Goal: Task Accomplishment & Management: Complete application form

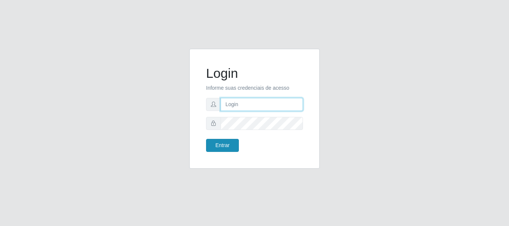
type input "caio@B1"
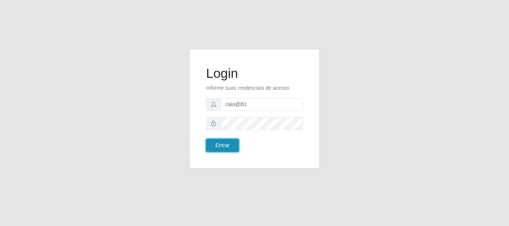
click at [213, 144] on button "Entrar" at bounding box center [222, 145] width 33 height 13
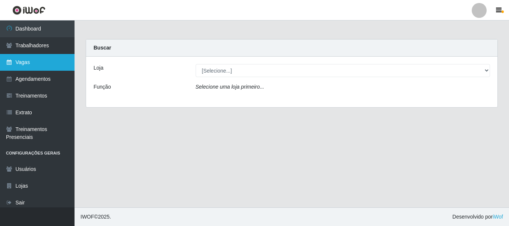
click at [49, 56] on link "Vagas" at bounding box center [37, 62] width 75 height 17
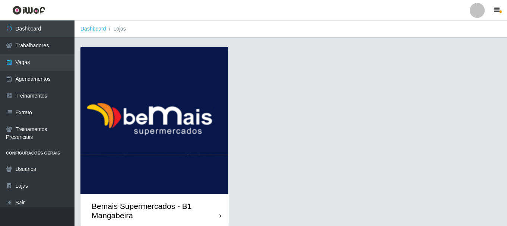
click at [163, 212] on div "Bemais Supermercados - B1 Mangabeira" at bounding box center [156, 211] width 128 height 19
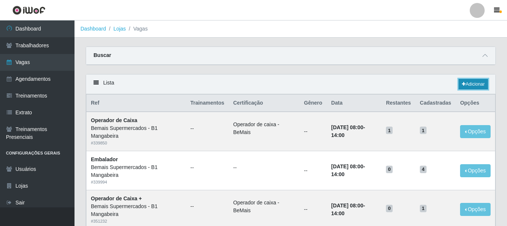
click at [469, 86] on link "Adicionar" at bounding box center [473, 84] width 29 height 10
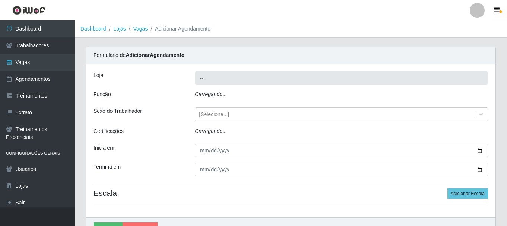
type input "Bemais Supermercados - B1 Mangabeira"
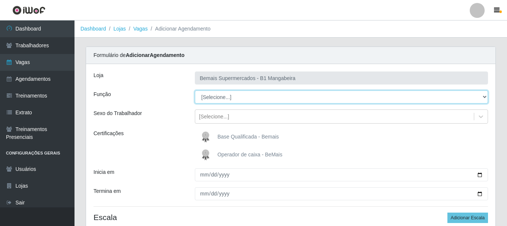
click at [210, 101] on select "[Selecione...] ASG ASG + ASG ++ Balconista de Açougue Balconista de Açougue + B…" at bounding box center [341, 97] width 293 height 13
select select "1"
click at [195, 91] on select "[Selecione...] ASG ASG + ASG ++ Balconista de Açougue Balconista de Açougue + B…" at bounding box center [341, 97] width 293 height 13
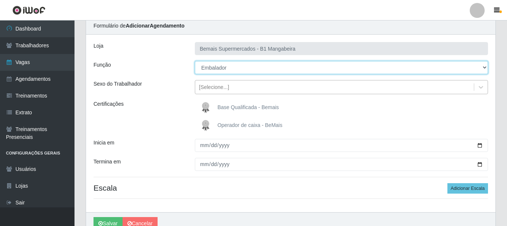
scroll to position [66, 0]
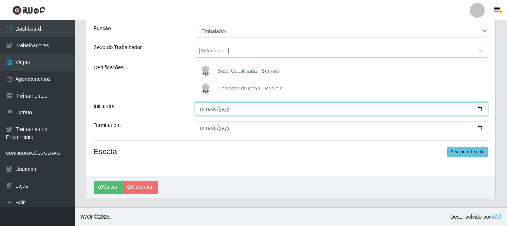
click at [202, 110] on input "Inicia em" at bounding box center [341, 109] width 293 height 13
type input "[DATE]"
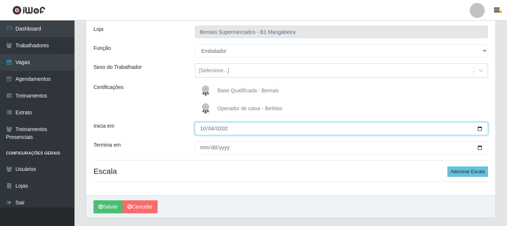
scroll to position [29, 0]
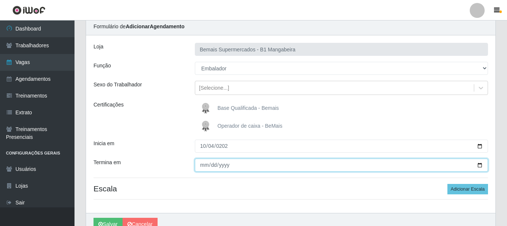
click at [205, 168] on input "Termina em" at bounding box center [341, 165] width 293 height 13
type input "[DATE]"
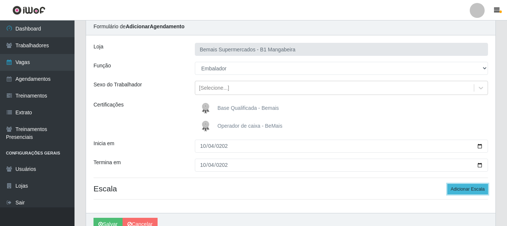
click at [456, 187] on button "Adicionar Escala" at bounding box center [468, 189] width 41 height 10
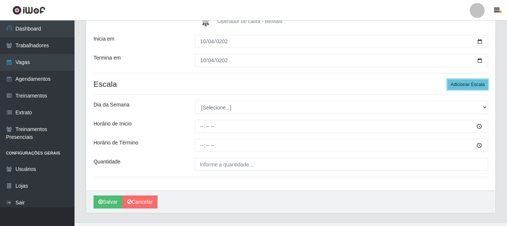
scroll to position [141, 0]
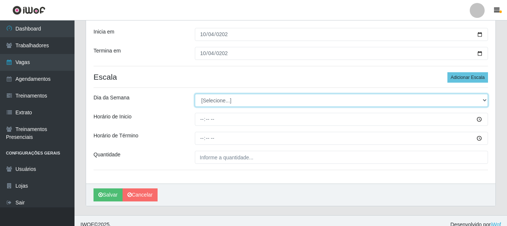
click at [214, 100] on select "[Selecione...] Segunda Terça Quarta Quinta Sexta Sábado Domingo" at bounding box center [341, 100] width 293 height 13
select select "6"
click at [195, 94] on select "[Selecione...] Segunda Terça Quarta Quinta Sexta Sábado Domingo" at bounding box center [341, 100] width 293 height 13
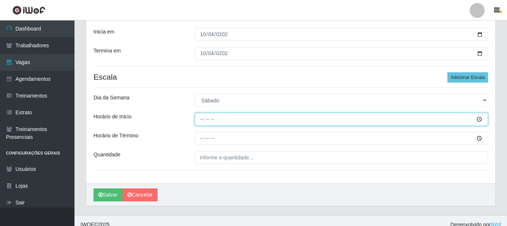
click at [200, 120] on input "Horário de Inicio" at bounding box center [341, 119] width 293 height 13
type input "09:00"
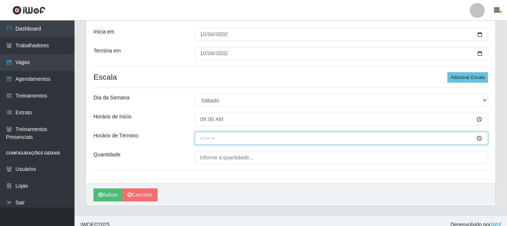
click at [201, 141] on input "Horário de Término" at bounding box center [341, 138] width 293 height 13
type input "15:00"
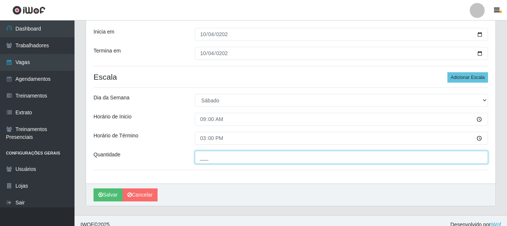
click at [226, 158] on input "___" at bounding box center [341, 157] width 293 height 13
type input "2__"
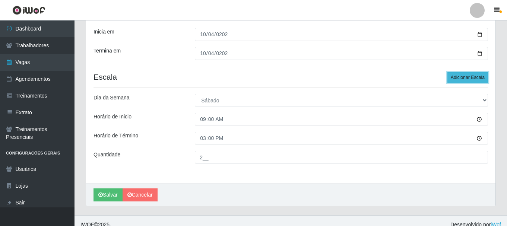
click at [461, 76] on button "Adicionar Escala" at bounding box center [468, 77] width 41 height 10
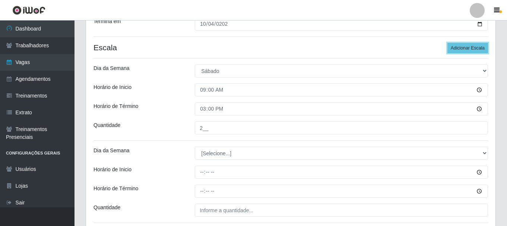
scroll to position [215, 0]
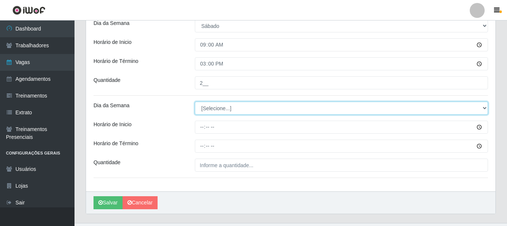
click at [226, 110] on select "[Selecione...] Segunda Terça Quarta Quinta Sexta Sábado Domingo" at bounding box center [341, 108] width 293 height 13
select select "6"
click at [195, 102] on select "[Selecione...] Segunda Terça Quarta Quinta Sexta Sábado Domingo" at bounding box center [341, 108] width 293 height 13
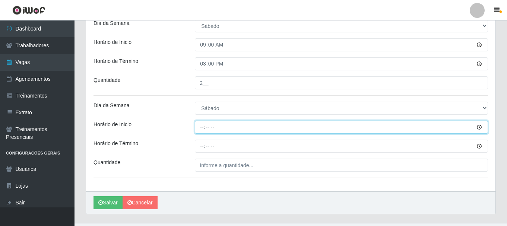
click at [202, 130] on input "Horário de Inicio" at bounding box center [341, 127] width 293 height 13
type input "15:00"
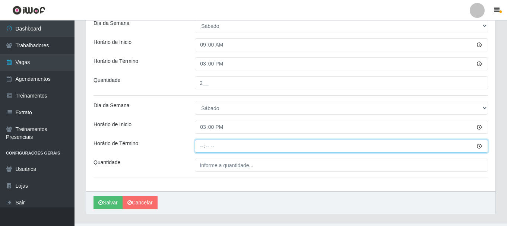
click at [204, 146] on input "Horário de Término" at bounding box center [341, 146] width 293 height 13
type input "21:00"
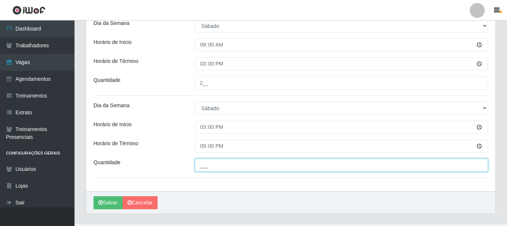
click at [212, 165] on input "___" at bounding box center [341, 165] width 293 height 13
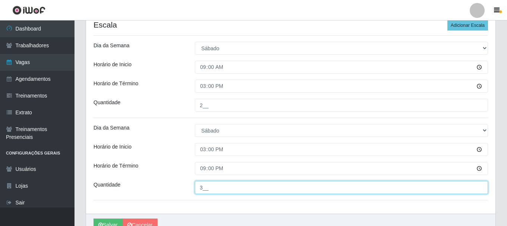
scroll to position [231, 0]
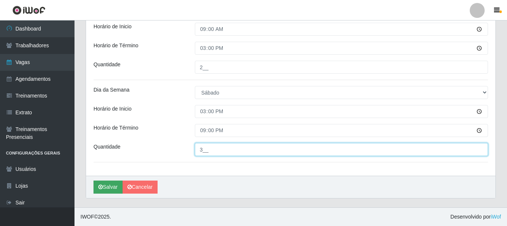
type input "3__"
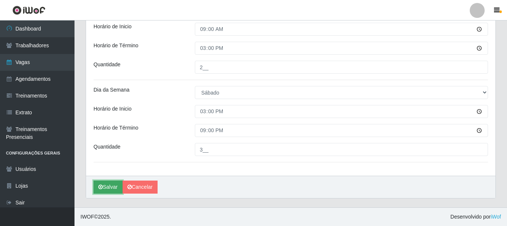
click at [117, 188] on button "Salvar" at bounding box center [108, 187] width 29 height 13
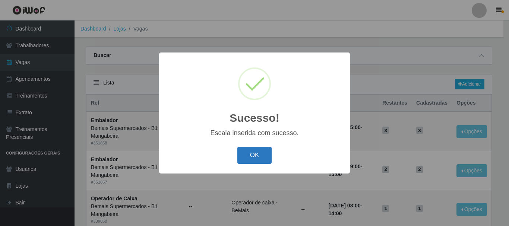
click at [254, 157] on button "OK" at bounding box center [254, 156] width 35 height 18
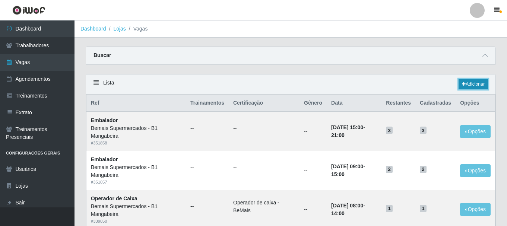
click at [468, 84] on link "Adicionar" at bounding box center [473, 84] width 29 height 10
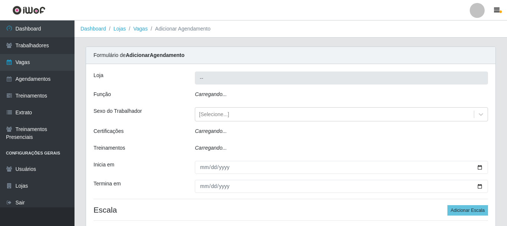
type input "Bemais Supermercados - B1 Mangabeira"
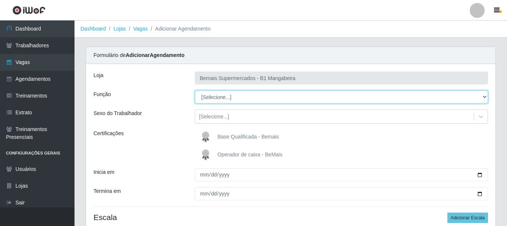
click at [241, 99] on select "[Selecione...] ASG ASG + ASG ++ Balconista de Açougue Balconista de Açougue + B…" at bounding box center [341, 97] width 293 height 13
select select "1"
click at [195, 91] on select "[Selecione...] ASG ASG + ASG ++ Balconista de Açougue Balconista de Açougue + B…" at bounding box center [341, 97] width 293 height 13
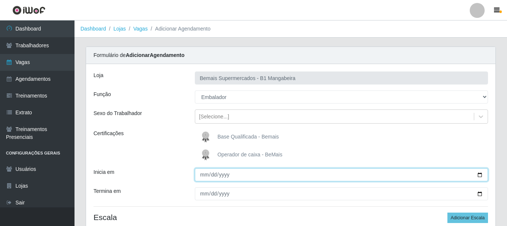
click at [205, 174] on input "Inicia em" at bounding box center [341, 175] width 293 height 13
type input "[DATE]"
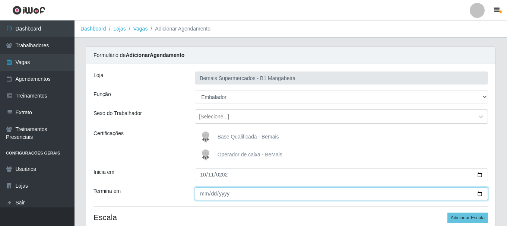
click at [201, 192] on input "Termina em" at bounding box center [341, 194] width 293 height 13
type input "[DATE]"
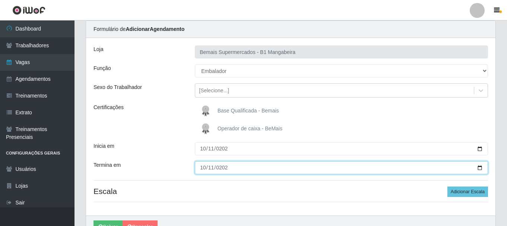
scroll to position [66, 0]
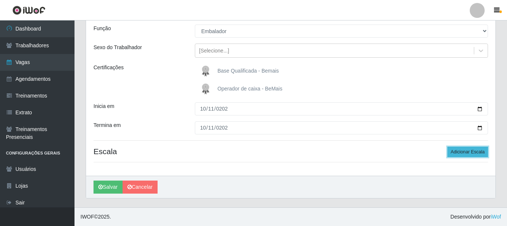
click at [481, 152] on button "Adicionar Escala" at bounding box center [468, 152] width 41 height 10
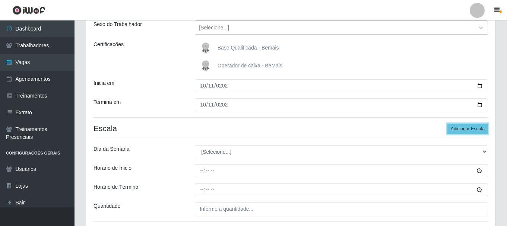
scroll to position [148, 0]
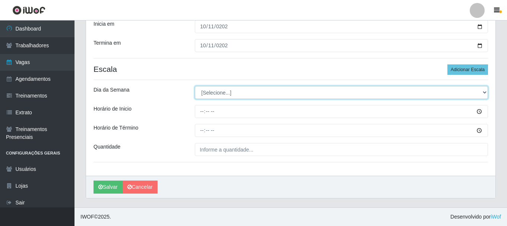
click at [208, 94] on select "[Selecione...] Segunda Terça Quarta Quinta Sexta Sábado Domingo" at bounding box center [341, 92] width 293 height 13
select select "6"
click at [195, 86] on select "[Selecione...] Segunda Terça Quarta Quinta Sexta Sábado Domingo" at bounding box center [341, 92] width 293 height 13
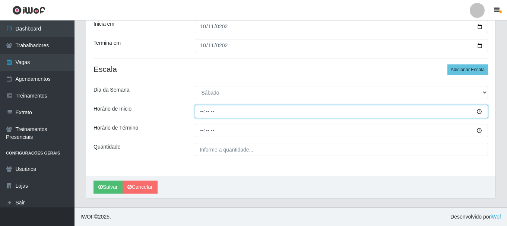
click at [202, 110] on input "Horário de Inicio" at bounding box center [341, 111] width 293 height 13
type input "09:00"
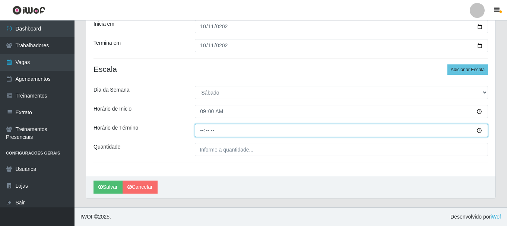
click at [202, 130] on input "Horário de Término" at bounding box center [341, 130] width 293 height 13
type input "15:00"
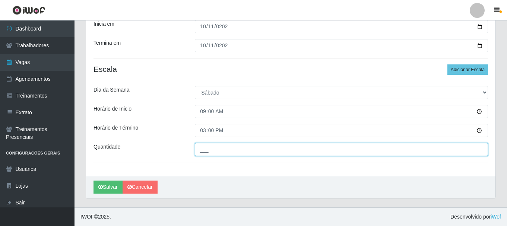
click at [213, 148] on input "___" at bounding box center [341, 149] width 293 height 13
type input "2__"
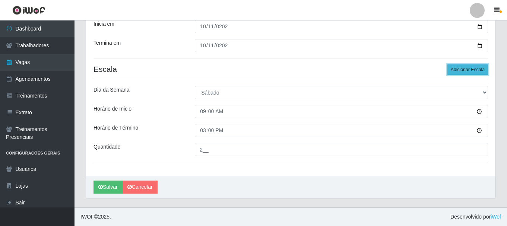
click at [481, 71] on button "Adicionar Escala" at bounding box center [468, 69] width 41 height 10
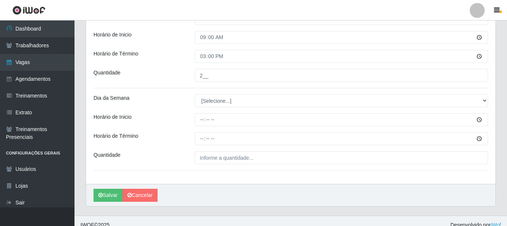
scroll to position [223, 0]
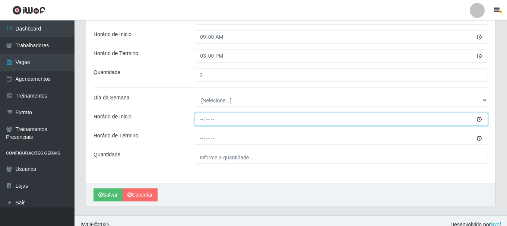
click at [202, 122] on input "Horário de Inicio" at bounding box center [341, 119] width 293 height 13
type input "15:00"
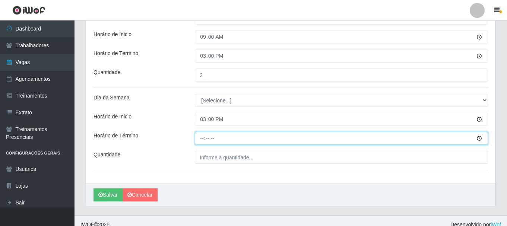
click at [202, 136] on input "Horário de Término" at bounding box center [341, 138] width 293 height 13
type input "21:00"
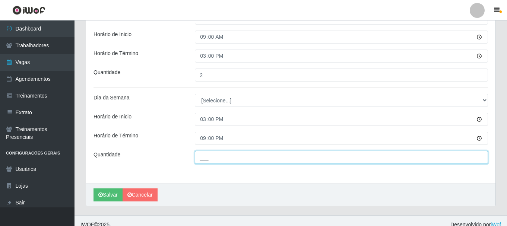
click at [199, 158] on input "___" at bounding box center [341, 157] width 293 height 13
type input "3__"
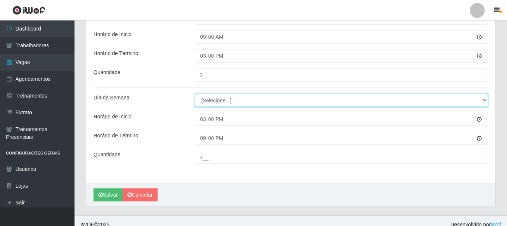
click at [226, 101] on select "[Selecione...] Segunda Terça Quarta Quinta Sexta Sábado Domingo" at bounding box center [341, 100] width 293 height 13
select select "6"
click at [195, 94] on select "[Selecione...] Segunda Terça Quarta Quinta Sexta Sábado Domingo" at bounding box center [341, 100] width 293 height 13
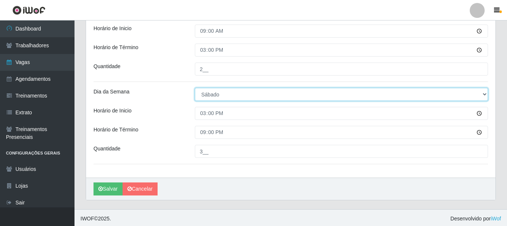
scroll to position [231, 0]
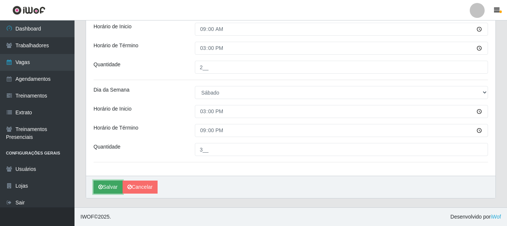
click at [110, 183] on button "Salvar" at bounding box center [108, 187] width 29 height 13
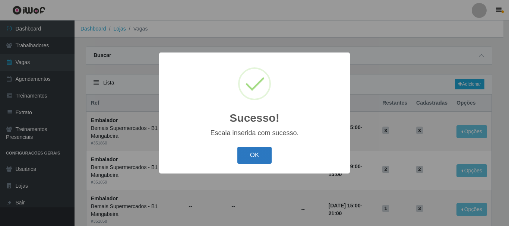
click at [253, 152] on button "OK" at bounding box center [254, 156] width 35 height 18
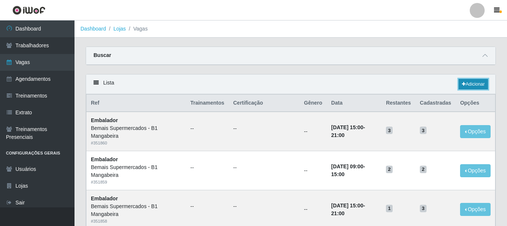
click at [473, 81] on link "Adicionar" at bounding box center [473, 84] width 29 height 10
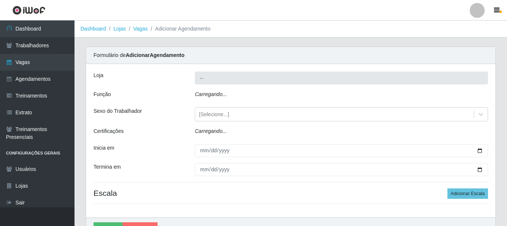
type input "Bemais Supermercados - B1 Mangabeira"
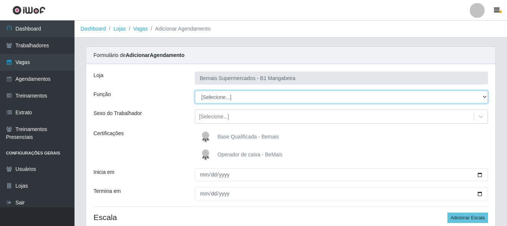
click at [226, 95] on select "[Selecione...] ASG ASG + ASG ++ Balconista de Açougue Balconista de Açougue + B…" at bounding box center [341, 97] width 293 height 13
select select "1"
click at [195, 91] on select "[Selecione...] ASG ASG + ASG ++ Balconista de Açougue Balconista de Açougue + B…" at bounding box center [341, 97] width 293 height 13
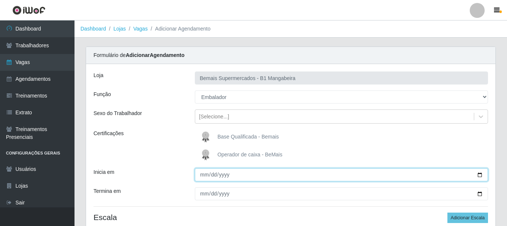
click at [204, 177] on input "Inicia em" at bounding box center [341, 175] width 293 height 13
type input "[DATE]"
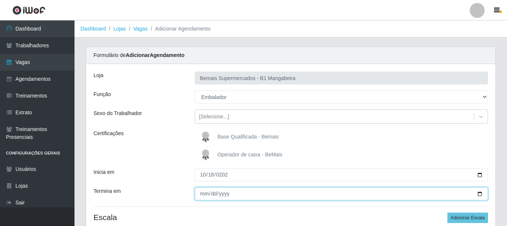
click at [205, 189] on input "Termina em" at bounding box center [341, 194] width 293 height 13
type input "0025-10-18"
type input "[DATE]"
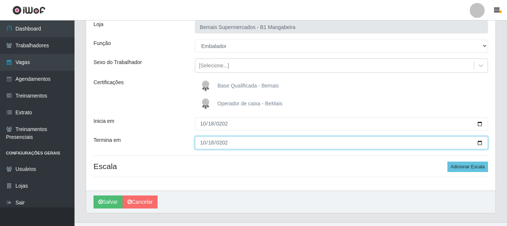
scroll to position [66, 0]
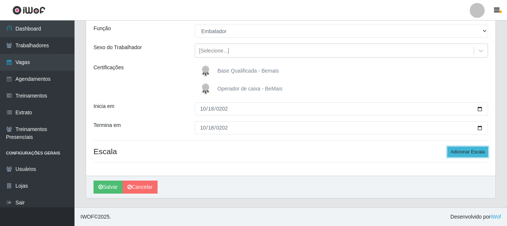
click at [473, 151] on button "Adicionar Escala" at bounding box center [468, 152] width 41 height 10
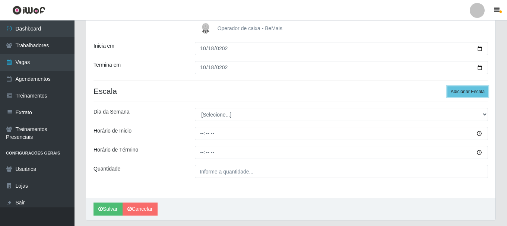
scroll to position [141, 0]
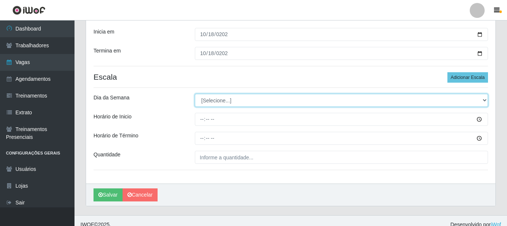
click at [214, 103] on select "[Selecione...] Segunda Terça Quarta Quinta Sexta Sábado Domingo" at bounding box center [341, 100] width 293 height 13
select select "6"
click at [195, 94] on select "[Selecione...] Segunda Terça Quarta Quinta Sexta Sábado Domingo" at bounding box center [341, 100] width 293 height 13
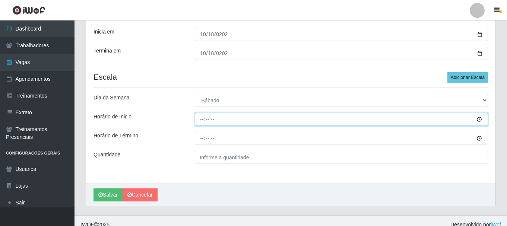
click at [203, 121] on input "Horário de Inicio" at bounding box center [341, 119] width 293 height 13
type input "09:00"
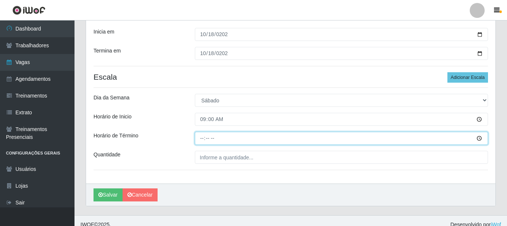
click at [203, 141] on input "Horário de Término" at bounding box center [341, 138] width 293 height 13
type input "15:00"
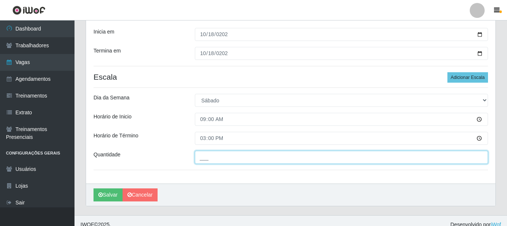
click at [205, 156] on input "___" at bounding box center [341, 157] width 293 height 13
type input "2__"
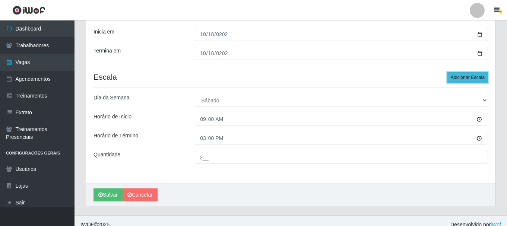
click at [472, 76] on button "Adicionar Escala" at bounding box center [468, 77] width 41 height 10
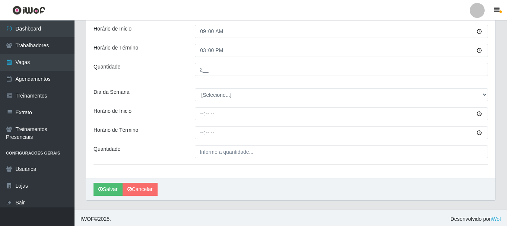
scroll to position [231, 0]
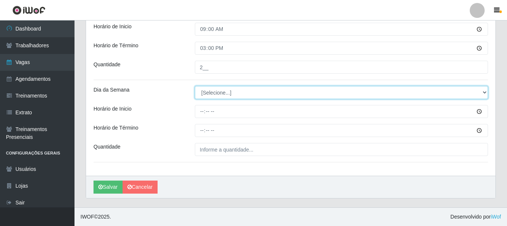
click at [229, 93] on select "[Selecione...] Segunda Terça Quarta Quinta Sexta Sábado Domingo" at bounding box center [341, 92] width 293 height 13
select select "6"
click at [195, 86] on select "[Selecione...] Segunda Terça Quarta Quinta Sexta Sábado Domingo" at bounding box center [341, 92] width 293 height 13
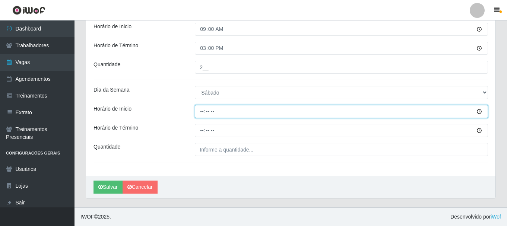
click at [201, 113] on input "Horário de Inicio" at bounding box center [341, 111] width 293 height 13
type input "15:00"
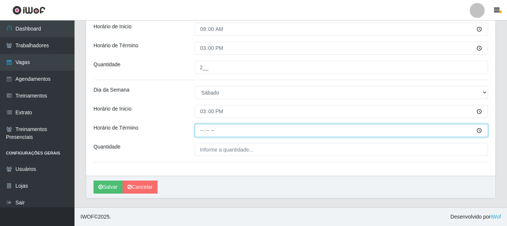
click at [204, 132] on input "Horário de Término" at bounding box center [341, 130] width 293 height 13
type input "21:00"
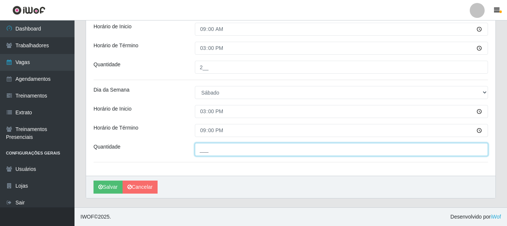
click at [209, 148] on input "___" at bounding box center [341, 149] width 293 height 13
type input "3__"
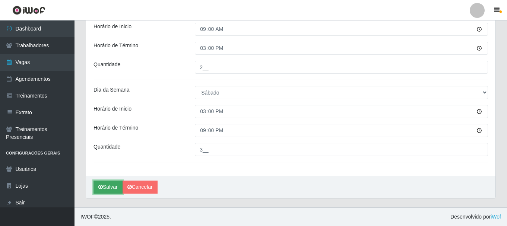
click at [101, 185] on icon "submit" at bounding box center [100, 187] width 4 height 5
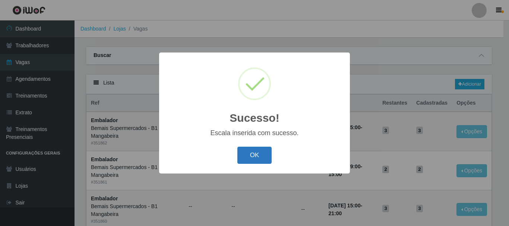
click at [244, 157] on button "OK" at bounding box center [254, 156] width 35 height 18
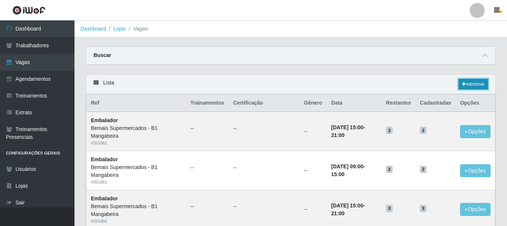
click at [472, 83] on link "Adicionar" at bounding box center [473, 84] width 29 height 10
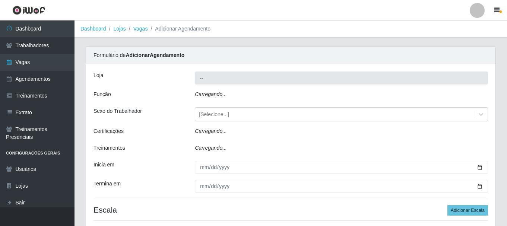
type input "Bemais Supermercados - B1 Mangabeira"
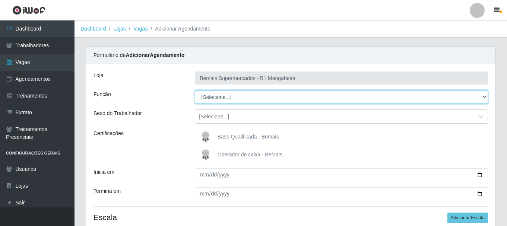
click at [247, 95] on select "[Selecione...] ASG ASG + ASG ++ Balconista de Açougue Balconista de Açougue + B…" at bounding box center [341, 97] width 293 height 13
select select "1"
click at [195, 91] on select "[Selecione...] ASG ASG + ASG ++ Balconista de Açougue Balconista de Açougue + B…" at bounding box center [341, 97] width 293 height 13
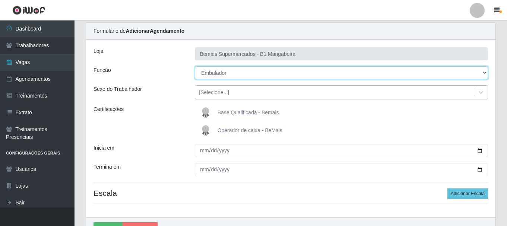
scroll to position [37, 0]
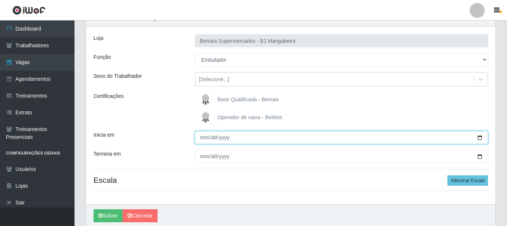
click at [202, 139] on input "Inicia em" at bounding box center [341, 137] width 293 height 13
type input "[DATE]"
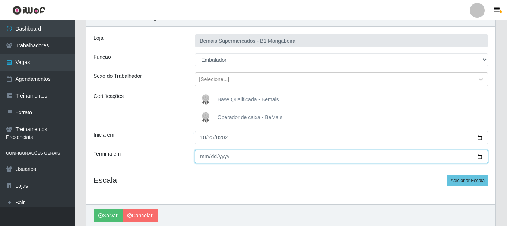
click at [206, 154] on input "Termina em" at bounding box center [341, 156] width 293 height 13
type input "[DATE]"
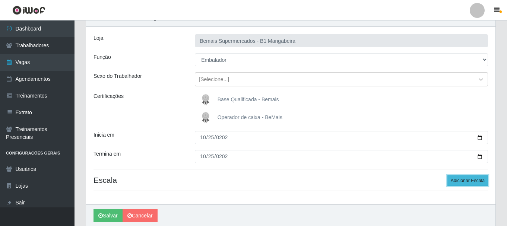
click at [453, 183] on button "Adicionar Escala" at bounding box center [468, 181] width 41 height 10
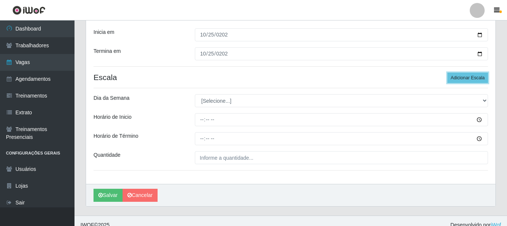
scroll to position [148, 0]
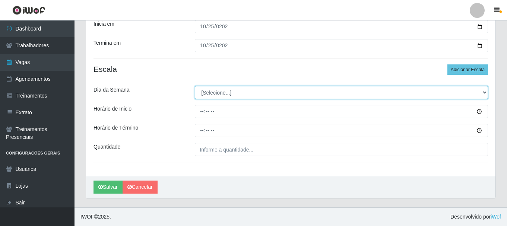
click at [220, 94] on select "[Selecione...] Segunda Terça Quarta Quinta Sexta Sábado Domingo" at bounding box center [341, 92] width 293 height 13
select select "6"
click at [195, 86] on select "[Selecione...] Segunda Terça Quarta Quinta Sexta Sábado Domingo" at bounding box center [341, 92] width 293 height 13
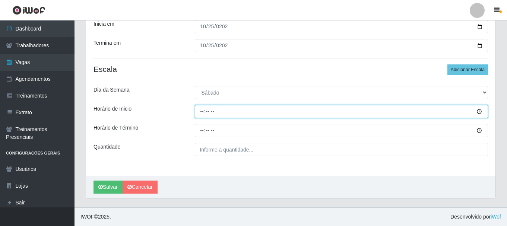
click at [198, 112] on input "Horário de Inicio" at bounding box center [341, 111] width 293 height 13
type input "09:00"
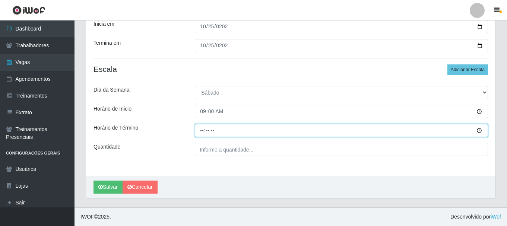
click at [201, 132] on input "Horário de Término" at bounding box center [341, 130] width 293 height 13
type input "15:00"
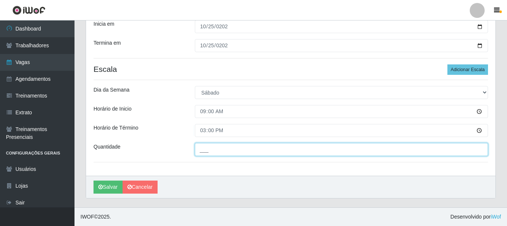
click at [211, 148] on input "___" at bounding box center [341, 149] width 293 height 13
type input "2__"
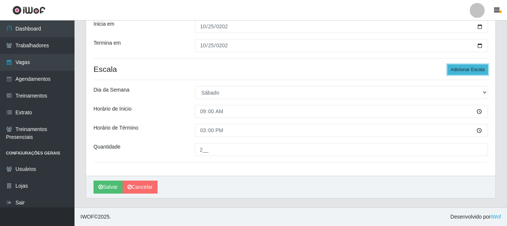
click at [457, 71] on button "Adicionar Escala" at bounding box center [468, 69] width 41 height 10
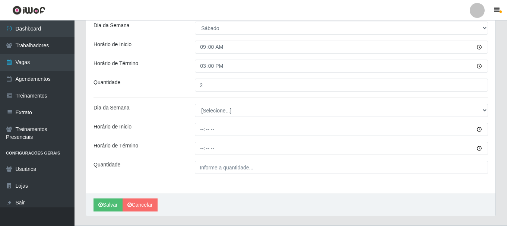
scroll to position [231, 0]
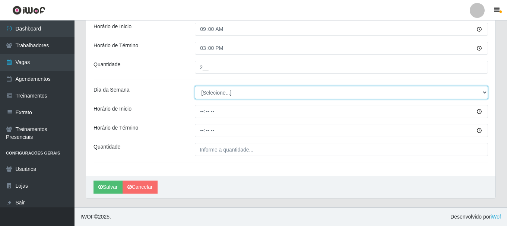
click at [233, 91] on select "[Selecione...] Segunda Terça Quarta Quinta Sexta Sábado Domingo" at bounding box center [341, 92] width 293 height 13
click at [217, 94] on select "[Selecione...] Segunda Terça Quarta Quinta Sexta Sábado Domingo" at bounding box center [341, 92] width 293 height 13
select select "6"
click at [195, 86] on select "[Selecione...] Segunda Terça Quarta Quinta Sexta Sábado Domingo" at bounding box center [341, 92] width 293 height 13
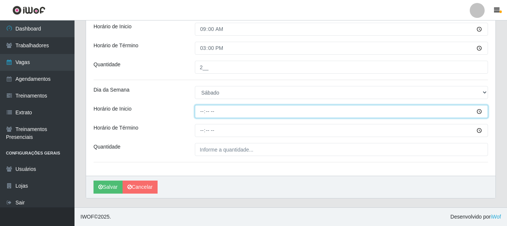
click at [201, 113] on input "Horário de Inicio" at bounding box center [341, 111] width 293 height 13
type input "15:00"
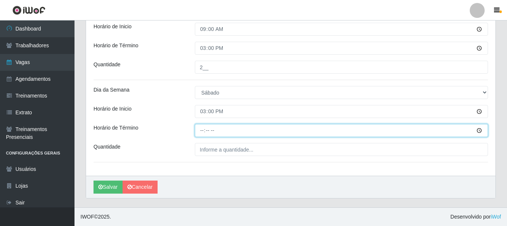
click at [199, 130] on input "Horário de Término" at bounding box center [341, 130] width 293 height 13
type input "21:00"
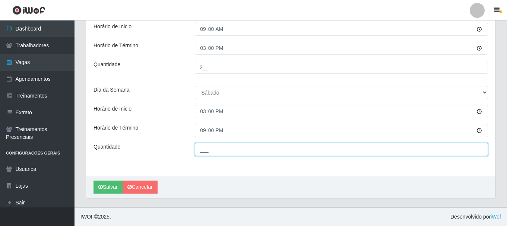
click at [210, 151] on input "___" at bounding box center [341, 149] width 293 height 13
type input "3__"
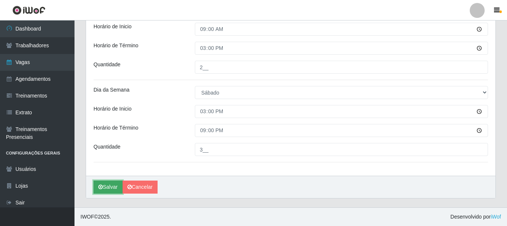
click at [101, 185] on icon "submit" at bounding box center [100, 187] width 4 height 5
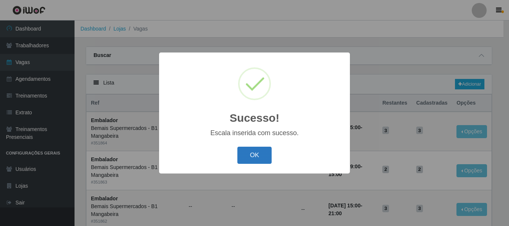
click at [246, 157] on button "OK" at bounding box center [254, 156] width 35 height 18
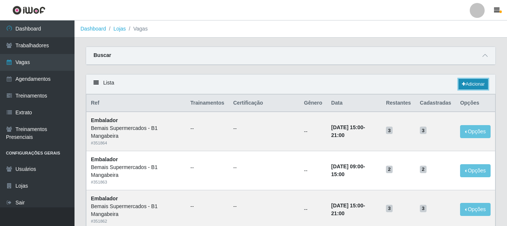
click at [473, 86] on link "Adicionar" at bounding box center [473, 84] width 29 height 10
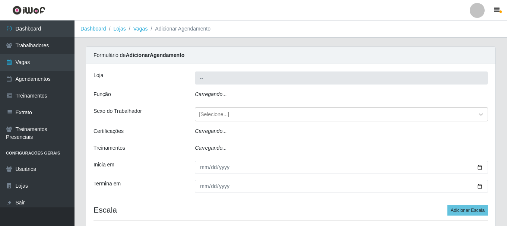
type input "Bemais Supermercados - B1 Mangabeira"
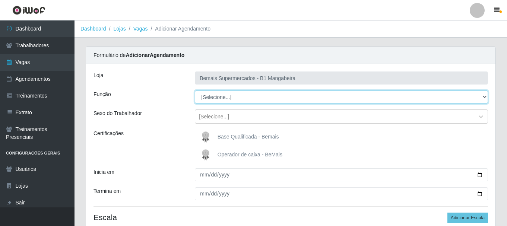
click at [217, 103] on select "[Selecione...] ASG ASG + ASG ++ Balconista de Açougue Balconista de Açougue + B…" at bounding box center [341, 97] width 293 height 13
select select "70"
click at [195, 91] on select "[Selecione...] ASG ASG + ASG ++ Balconista de Açougue Balconista de Açougue + B…" at bounding box center [341, 97] width 293 height 13
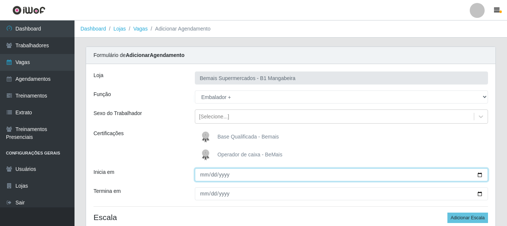
click at [202, 176] on input "Inicia em" at bounding box center [341, 175] width 293 height 13
type input "[DATE]"
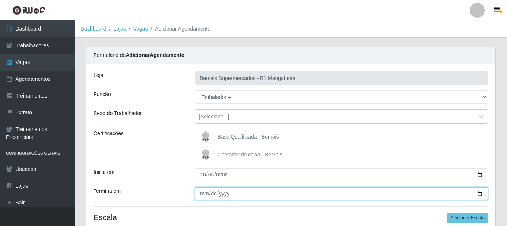
click at [207, 192] on input "Termina em" at bounding box center [341, 194] width 293 height 13
type input "[DATE]"
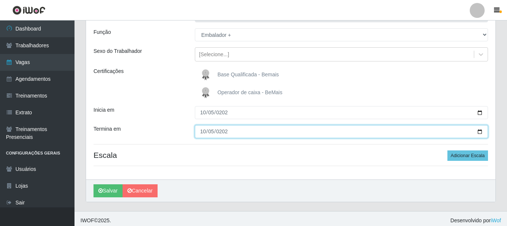
scroll to position [66, 0]
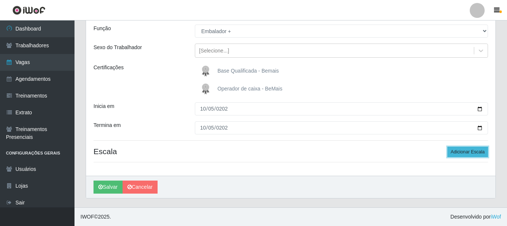
click at [452, 154] on button "Adicionar Escala" at bounding box center [468, 152] width 41 height 10
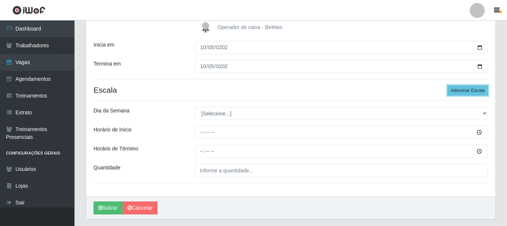
scroll to position [141, 0]
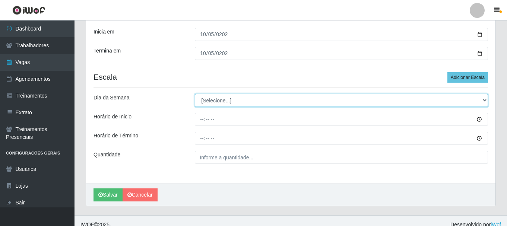
click at [213, 104] on select "[Selecione...] Segunda Terça Quarta Quinta Sexta Sábado Domingo" at bounding box center [341, 100] width 293 height 13
select select "0"
click at [195, 94] on select "[Selecione...] Segunda Terça Quarta Quinta Sexta Sábado Domingo" at bounding box center [341, 100] width 293 height 13
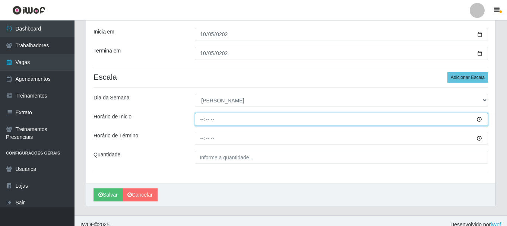
click at [201, 117] on input "Horário de Inicio" at bounding box center [341, 119] width 293 height 13
type input "08:00"
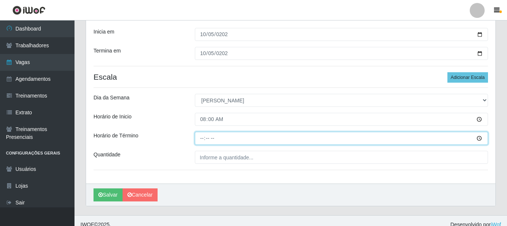
click at [202, 137] on input "Horário de Término" at bounding box center [341, 138] width 293 height 13
type input "14:00"
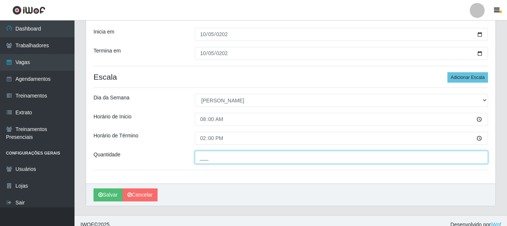
click at [222, 161] on input "___" at bounding box center [341, 157] width 293 height 13
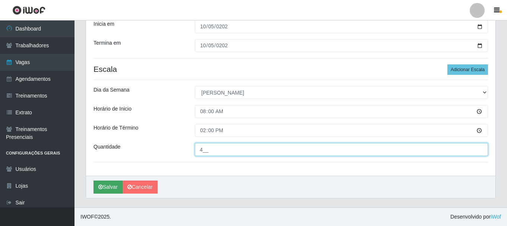
type input "4__"
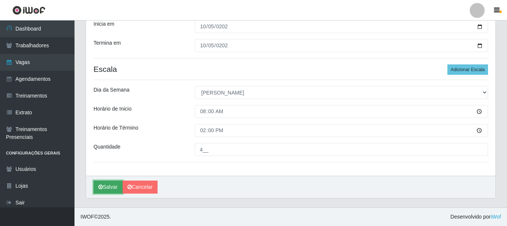
click at [99, 184] on button "Salvar" at bounding box center [108, 187] width 29 height 13
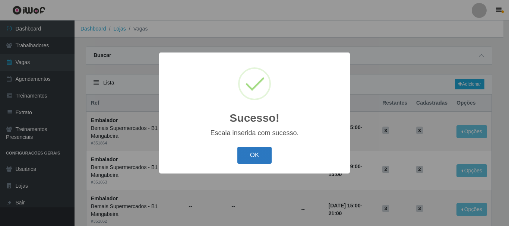
click at [250, 155] on button "OK" at bounding box center [254, 156] width 35 height 18
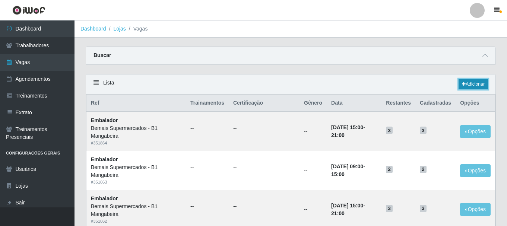
click at [463, 85] on icon at bounding box center [464, 84] width 4 height 4
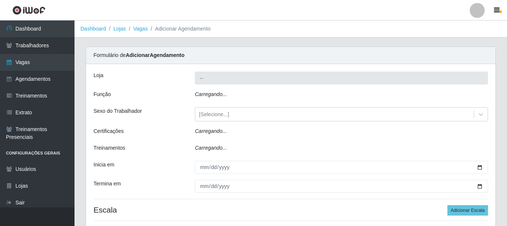
type input "Bemais Supermercados - B1 Mangabeira"
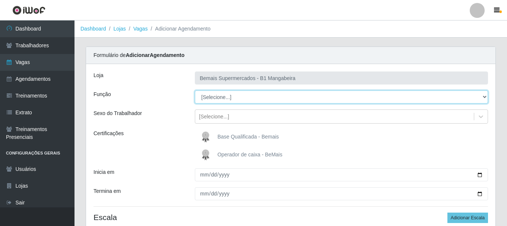
click at [226, 96] on select "[Selecione...] ASG ASG + ASG ++ Balconista de Açougue Balconista de Açougue + B…" at bounding box center [341, 97] width 293 height 13
select select "70"
click at [195, 91] on select "[Selecione...] ASG ASG + ASG ++ Balconista de Açougue Balconista de Açougue + B…" at bounding box center [341, 97] width 293 height 13
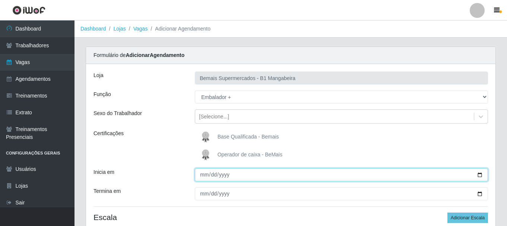
click at [204, 172] on input "Inicia em" at bounding box center [341, 175] width 293 height 13
type input "202000-10-12"
type input "[DATE]"
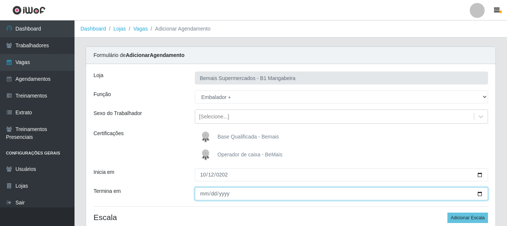
click at [205, 196] on input "Termina em" at bounding box center [341, 194] width 293 height 13
type input "0022-10-12"
type input "[DATE]"
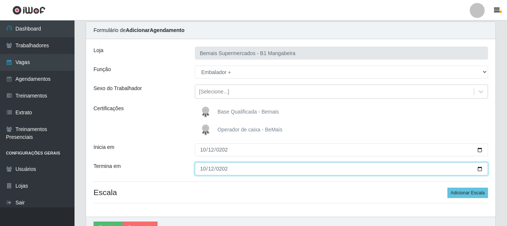
scroll to position [66, 0]
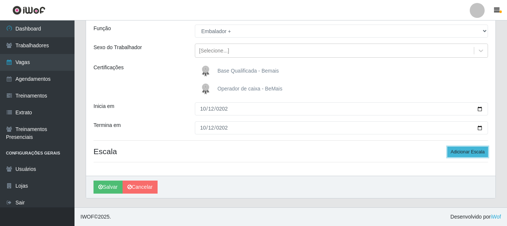
click at [457, 156] on button "Adicionar Escala" at bounding box center [468, 152] width 41 height 10
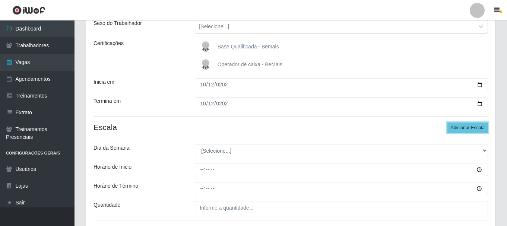
scroll to position [103, 0]
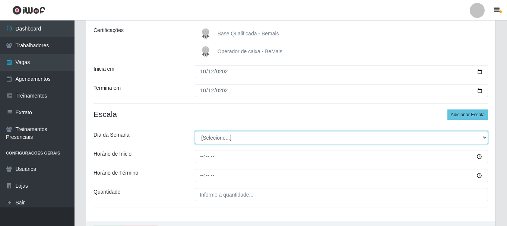
click at [224, 135] on select "[Selecione...] Segunda Terça Quarta Quinta Sexta Sábado Domingo" at bounding box center [341, 137] width 293 height 13
click at [224, 138] on select "[Selecione...] Segunda Terça Quarta Quinta Sexta Sábado Domingo" at bounding box center [341, 137] width 293 height 13
select select "0"
click at [195, 131] on select "[Selecione...] Segunda Terça Quarta Quinta Sexta Sábado Domingo" at bounding box center [341, 137] width 293 height 13
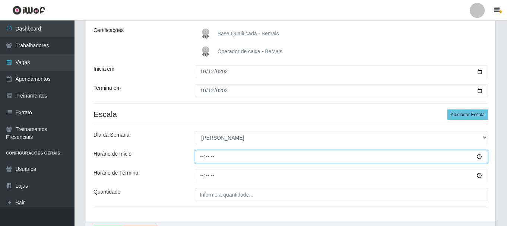
click at [202, 158] on input "Horário de Inicio" at bounding box center [341, 156] width 293 height 13
type input "08:00"
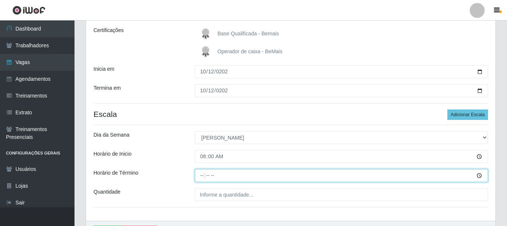
click at [204, 177] on input "Horário de Término" at bounding box center [341, 175] width 293 height 13
type input "14:00"
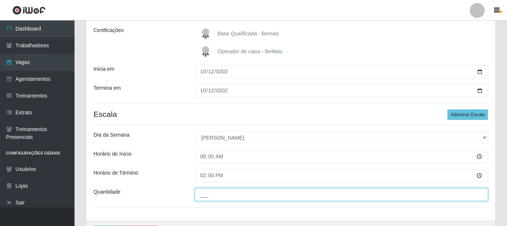
click at [221, 198] on input "___" at bounding box center [341, 194] width 293 height 13
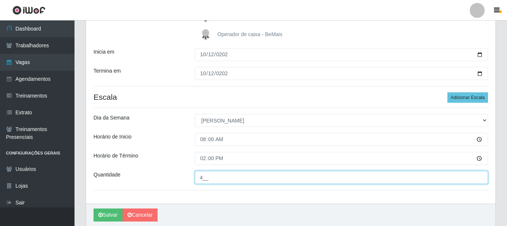
scroll to position [148, 0]
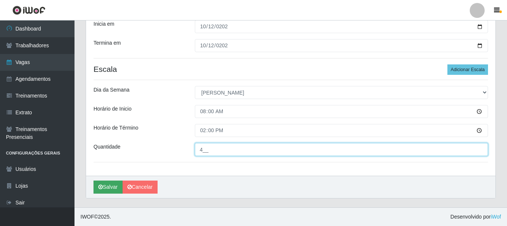
type input "4__"
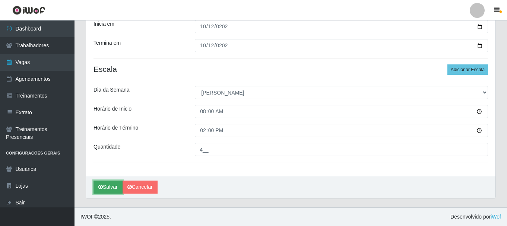
click at [110, 182] on button "Salvar" at bounding box center [108, 187] width 29 height 13
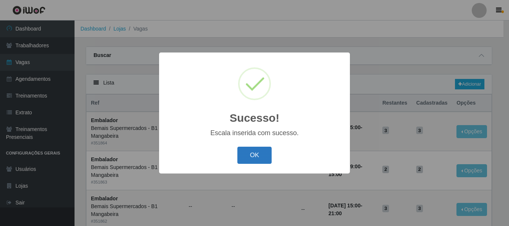
click at [244, 155] on button "OK" at bounding box center [254, 156] width 35 height 18
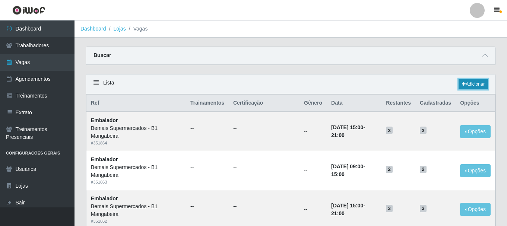
click at [481, 80] on link "Adicionar" at bounding box center [473, 84] width 29 height 10
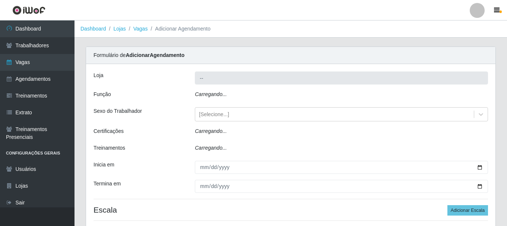
type input "Bemais Supermercados - B1 Mangabeira"
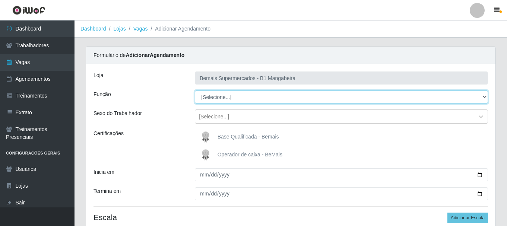
click at [227, 98] on select "[Selecione...] ASG ASG + ASG ++ Balconista de Açougue Balconista de Açougue + B…" at bounding box center [341, 97] width 293 height 13
select select "70"
click at [195, 91] on select "[Selecione...] ASG ASG + ASG ++ Balconista de Açougue Balconista de Açougue + B…" at bounding box center [341, 97] width 293 height 13
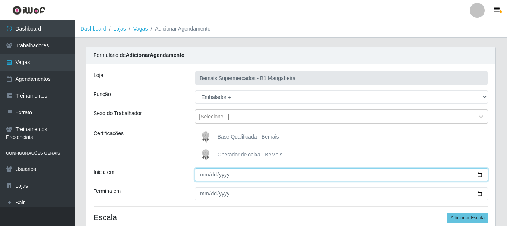
click at [204, 174] on input "Inicia em" at bounding box center [341, 175] width 293 height 13
type input "0225-10-19"
type input "[DATE]"
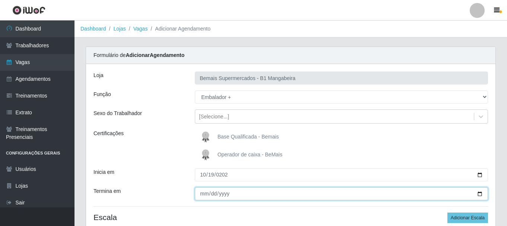
click at [205, 193] on input "Termina em" at bounding box center [341, 194] width 293 height 13
type input "[DATE]"
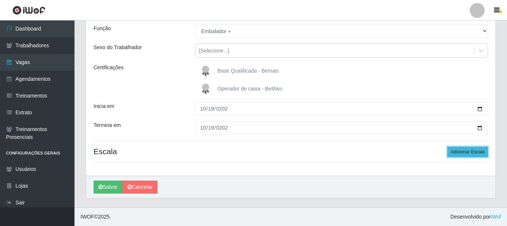
click at [461, 151] on button "Adicionar Escala" at bounding box center [468, 152] width 41 height 10
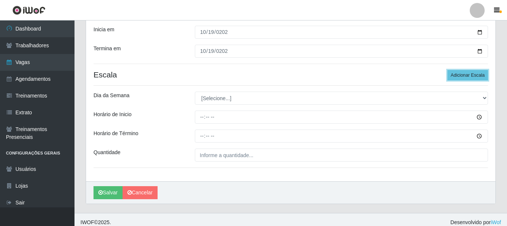
scroll to position [148, 0]
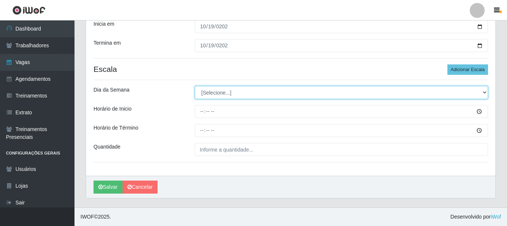
click at [215, 90] on select "[Selecione...] Segunda Terça Quarta Quinta Sexta Sábado Domingo" at bounding box center [341, 92] width 293 height 13
select select "0"
click at [195, 86] on select "[Selecione...] Segunda Terça Quarta Quinta Sexta Sábado Domingo" at bounding box center [341, 92] width 293 height 13
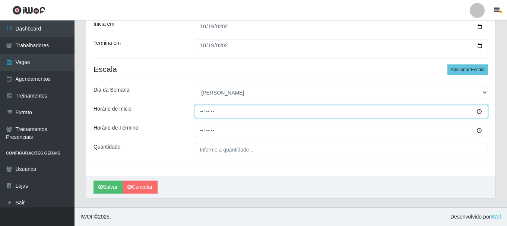
click at [204, 115] on input "Horário de Inicio" at bounding box center [341, 111] width 293 height 13
type input "08:00"
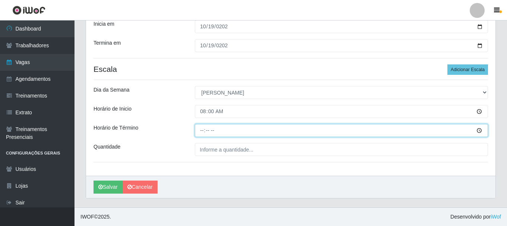
click at [204, 131] on input "Horário de Término" at bounding box center [341, 130] width 293 height 13
type input "14:00"
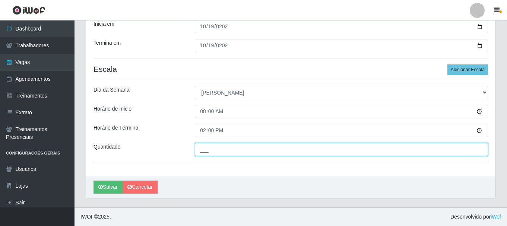
click at [211, 146] on input "___" at bounding box center [341, 149] width 293 height 13
type input "4__"
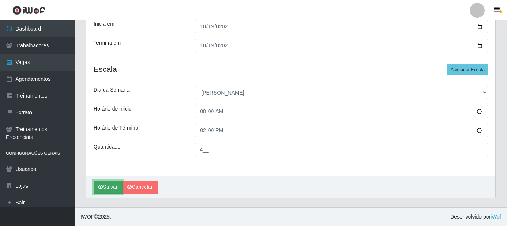
click at [102, 191] on button "Salvar" at bounding box center [108, 187] width 29 height 13
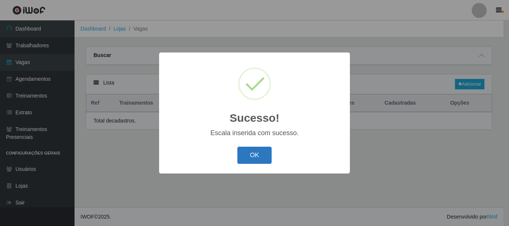
click at [265, 153] on button "OK" at bounding box center [254, 156] width 35 height 18
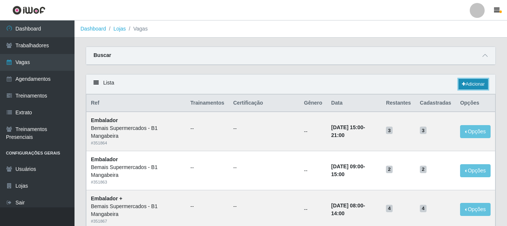
click at [468, 86] on link "Adicionar" at bounding box center [473, 84] width 29 height 10
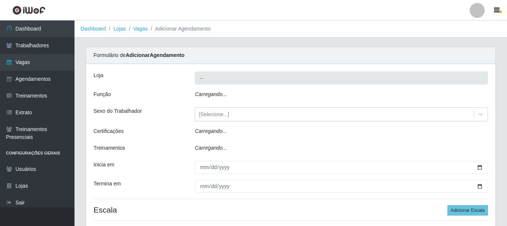
type input "Bemais Supermercados - B1 Mangabeira"
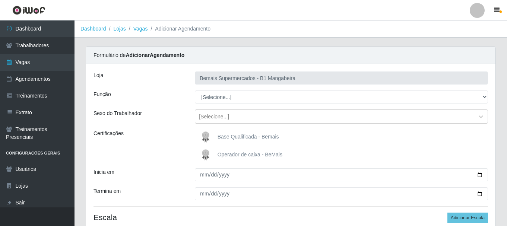
click at [251, 104] on div "Loja Bemais Supermercados - B1 Mangabeira Função [Selecione...] ASG ASG + ASG +…" at bounding box center [291, 153] width 410 height 178
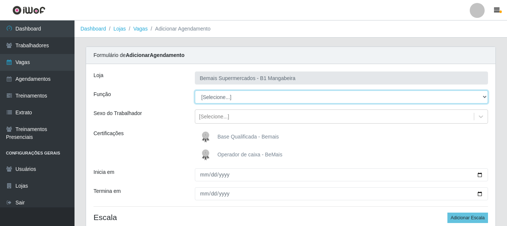
click at [245, 100] on select "[Selecione...] ASG ASG + ASG ++ Balconista de Açougue Balconista de Açougue + B…" at bounding box center [341, 97] width 293 height 13
select select "70"
click at [195, 91] on select "[Selecione...] ASG ASG + ASG ++ Balconista de Açougue Balconista de Açougue + B…" at bounding box center [341, 97] width 293 height 13
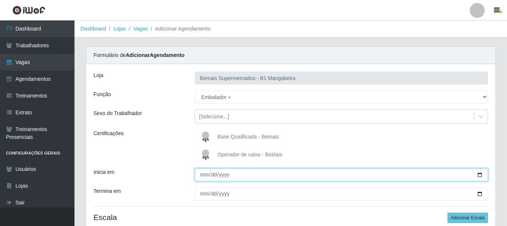
click at [205, 173] on input "Inicia em" at bounding box center [341, 175] width 293 height 13
type input "0225-10-26"
type input "[DATE]"
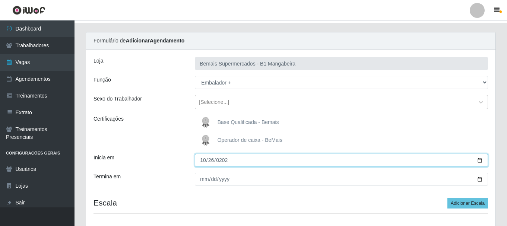
scroll to position [37, 0]
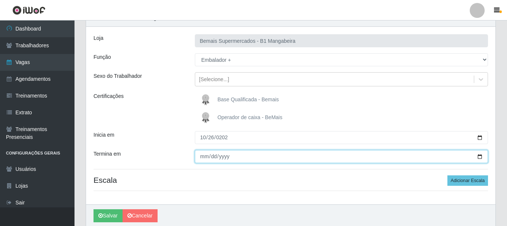
click at [201, 157] on input "Termina em" at bounding box center [341, 156] width 293 height 13
type input "[DATE]"
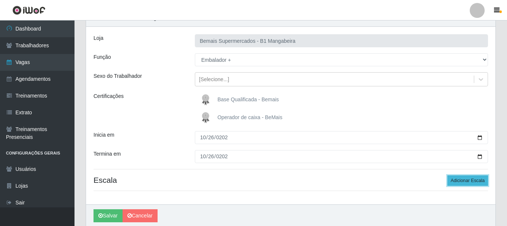
click at [469, 180] on button "Adicionar Escala" at bounding box center [468, 181] width 41 height 10
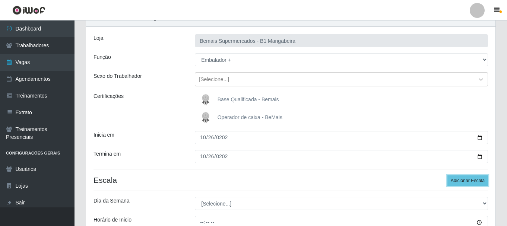
scroll to position [112, 0]
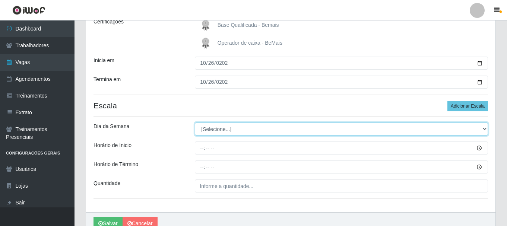
click at [222, 132] on select "[Selecione...] Segunda Terça Quarta Quinta Sexta Sábado Domingo" at bounding box center [341, 129] width 293 height 13
select select "0"
click at [195, 123] on select "[Selecione...] Segunda Terça Quarta Quinta Sexta Sábado Domingo" at bounding box center [341, 129] width 293 height 13
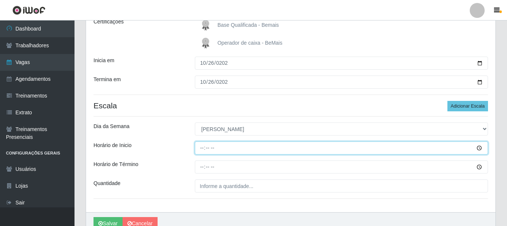
click at [202, 148] on input "Horário de Inicio" at bounding box center [341, 148] width 293 height 13
type input "08:00"
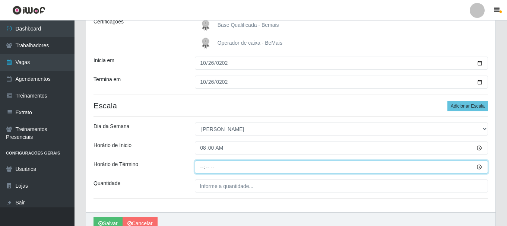
click at [199, 167] on input "Horário de Término" at bounding box center [341, 167] width 293 height 13
type input "14:00"
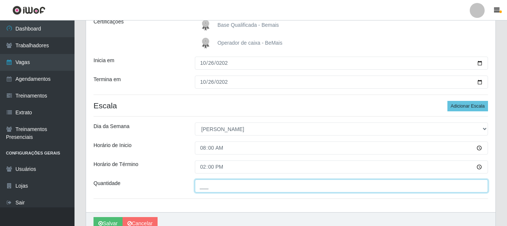
click at [201, 189] on input "___" at bounding box center [341, 186] width 293 height 13
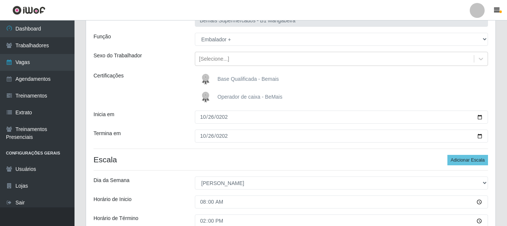
scroll to position [148, 0]
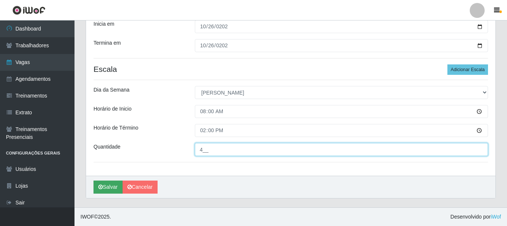
type input "4__"
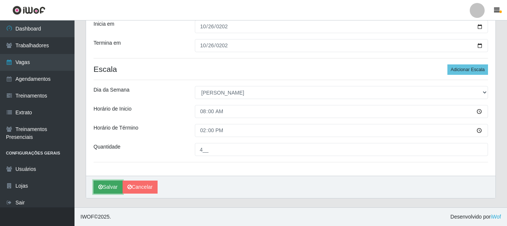
click at [108, 182] on button "Salvar" at bounding box center [108, 187] width 29 height 13
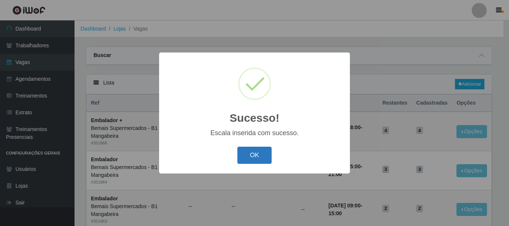
click at [250, 158] on button "OK" at bounding box center [254, 156] width 35 height 18
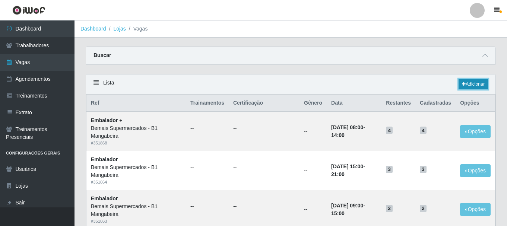
click at [483, 81] on link "Adicionar" at bounding box center [473, 84] width 29 height 10
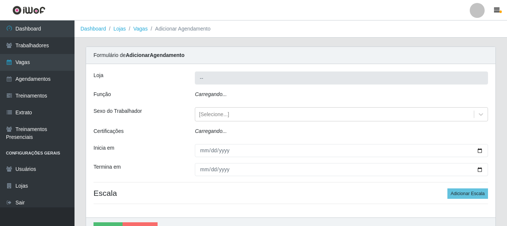
type input "Bemais Supermercados - B1 Mangabeira"
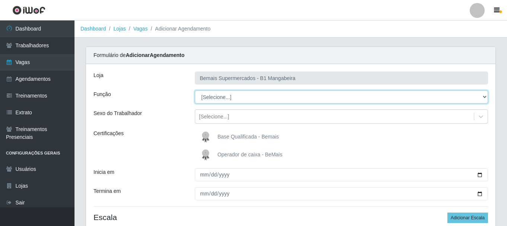
click at [213, 94] on select "[Selecione...] ASG ASG + ASG ++ Balconista de Açougue Balconista de Açougue + B…" at bounding box center [341, 97] width 293 height 13
select select "72"
click at [195, 91] on select "[Selecione...] ASG ASG + ASG ++ Balconista de Açougue Balconista de Açougue + B…" at bounding box center [341, 97] width 293 height 13
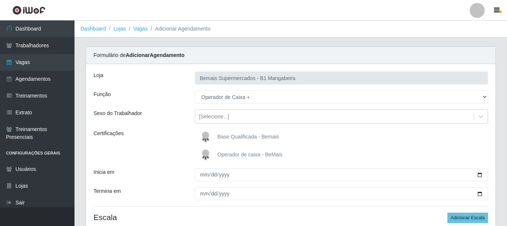
click at [229, 152] on span "Operador de caixa - BeMais" at bounding box center [250, 155] width 65 height 6
click at [0, 0] on input "Operador de caixa - BeMais" at bounding box center [0, 0] width 0 height 0
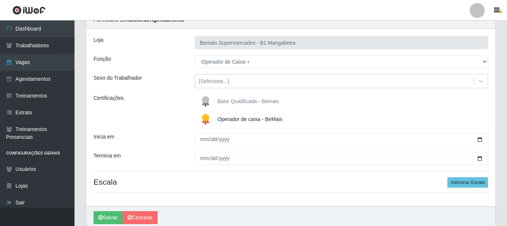
scroll to position [37, 0]
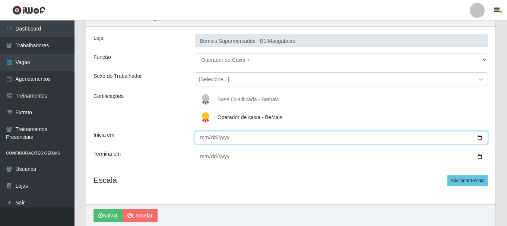
click at [200, 140] on input "Inicia em" at bounding box center [341, 137] width 293 height 13
type input "[DATE]"
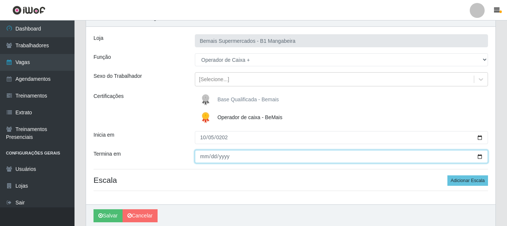
click at [205, 157] on input "Termina em" at bounding box center [341, 156] width 293 height 13
type input "[DATE]"
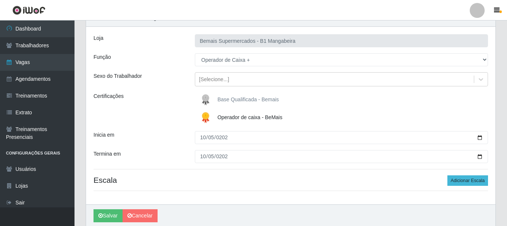
drag, startPoint x: 491, startPoint y: 183, endPoint x: 471, endPoint y: 182, distance: 20.2
click at [488, 183] on div "Loja Bemais Supermercados - B1 Mangabeira Função [Selecione...] ASG ASG + ASG +…" at bounding box center [291, 116] width 410 height 178
click at [470, 182] on button "Adicionar Escala" at bounding box center [468, 181] width 41 height 10
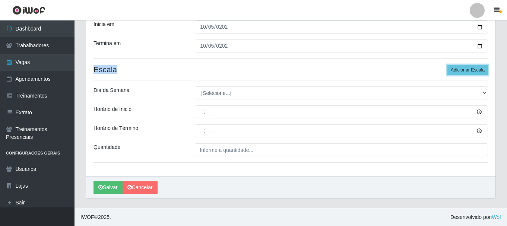
scroll to position [148, 0]
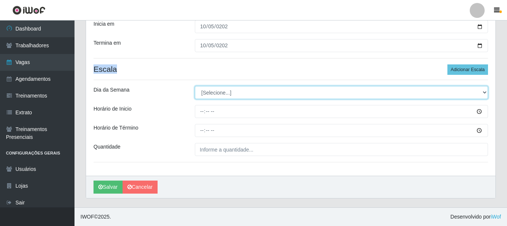
click at [220, 89] on select "[Selecione...] Segunda Terça Quarta Quinta Sexta Sábado Domingo" at bounding box center [341, 92] width 293 height 13
select select "0"
click at [195, 86] on select "[Selecione...] Segunda Terça Quarta Quinta Sexta Sábado Domingo" at bounding box center [341, 92] width 293 height 13
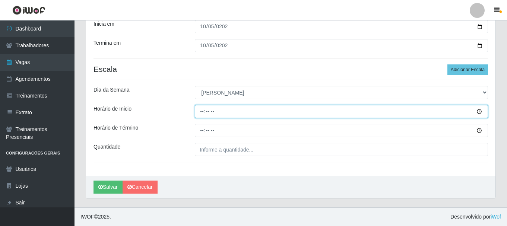
click at [202, 110] on input "Horário de Inicio" at bounding box center [341, 111] width 293 height 13
type input "08:00"
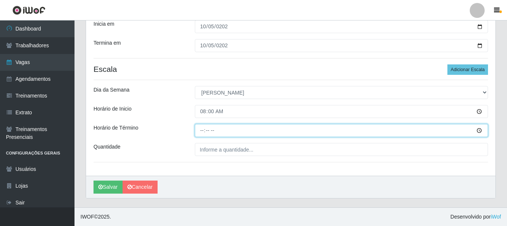
click at [199, 129] on input "Horário de Término" at bounding box center [341, 130] width 293 height 13
type input "14:00"
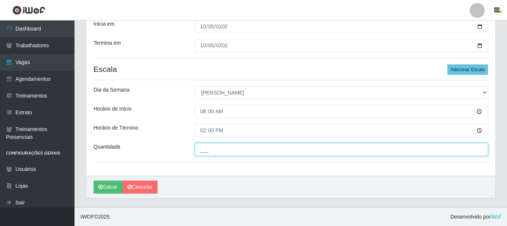
click at [199, 144] on input "___" at bounding box center [341, 149] width 293 height 13
type input "1__"
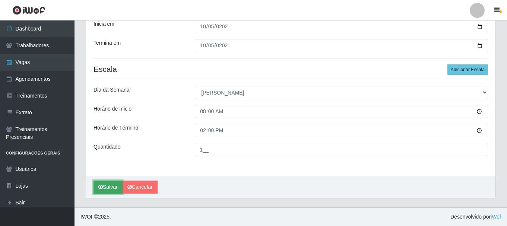
click at [114, 184] on button "Salvar" at bounding box center [108, 187] width 29 height 13
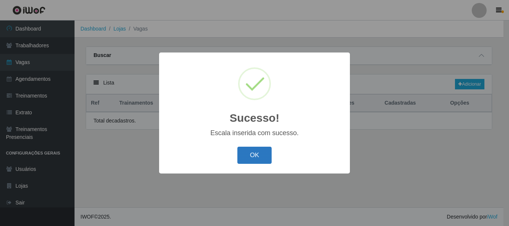
click at [242, 154] on button "OK" at bounding box center [254, 156] width 35 height 18
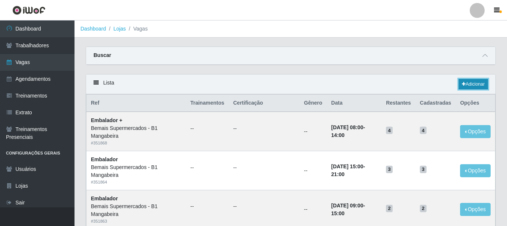
click at [460, 86] on link "Adicionar" at bounding box center [473, 84] width 29 height 10
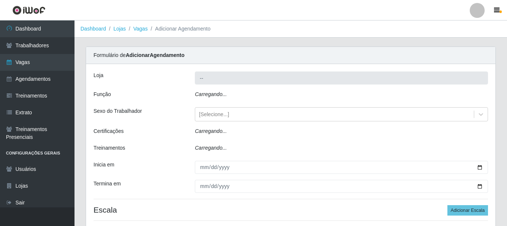
type input "Bemais Supermercados - B1 Mangabeira"
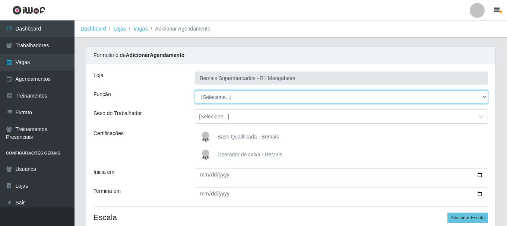
click at [230, 97] on select "[Selecione...] ASG ASG + ASG ++ Balconista de Açougue Balconista de Açougue + B…" at bounding box center [341, 97] width 293 height 13
select select "72"
click at [195, 91] on select "[Selecione...] ASG ASG + ASG ++ Balconista de Açougue Balconista de Açougue + B…" at bounding box center [341, 97] width 293 height 13
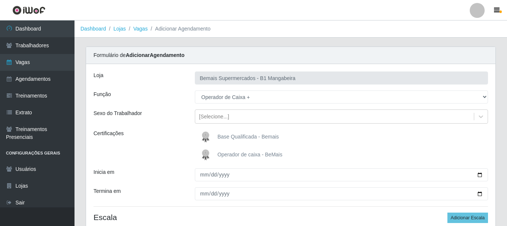
click at [222, 154] on span "Operador de caixa - BeMais" at bounding box center [250, 155] width 65 height 6
click at [0, 0] on input "Operador de caixa - BeMais" at bounding box center [0, 0] width 0 height 0
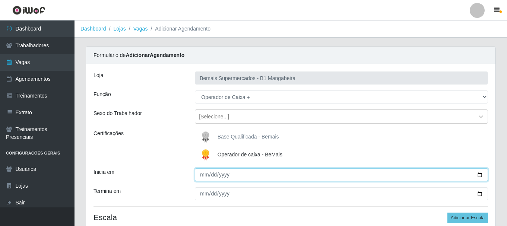
click at [199, 174] on input "Inicia em" at bounding box center [341, 175] width 293 height 13
type input "[DATE]"
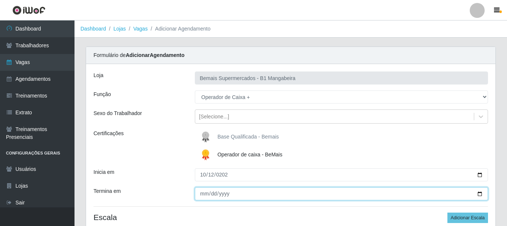
click at [205, 189] on input "Termina em" at bounding box center [341, 194] width 293 height 13
type input "[DATE]"
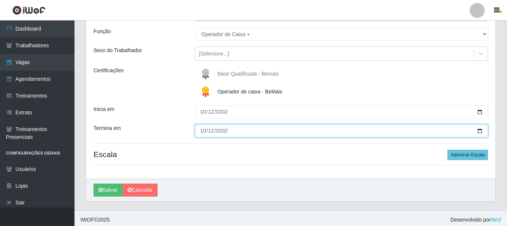
scroll to position [66, 0]
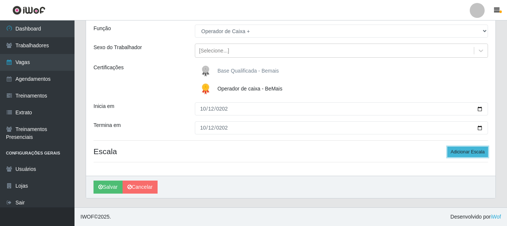
click at [453, 154] on button "Adicionar Escala" at bounding box center [468, 152] width 41 height 10
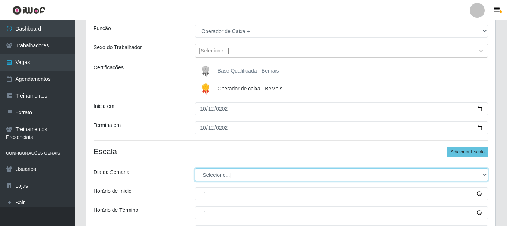
click at [246, 173] on select "[Selecione...] Segunda Terça Quarta Quinta Sexta Sábado Domingo" at bounding box center [341, 175] width 293 height 13
select select "0"
click at [195, 169] on select "[Selecione...] Segunda Terça Quarta Quinta Sexta Sábado Domingo" at bounding box center [341, 175] width 293 height 13
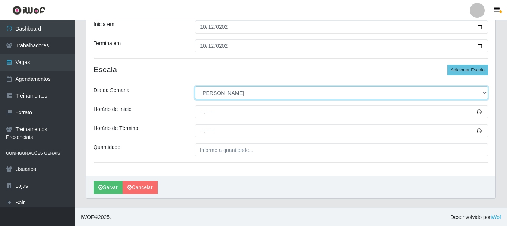
scroll to position [148, 0]
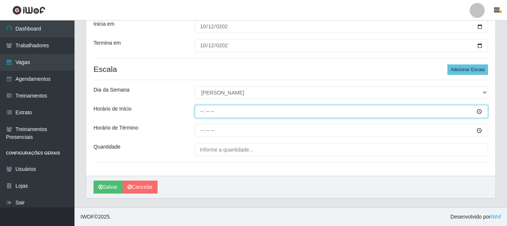
click at [205, 114] on input "Horário de Inicio" at bounding box center [341, 111] width 293 height 13
type input "08:00"
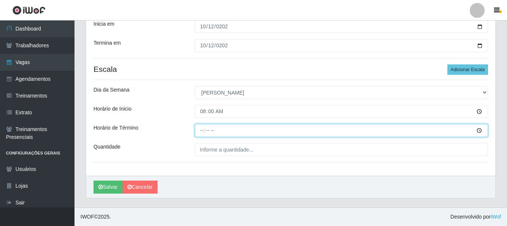
click at [200, 134] on input "Horário de Término" at bounding box center [341, 130] width 293 height 13
type input "14:00"
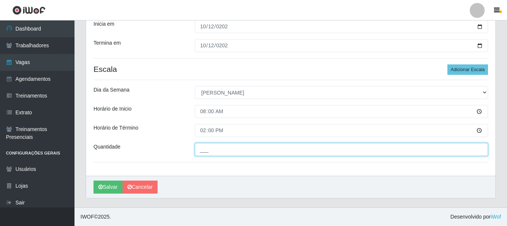
click at [210, 145] on input "___" at bounding box center [341, 149] width 293 height 13
type input "1__"
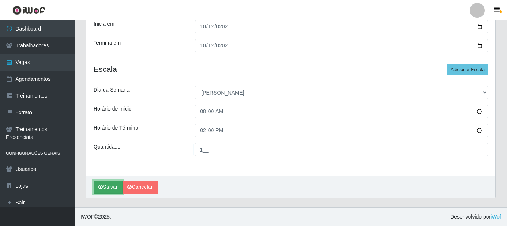
click at [111, 182] on button "Salvar" at bounding box center [108, 187] width 29 height 13
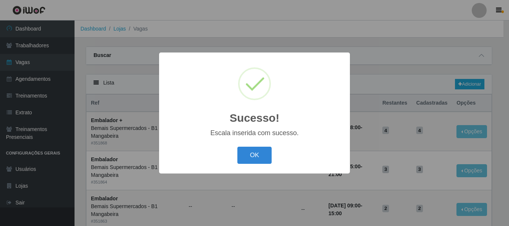
drag, startPoint x: 251, startPoint y: 158, endPoint x: 417, endPoint y: 128, distance: 168.7
click at [251, 158] on button "OK" at bounding box center [254, 156] width 35 height 18
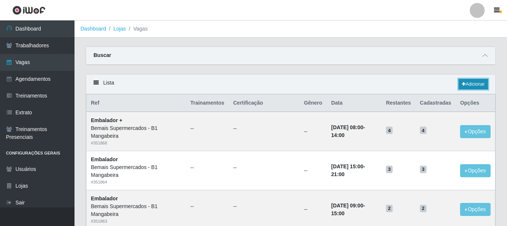
click at [465, 87] on link "Adicionar" at bounding box center [473, 84] width 29 height 10
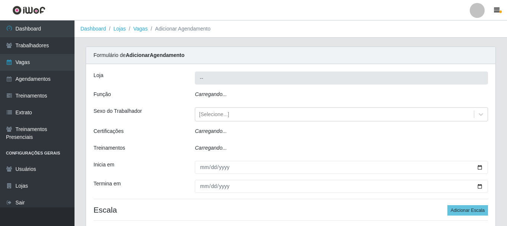
type input "Bemais Supermercados - B1 Mangabeira"
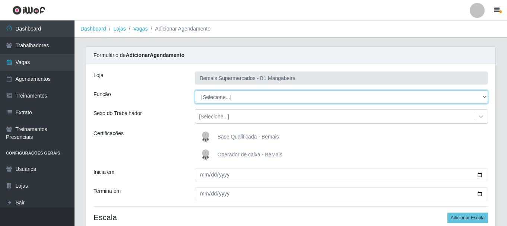
click at [233, 98] on select "[Selecione...] ASG ASG + ASG ++ Balconista de Açougue Balconista de Açougue + B…" at bounding box center [341, 97] width 293 height 13
select select "72"
click at [195, 91] on select "[Selecione...] ASG ASG + ASG ++ Balconista de Açougue Balconista de Açougue + B…" at bounding box center [341, 97] width 293 height 13
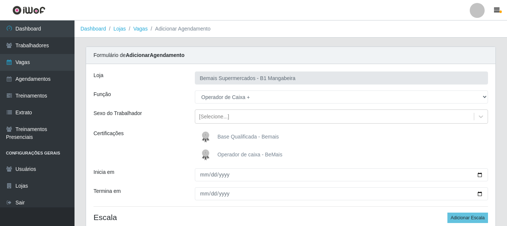
click at [222, 153] on span "Operador de caixa - BeMais" at bounding box center [250, 155] width 65 height 6
click at [0, 0] on input "Operador de caixa - BeMais" at bounding box center [0, 0] width 0 height 0
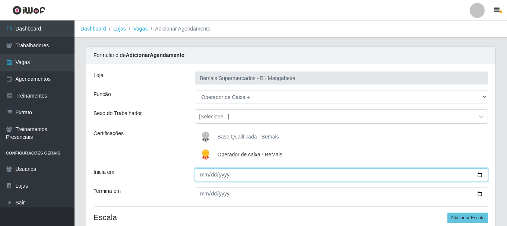
click at [203, 174] on input "Inicia em" at bounding box center [341, 175] width 293 height 13
type input "0205-10-19"
type input "[DATE]"
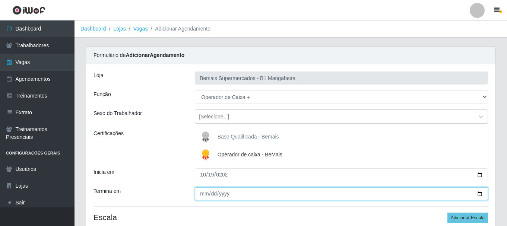
click at [205, 194] on input "Termina em" at bounding box center [341, 194] width 293 height 13
type input "[DATE]"
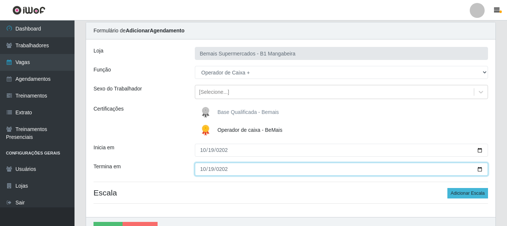
scroll to position [66, 0]
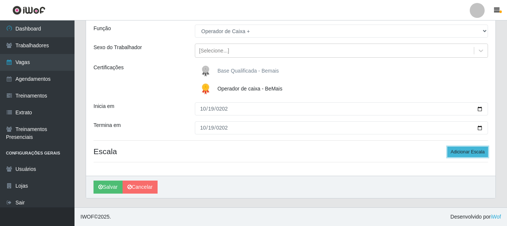
click at [470, 156] on button "Adicionar Escala" at bounding box center [468, 152] width 41 height 10
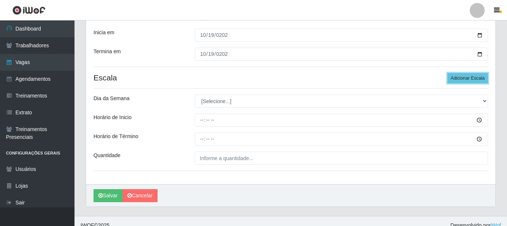
scroll to position [141, 0]
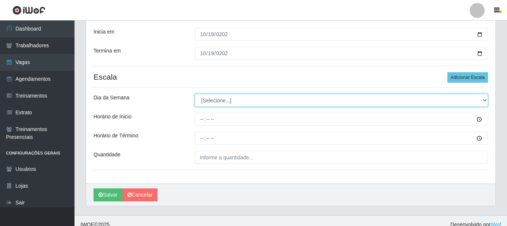
click at [224, 105] on select "[Selecione...] Segunda Terça Quarta Quinta Sexta Sábado Domingo" at bounding box center [341, 100] width 293 height 13
click at [221, 104] on select "[Selecione...] Segunda Terça Quarta Quinta Sexta Sábado Domingo" at bounding box center [341, 100] width 293 height 13
click at [221, 103] on select "[Selecione...] Segunda Terça Quarta Quinta Sexta Sábado Domingo" at bounding box center [341, 100] width 293 height 13
select select "0"
click at [195, 94] on select "[Selecione...] Segunda Terça Quarta Quinta Sexta Sábado Domingo" at bounding box center [341, 100] width 293 height 13
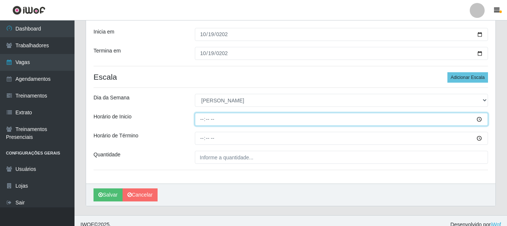
click at [202, 117] on input "Horário de Inicio" at bounding box center [341, 119] width 293 height 13
type input "08:00"
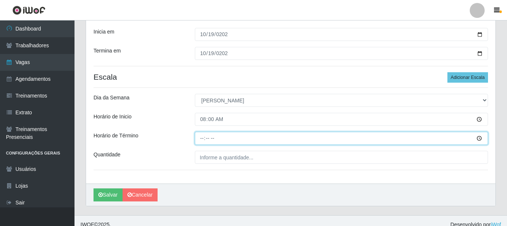
click at [200, 136] on input "Horário de Término" at bounding box center [341, 138] width 293 height 13
type input "14:00"
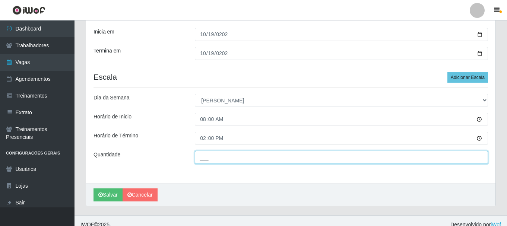
click at [213, 155] on input "___" at bounding box center [341, 157] width 293 height 13
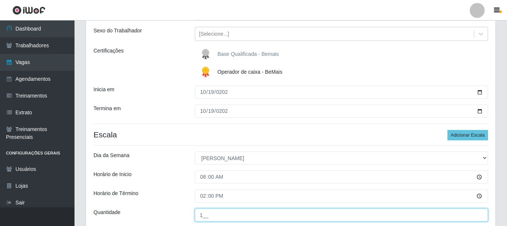
scroll to position [148, 0]
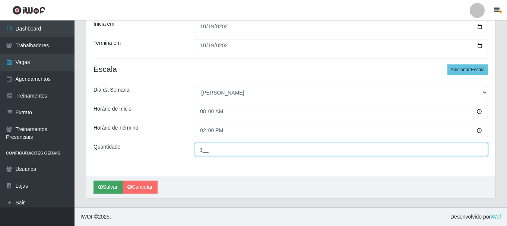
type input "1__"
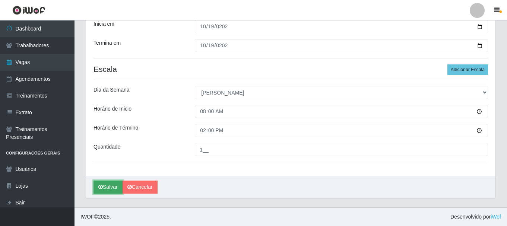
click at [109, 183] on button "Salvar" at bounding box center [108, 187] width 29 height 13
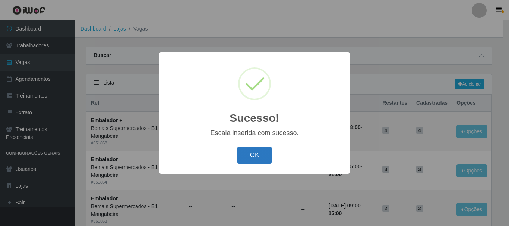
click at [243, 156] on button "OK" at bounding box center [254, 156] width 35 height 18
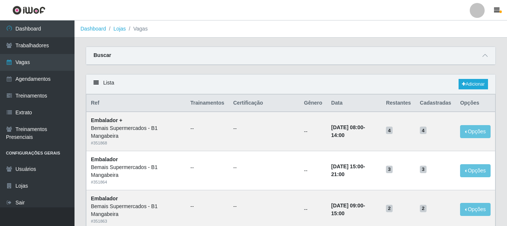
click at [479, 78] on div "Lista Adicionar" at bounding box center [291, 85] width 410 height 20
click at [478, 84] on link "Adicionar" at bounding box center [473, 84] width 29 height 10
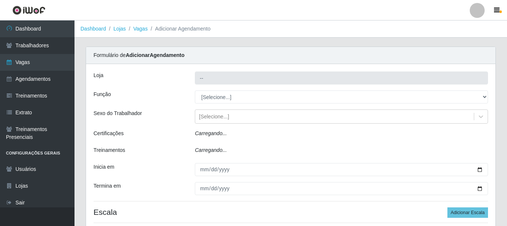
type input "Bemais Supermercados - B1 Mangabeira"
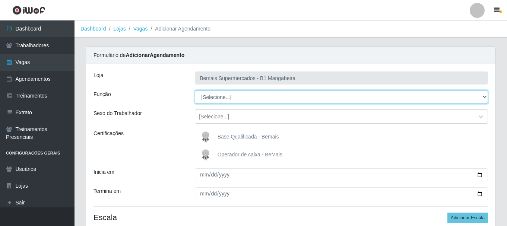
click at [233, 95] on select "[Selecione...] ASG ASG + ASG ++ Balconista de Açougue Balconista de Açougue + B…" at bounding box center [341, 97] width 293 height 13
select select "72"
click at [195, 91] on select "[Selecione...] ASG ASG + ASG ++ Balconista de Açougue Balconista de Açougue + B…" at bounding box center [341, 97] width 293 height 13
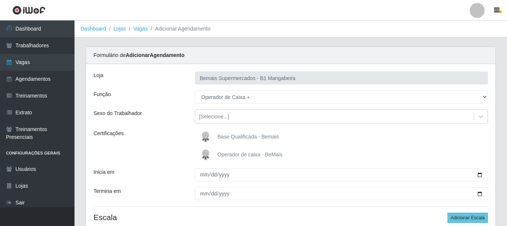
click at [244, 152] on span "Operador de caixa - BeMais" at bounding box center [250, 155] width 65 height 6
click at [0, 0] on input "Operador de caixa - BeMais" at bounding box center [0, 0] width 0 height 0
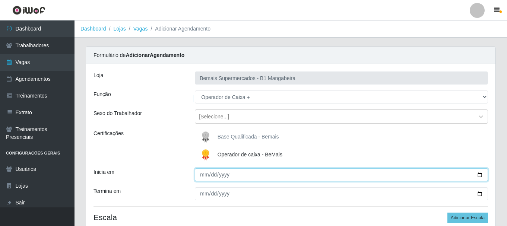
click at [204, 177] on input "Inicia em" at bounding box center [341, 175] width 293 height 13
type input "[DATE]"
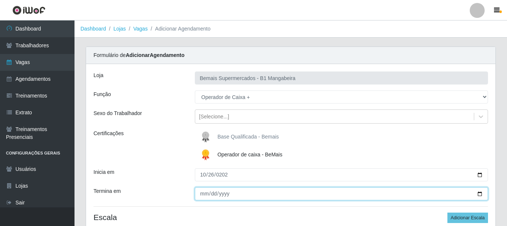
click at [204, 192] on input "Termina em" at bounding box center [341, 194] width 293 height 13
type input "[DATE]"
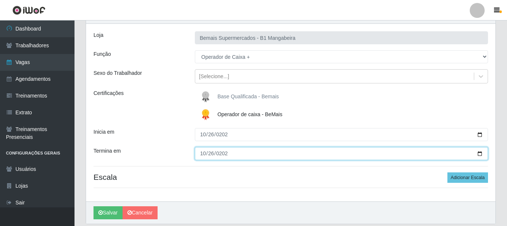
scroll to position [66, 0]
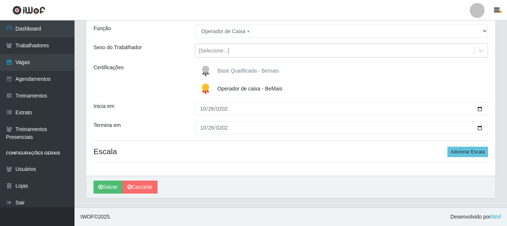
click at [445, 149] on h4 "Escala Adicionar Escala" at bounding box center [291, 151] width 395 height 9
click at [450, 150] on button "Adicionar Escala" at bounding box center [468, 152] width 41 height 10
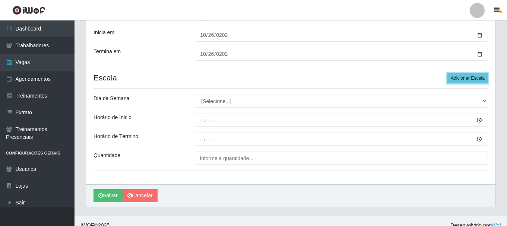
scroll to position [141, 0]
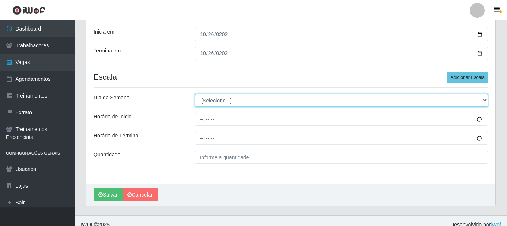
click at [213, 104] on select "[Selecione...] Segunda Terça Quarta Quinta Sexta Sábado Domingo" at bounding box center [341, 100] width 293 height 13
select select "0"
click at [195, 94] on select "[Selecione...] Segunda Terça Quarta Quinta Sexta Sábado Domingo" at bounding box center [341, 100] width 293 height 13
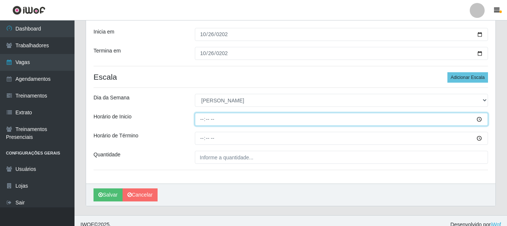
click at [199, 121] on input "Horário de Inicio" at bounding box center [341, 119] width 293 height 13
type input "08:00"
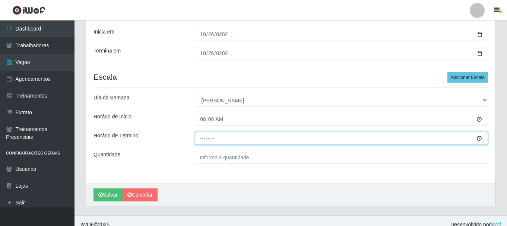
click at [202, 139] on input "Horário de Término" at bounding box center [341, 138] width 293 height 13
type input "14:00"
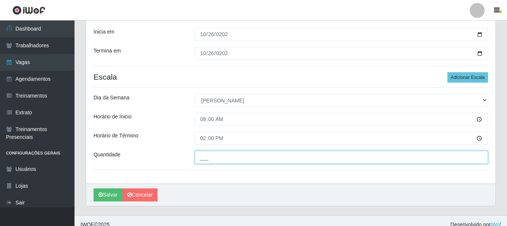
click at [220, 156] on input "___" at bounding box center [341, 157] width 293 height 13
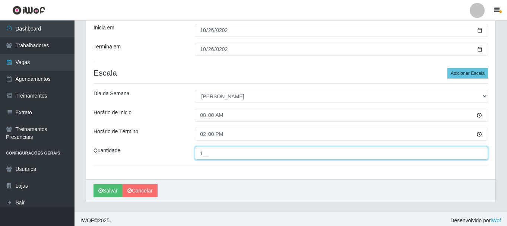
scroll to position [148, 0]
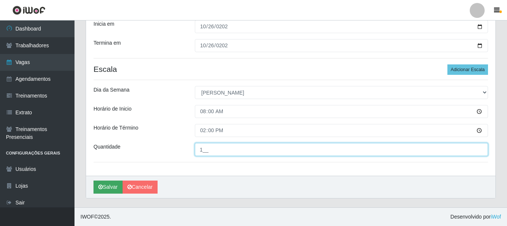
type input "1__"
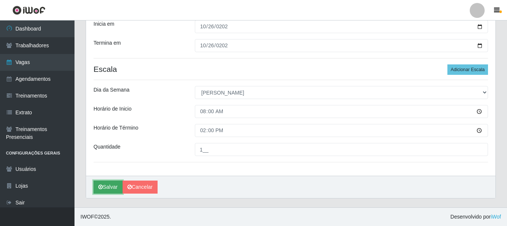
click at [109, 185] on button "Salvar" at bounding box center [108, 187] width 29 height 13
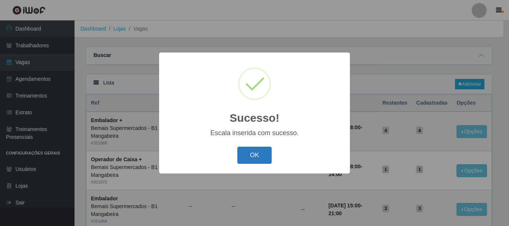
click at [258, 160] on button "OK" at bounding box center [254, 156] width 35 height 18
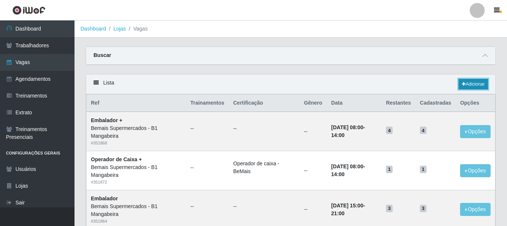
click at [478, 81] on link "Adicionar" at bounding box center [473, 84] width 29 height 10
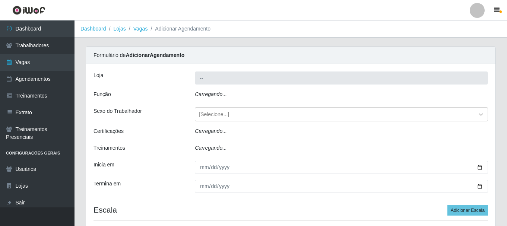
type input "Bemais Supermercados - B1 Mangabeira"
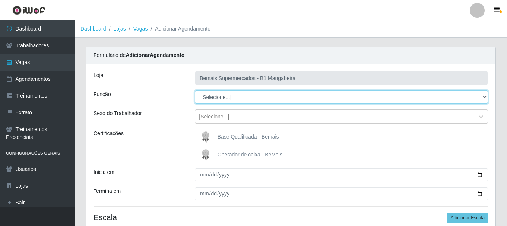
click at [216, 97] on select "[Selecione...] ASG ASG + ASG ++ Balconista de Açougue Balconista de Açougue + B…" at bounding box center [341, 97] width 293 height 13
select select "1"
click at [195, 91] on select "[Selecione...] ASG ASG + ASG ++ Balconista de Açougue Balconista de Açougue + B…" at bounding box center [341, 97] width 293 height 13
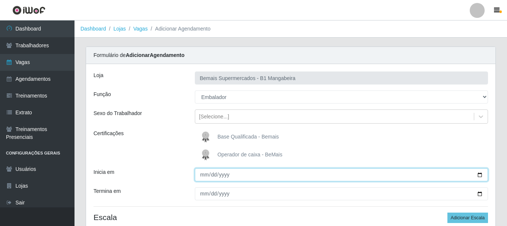
click at [203, 176] on input "Inicia em" at bounding box center [341, 175] width 293 height 13
type input "[DATE]"
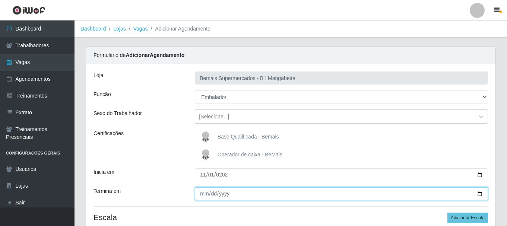
click at [205, 191] on input "Termina em" at bounding box center [341, 194] width 293 height 13
type input "[DATE]"
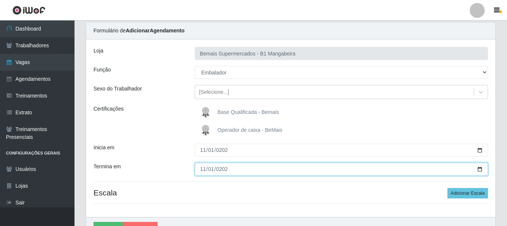
scroll to position [66, 0]
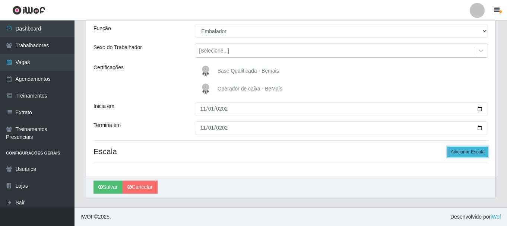
click at [469, 148] on button "Adicionar Escala" at bounding box center [468, 152] width 41 height 10
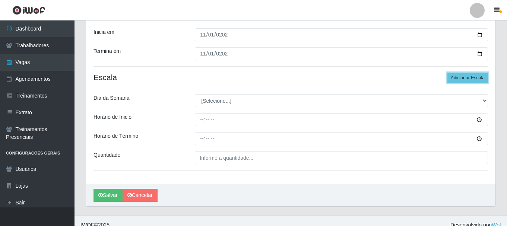
scroll to position [141, 0]
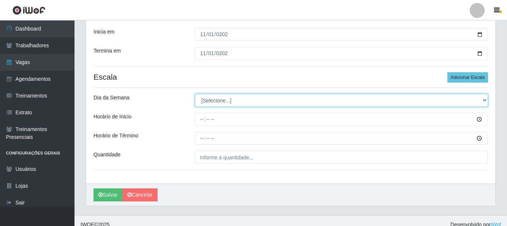
click at [220, 100] on select "[Selecione...] Segunda Terça Quarta Quinta Sexta Sábado Domingo" at bounding box center [341, 100] width 293 height 13
select select "6"
click at [195, 94] on select "[Selecione...] Segunda Terça Quarta Quinta Sexta Sábado Domingo" at bounding box center [341, 100] width 293 height 13
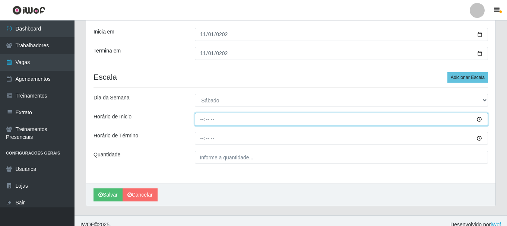
click at [201, 120] on input "Horário de Inicio" at bounding box center [341, 119] width 293 height 13
type input "09:00"
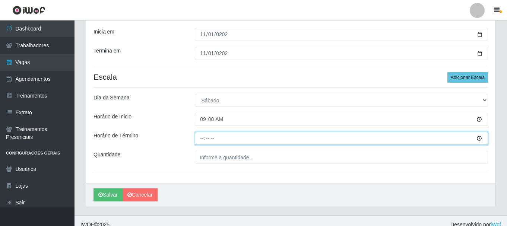
click at [200, 136] on input "Horário de Término" at bounding box center [341, 138] width 293 height 13
type input "15:00"
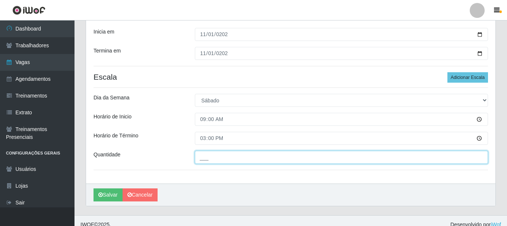
click at [213, 157] on input "___" at bounding box center [341, 157] width 293 height 13
type input "2__"
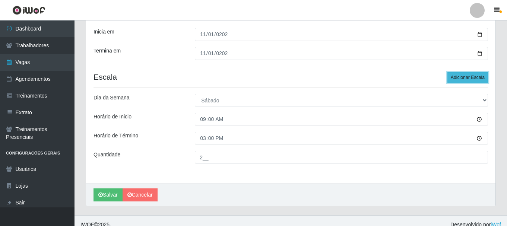
drag, startPoint x: 481, startPoint y: 77, endPoint x: 477, endPoint y: 78, distance: 3.8
click at [480, 77] on button "Adicionar Escala" at bounding box center [468, 77] width 41 height 10
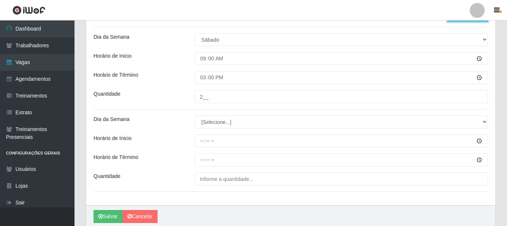
scroll to position [215, 0]
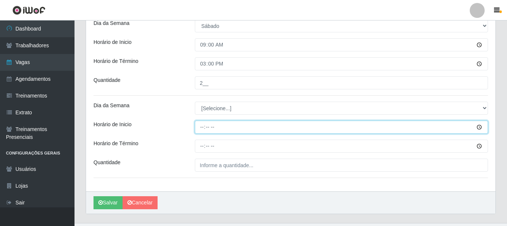
click at [203, 126] on input "Horário de Inicio" at bounding box center [341, 127] width 293 height 13
type input "15:00"
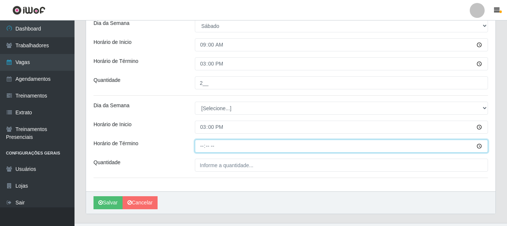
click at [201, 146] on input "Horário de Término" at bounding box center [341, 146] width 293 height 13
type input "21:00"
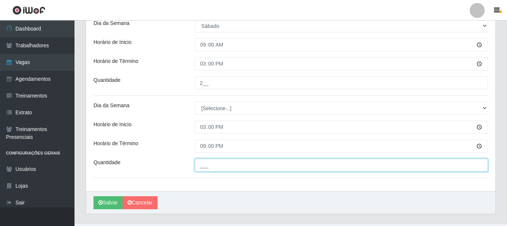
click at [208, 161] on input "___" at bounding box center [341, 165] width 293 height 13
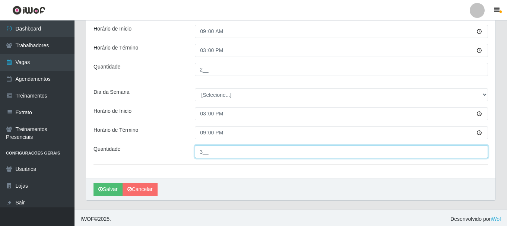
scroll to position [231, 0]
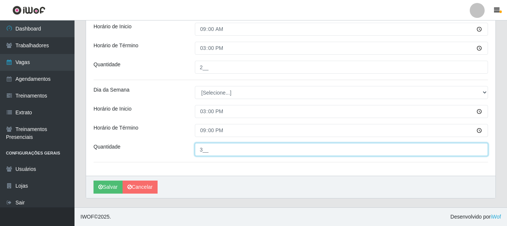
type input "3__"
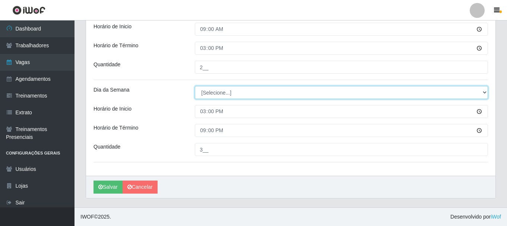
click at [216, 93] on select "[Selecione...] Segunda Terça Quarta Quinta Sexta Sábado Domingo" at bounding box center [341, 92] width 293 height 13
select select "6"
click at [195, 86] on select "[Selecione...] Segunda Terça Quarta Quinta Sexta Sábado Domingo" at bounding box center [341, 92] width 293 height 13
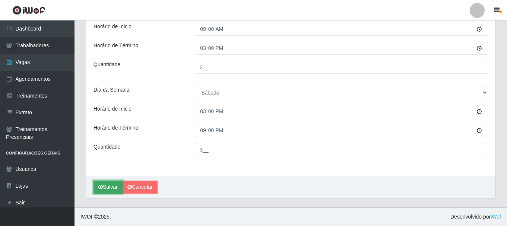
click at [111, 184] on button "Salvar" at bounding box center [108, 187] width 29 height 13
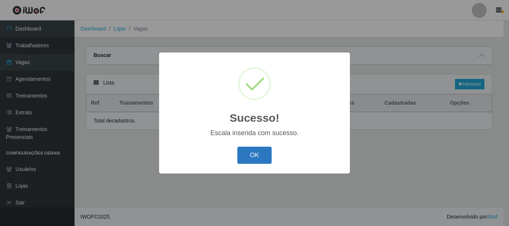
click at [249, 152] on button "OK" at bounding box center [254, 156] width 35 height 18
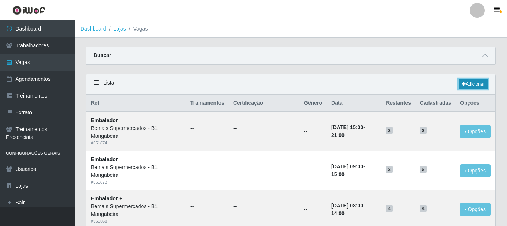
click at [471, 85] on link "Adicionar" at bounding box center [473, 84] width 29 height 10
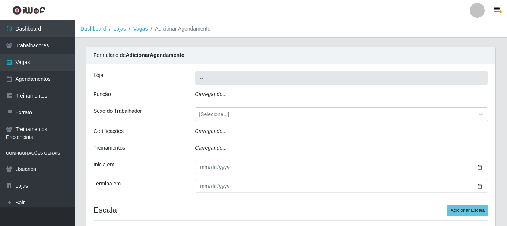
type input "Bemais Supermercados - B1 Mangabeira"
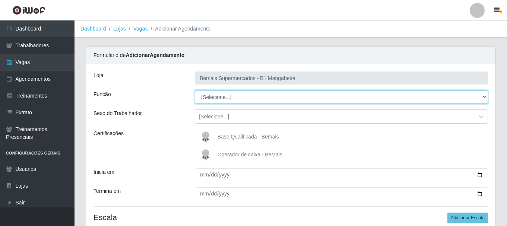
click at [239, 94] on select "[Selecione...] ASG ASG + ASG ++ Balconista de Açougue Balconista de Açougue + B…" at bounding box center [341, 97] width 293 height 13
select select "1"
click at [195, 91] on select "[Selecione...] ASG ASG + ASG ++ Balconista de Açougue Balconista de Açougue + B…" at bounding box center [341, 97] width 293 height 13
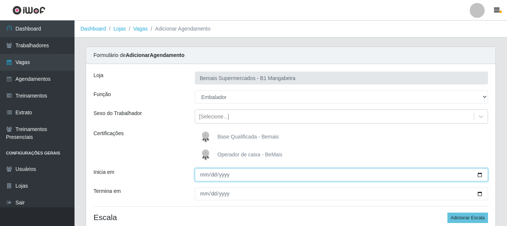
click at [204, 171] on input "Inicia em" at bounding box center [341, 175] width 293 height 13
type input "[DATE]"
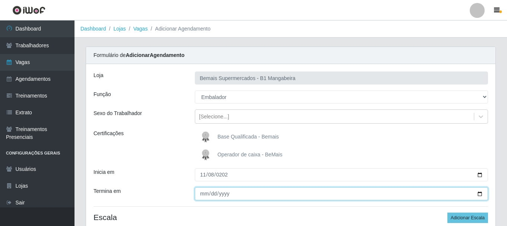
click at [201, 191] on input "Termina em" at bounding box center [341, 194] width 293 height 13
type input "[DATE]"
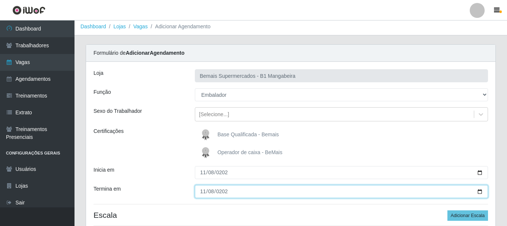
scroll to position [66, 0]
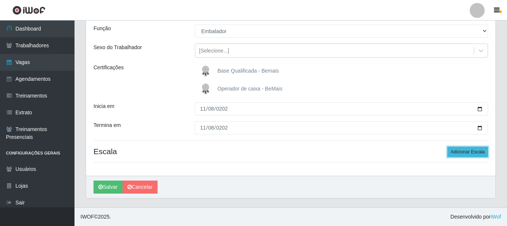
click at [459, 147] on button "Adicionar Escala" at bounding box center [468, 152] width 41 height 10
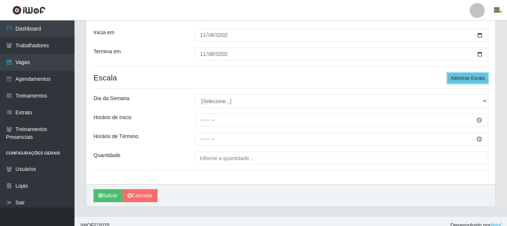
scroll to position [141, 0]
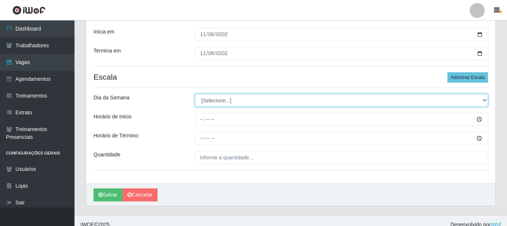
click at [205, 102] on select "[Selecione...] Segunda Terça Quarta Quinta Sexta Sábado Domingo" at bounding box center [341, 100] width 293 height 13
select select "6"
click at [195, 94] on select "[Selecione...] Segunda Terça Quarta Quinta Sexta Sábado Domingo" at bounding box center [341, 100] width 293 height 13
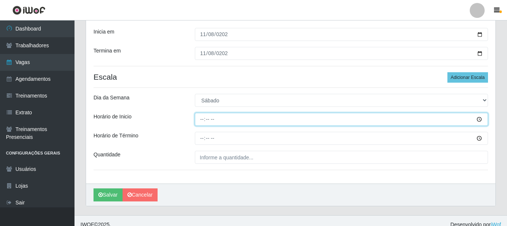
click at [202, 117] on input "Horário de Inicio" at bounding box center [341, 119] width 293 height 13
type input "09:00"
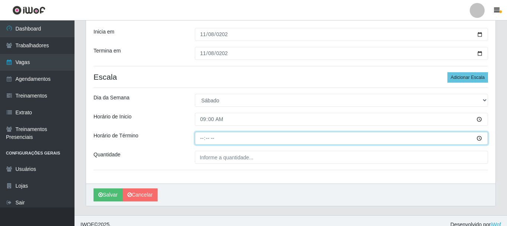
click at [201, 140] on input "Horário de Término" at bounding box center [341, 138] width 293 height 13
type input "15:00"
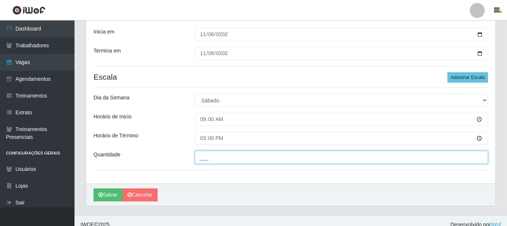
click at [214, 157] on input "___" at bounding box center [341, 157] width 293 height 13
type input "2__"
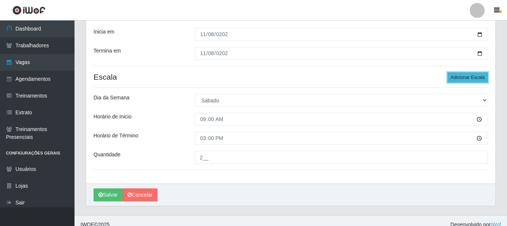
click at [476, 72] on button "Adicionar Escala" at bounding box center [468, 77] width 41 height 10
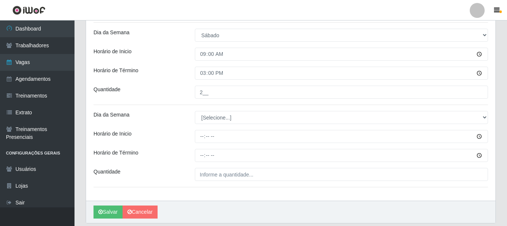
scroll to position [215, 0]
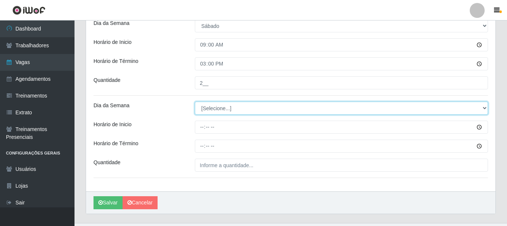
click at [227, 108] on select "[Selecione...] Segunda Terça Quarta Quinta Sexta Sábado Domingo" at bounding box center [341, 108] width 293 height 13
click at [216, 111] on select "[Selecione...] Segunda Terça Quarta Quinta Sexta Sábado Domingo" at bounding box center [341, 108] width 293 height 13
select select "6"
click at [195, 102] on select "[Selecione...] Segunda Terça Quarta Quinta Sexta Sábado Domingo" at bounding box center [341, 108] width 293 height 13
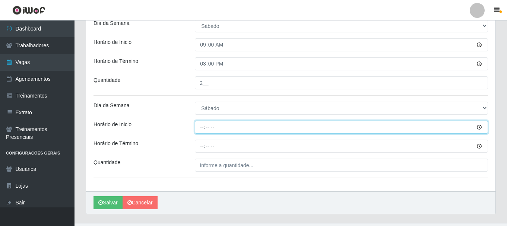
click at [201, 126] on input "Horário de Inicio" at bounding box center [341, 127] width 293 height 13
type input "15:00"
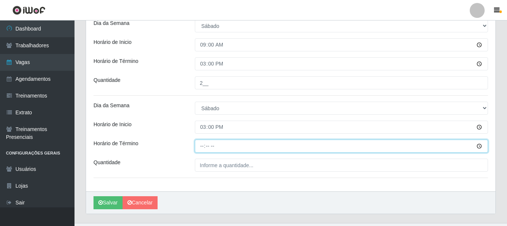
click at [202, 145] on input "Horário de Término" at bounding box center [341, 146] width 293 height 13
type input "21:00"
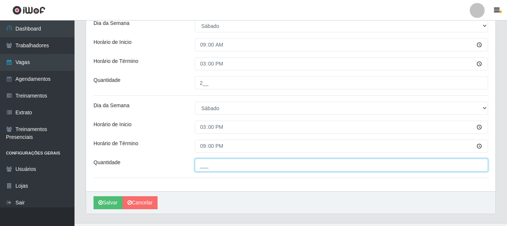
click at [209, 168] on input "___" at bounding box center [341, 165] width 293 height 13
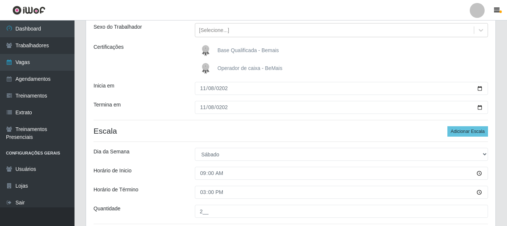
scroll to position [231, 0]
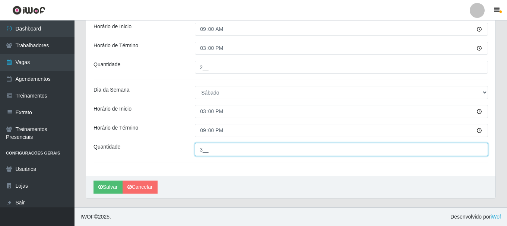
type input "3__"
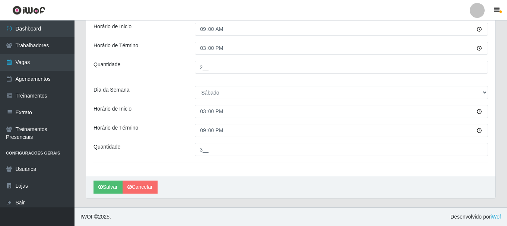
click at [117, 180] on div "[PERSON_NAME]" at bounding box center [291, 187] width 410 height 22
click at [110, 187] on button "Salvar" at bounding box center [108, 187] width 29 height 13
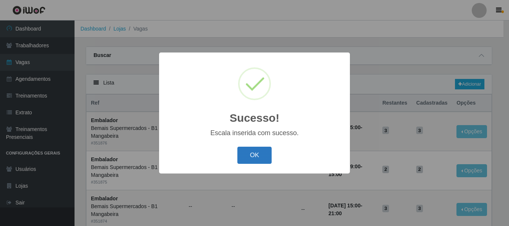
click at [269, 159] on button "OK" at bounding box center [254, 156] width 35 height 18
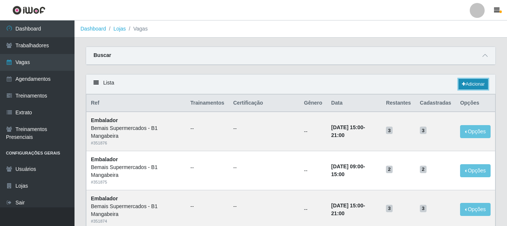
click at [466, 84] on link "Adicionar" at bounding box center [473, 84] width 29 height 10
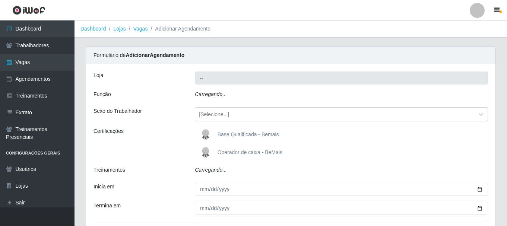
type input "Bemais Supermercados - B1 Mangabeira"
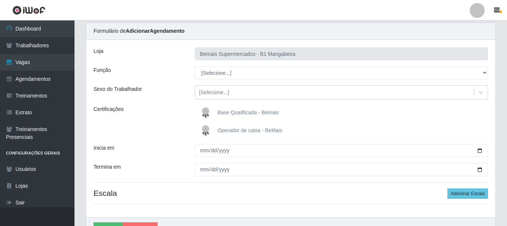
scroll to position [37, 0]
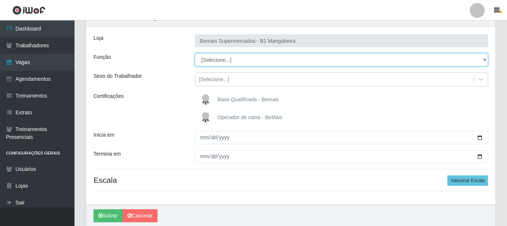
click at [212, 56] on select "[Selecione...] ASG ASG + ASG ++ Balconista de Açougue Balconista de Açougue + B…" at bounding box center [341, 59] width 293 height 13
select select "1"
click at [195, 53] on select "[Selecione...] ASG ASG + ASG ++ Balconista de Açougue Balconista de Açougue + B…" at bounding box center [341, 59] width 293 height 13
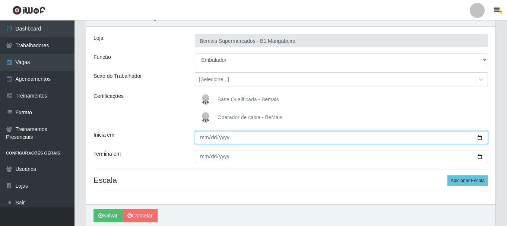
click at [202, 141] on input "Inicia em" at bounding box center [341, 137] width 293 height 13
type input "[DATE]"
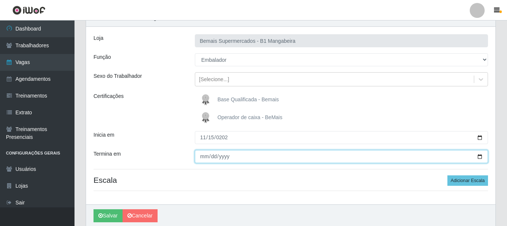
click at [199, 158] on input "Termina em" at bounding box center [341, 156] width 293 height 13
type input "[DATE]"
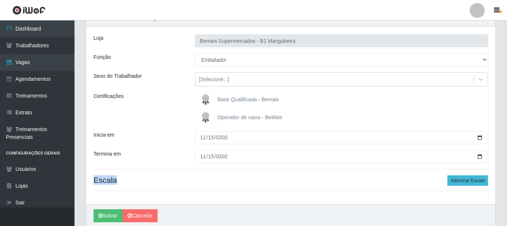
click at [453, 180] on h4 "Escala Adicionar Escala" at bounding box center [291, 180] width 395 height 9
click at [453, 180] on button "Adicionar Escala" at bounding box center [468, 181] width 41 height 10
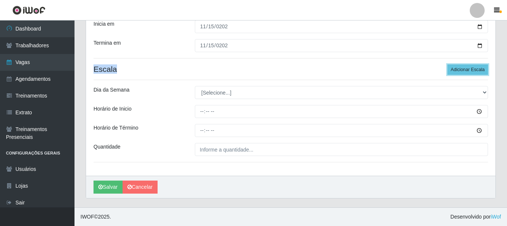
scroll to position [0, 0]
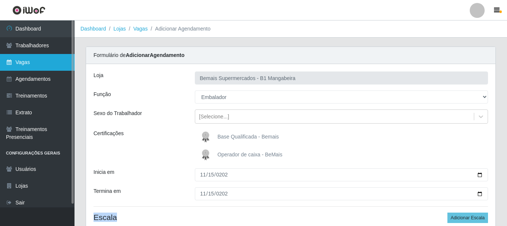
click at [30, 58] on link "Vagas" at bounding box center [37, 62] width 75 height 17
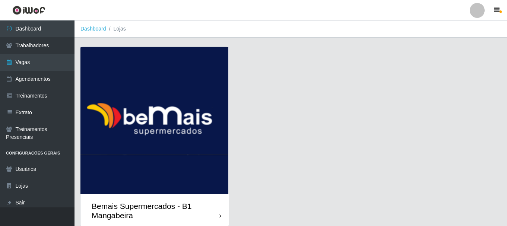
click at [166, 214] on div "Bemais Supermercados - B1 Mangabeira" at bounding box center [156, 211] width 128 height 19
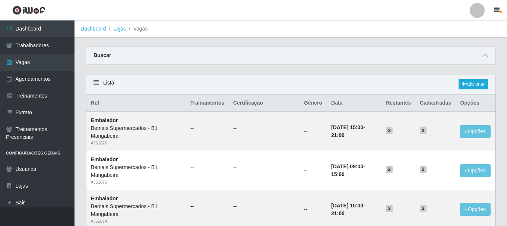
click at [490, 58] on div "Buscar" at bounding box center [291, 56] width 410 height 18
click at [484, 57] on icon at bounding box center [485, 55] width 5 height 5
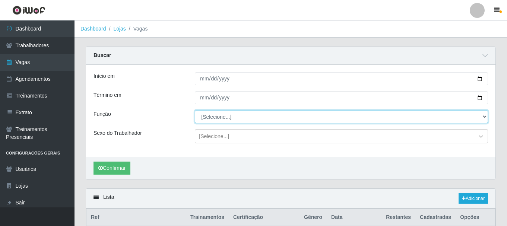
click at [220, 119] on select "[Selecione...] ASG ASG + ASG ++ Balconista de Açougue Balconista de Açougue + B…" at bounding box center [341, 116] width 293 height 13
select select "1"
click at [195, 111] on select "[Selecione...] ASG ASG + ASG ++ Balconista de Açougue Balconista de Açougue + B…" at bounding box center [341, 116] width 293 height 13
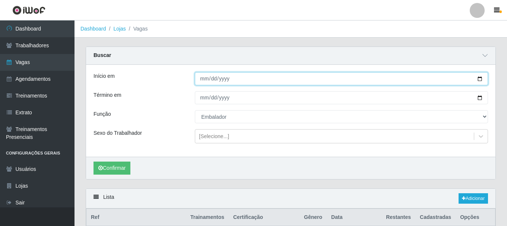
click at [204, 80] on input "Início em" at bounding box center [341, 78] width 293 height 13
type input "[PHONE_NUMBER]"
type input "[DATE]"
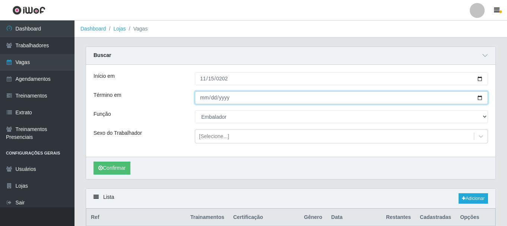
click at [205, 97] on input "Término em" at bounding box center [341, 97] width 293 height 13
type input "[DATE]"
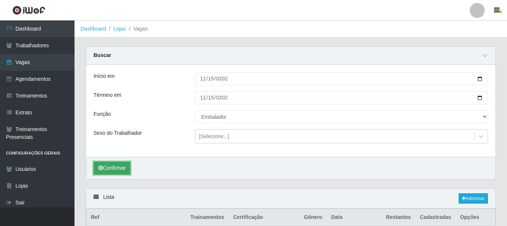
click at [101, 171] on icon "submit" at bounding box center [100, 168] width 4 height 5
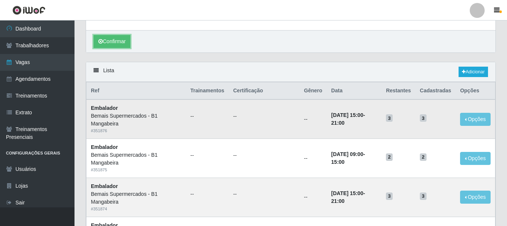
scroll to position [46, 0]
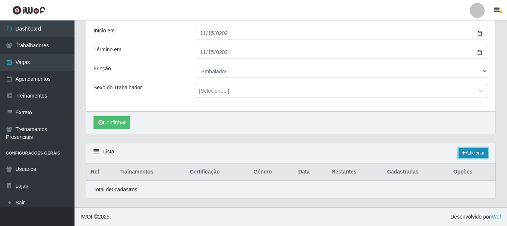
click at [478, 154] on link "Adicionar" at bounding box center [473, 153] width 29 height 10
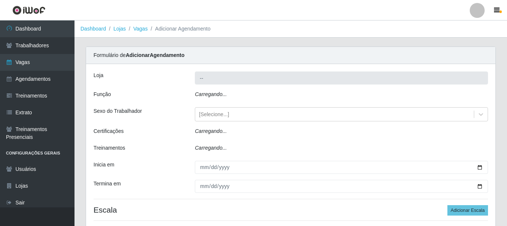
type input "Bemais Supermercados - B1 Mangabeira"
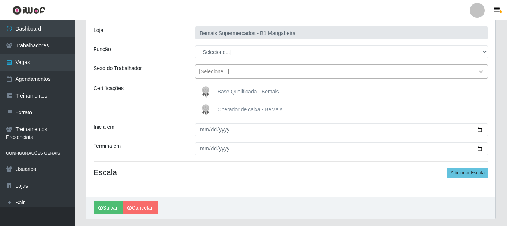
scroll to position [29, 0]
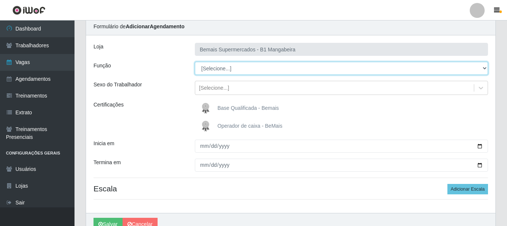
click at [210, 68] on select "[Selecione...] ASG ASG + ASG ++ Balconista de Açougue Balconista de Açougue + B…" at bounding box center [341, 68] width 293 height 13
select select "1"
click at [195, 62] on select "[Selecione...] ASG ASG + ASG ++ Balconista de Açougue Balconista de Açougue + B…" at bounding box center [341, 68] width 293 height 13
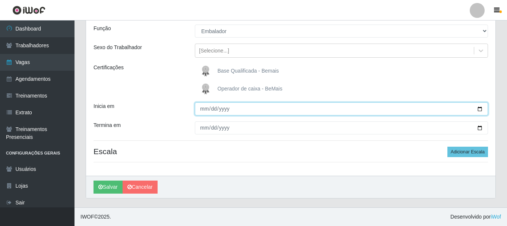
click at [204, 111] on input "Inicia em" at bounding box center [341, 109] width 293 height 13
type input "[DATE]"
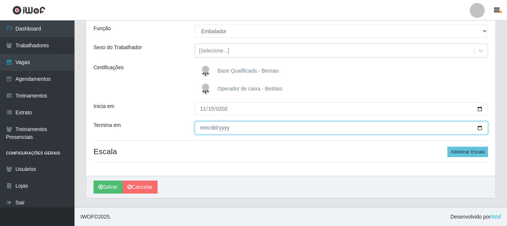
click at [203, 123] on input "Termina em" at bounding box center [341, 128] width 293 height 13
type input "0022-11-15"
type input "[DATE]"
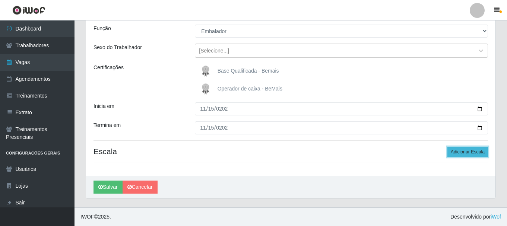
click at [456, 148] on button "Adicionar Escala" at bounding box center [468, 152] width 41 height 10
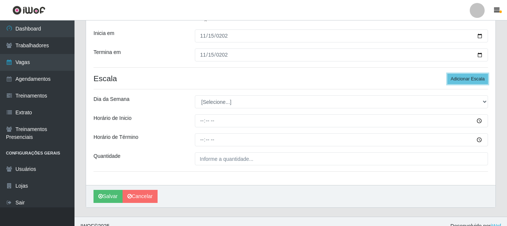
scroll to position [141, 0]
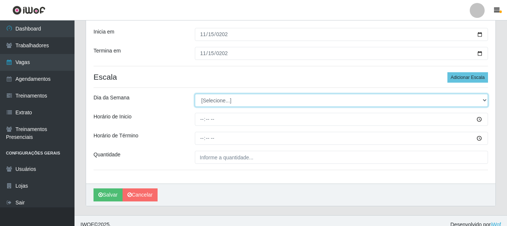
click at [214, 103] on select "[Selecione...] Segunda Terça Quarta Quinta Sexta Sábado Domingo" at bounding box center [341, 100] width 293 height 13
select select "6"
click at [195, 94] on select "[Selecione...] Segunda Terça Quarta Quinta Sexta Sábado Domingo" at bounding box center [341, 100] width 293 height 13
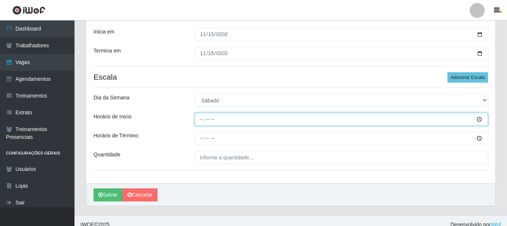
click at [203, 122] on input "Horário de Inicio" at bounding box center [341, 119] width 293 height 13
type input "09:00"
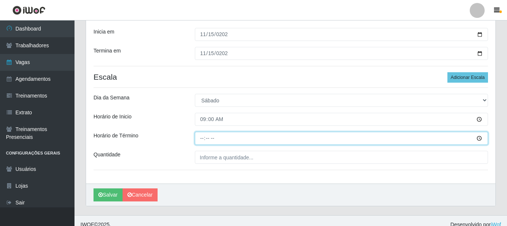
click at [203, 138] on input "Horário de Término" at bounding box center [341, 138] width 293 height 13
type input "15:00"
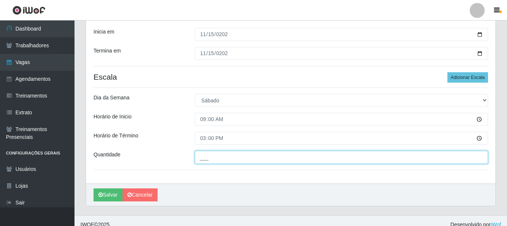
click at [243, 156] on input "___" at bounding box center [341, 157] width 293 height 13
type input "2__"
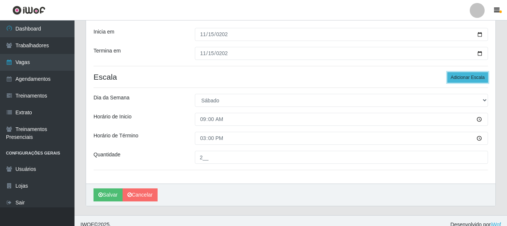
click at [459, 74] on button "Adicionar Escala" at bounding box center [468, 77] width 41 height 10
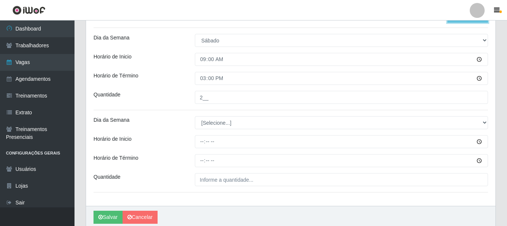
scroll to position [215, 0]
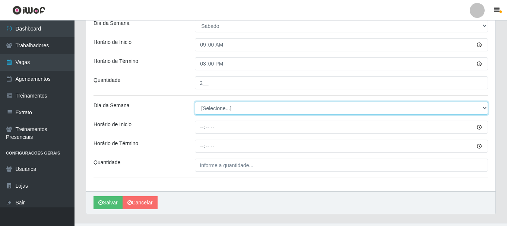
click at [226, 104] on select "[Selecione...] Segunda Terça Quarta Quinta Sexta Sábado Domingo" at bounding box center [341, 108] width 293 height 13
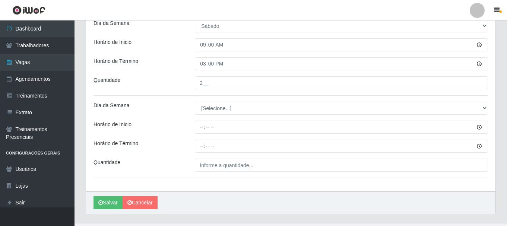
click at [226, 116] on div "Loja Bemais Supermercados - B1 Mangabeira Função [Selecione...] ASG ASG + ASG +…" at bounding box center [291, 20] width 410 height 343
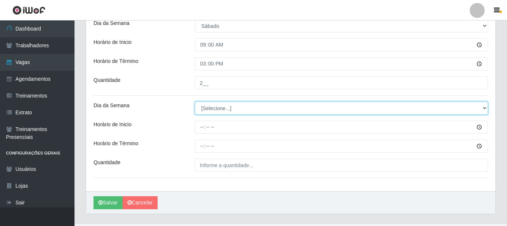
click at [224, 108] on select "[Selecione...] Segunda Terça Quarta Quinta Sexta Sábado Domingo" at bounding box center [341, 108] width 293 height 13
select select "6"
click at [195, 102] on select "[Selecione...] Segunda Terça Quarta Quinta Sexta Sábado Domingo" at bounding box center [341, 108] width 293 height 13
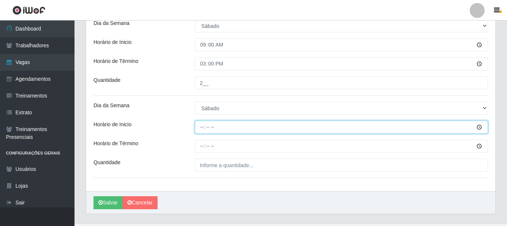
click at [199, 127] on input "Horário de Inicio" at bounding box center [341, 127] width 293 height 13
type input "15:00"
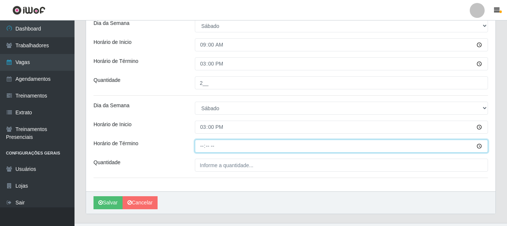
click at [199, 147] on input "Horário de Término" at bounding box center [341, 146] width 293 height 13
type input "21:00"
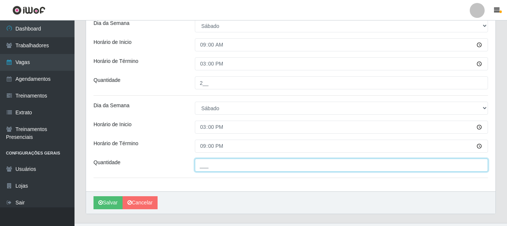
click at [220, 164] on input "___" at bounding box center [341, 165] width 293 height 13
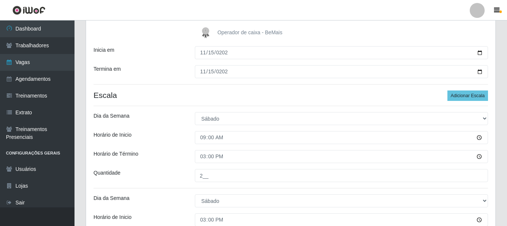
scroll to position [231, 0]
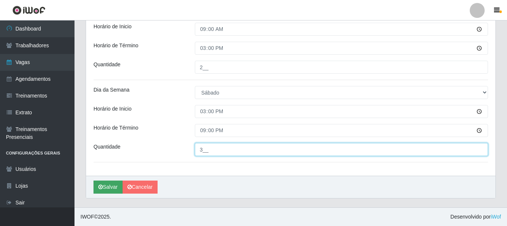
type input "3__"
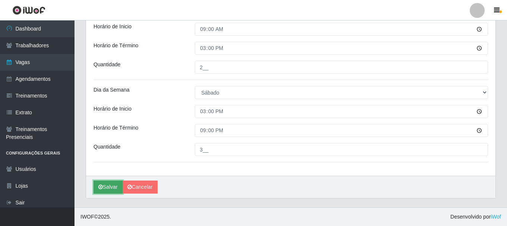
click at [114, 191] on button "Salvar" at bounding box center [108, 187] width 29 height 13
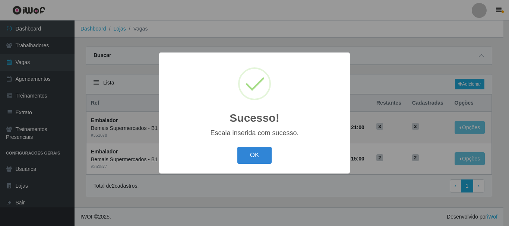
drag, startPoint x: 257, startPoint y: 155, endPoint x: 328, endPoint y: 126, distance: 76.3
click at [257, 155] on button "OK" at bounding box center [254, 156] width 35 height 18
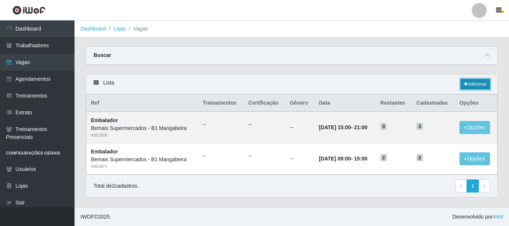
click at [472, 89] on link "Adicionar" at bounding box center [475, 84] width 29 height 10
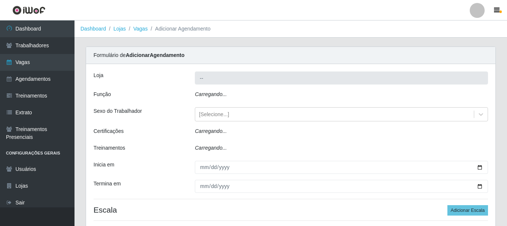
type input "Bemais Supermercados - B1 Mangabeira"
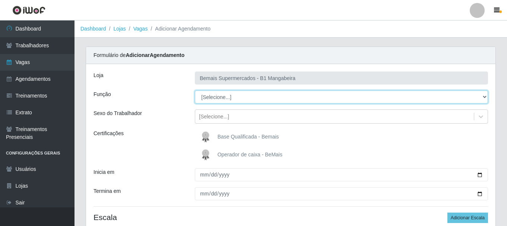
click at [226, 99] on select "[Selecione...] ASG ASG + ASG ++ Balconista de Açougue Balconista de Açougue + B…" at bounding box center [341, 97] width 293 height 13
select select "1"
click at [195, 91] on select "[Selecione...] ASG ASG + ASG ++ Balconista de Açougue Balconista de Açougue + B…" at bounding box center [341, 97] width 293 height 13
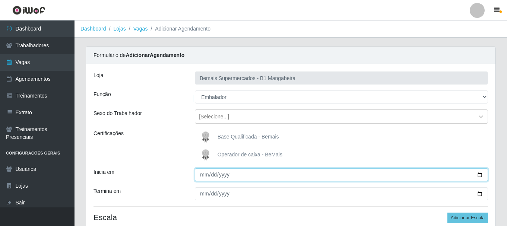
click at [207, 172] on input "Inicia em" at bounding box center [341, 175] width 293 height 13
type input "[DATE]"
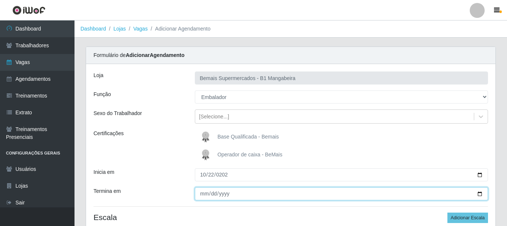
click at [197, 195] on input "Termina em" at bounding box center [341, 194] width 293 height 13
type input "[DATE]"
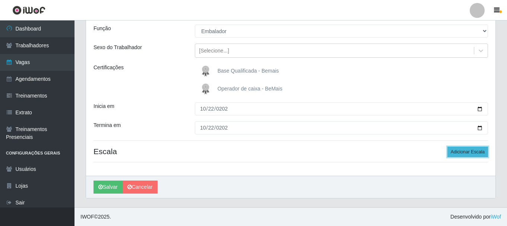
click at [461, 152] on button "Adicionar Escala" at bounding box center [468, 152] width 41 height 10
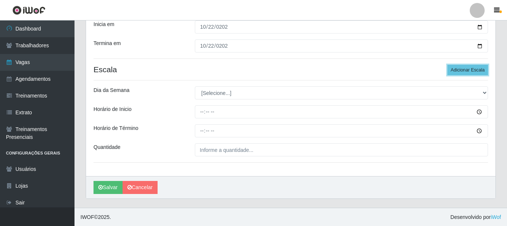
scroll to position [148, 0]
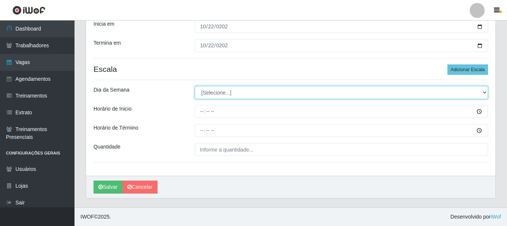
click at [249, 94] on select "[Selecione...] Segunda Terça Quarta Quinta Sexta Sábado Domingo" at bounding box center [341, 92] width 293 height 13
select select "6"
click at [195, 86] on select "[Selecione...] Segunda Terça Quarta Quinta Sexta Sábado Domingo" at bounding box center [341, 92] width 293 height 13
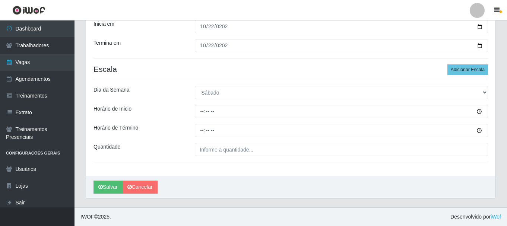
click at [199, 104] on div "Loja Bemais Supermercados - B1 Mangabeira Função [Selecione...] ASG ASG + ASG +…" at bounding box center [291, 46] width 410 height 260
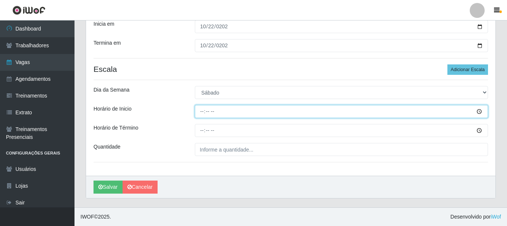
click at [200, 111] on input "Horário de Inicio" at bounding box center [341, 111] width 293 height 13
type input "09:00"
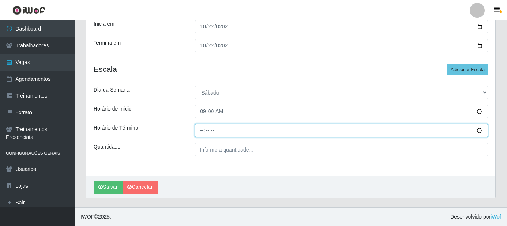
click at [204, 129] on input "Horário de Término" at bounding box center [341, 130] width 293 height 13
type input "15:00"
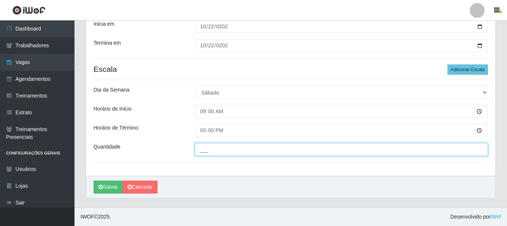
click at [213, 147] on input "___" at bounding box center [341, 149] width 293 height 13
type input "2__"
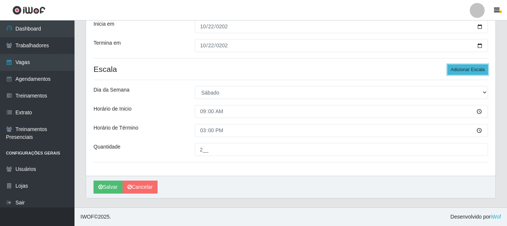
drag, startPoint x: 482, startPoint y: 65, endPoint x: 479, endPoint y: 68, distance: 4.5
click at [483, 65] on button "Adicionar Escala" at bounding box center [468, 69] width 41 height 10
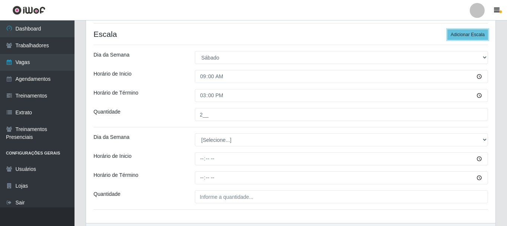
scroll to position [223, 0]
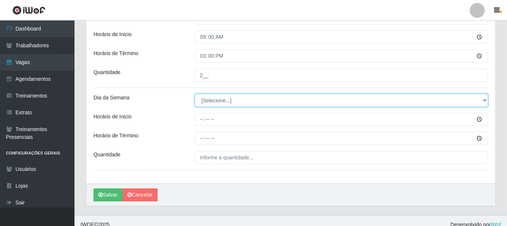
click at [215, 105] on select "[Selecione...] Segunda Terça Quarta Quinta Sexta Sábado Domingo" at bounding box center [341, 100] width 293 height 13
click at [217, 101] on select "[Selecione...] Segunda Terça Quarta Quinta Sexta Sábado Domingo" at bounding box center [341, 100] width 293 height 13
select select "6"
click at [195, 94] on select "[Selecione...] Segunda Terça Quarta Quinta Sexta Sábado Domingo" at bounding box center [341, 100] width 293 height 13
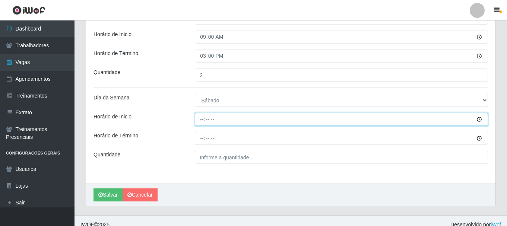
click at [203, 119] on input "Horário de Inicio" at bounding box center [341, 119] width 293 height 13
type input "15:00"
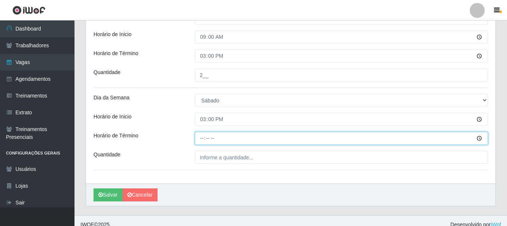
click at [199, 141] on input "Horário de Término" at bounding box center [341, 138] width 293 height 13
type input "21:00"
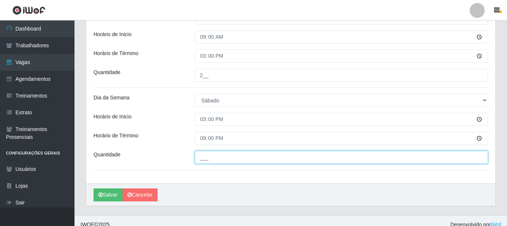
click at [211, 155] on input "___" at bounding box center [341, 157] width 293 height 13
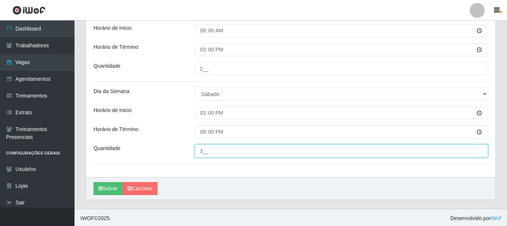
scroll to position [231, 0]
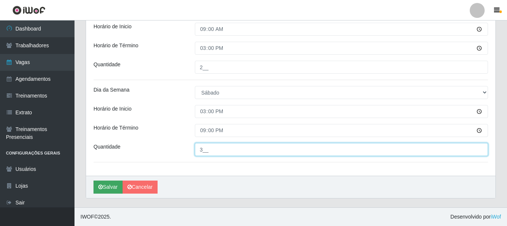
type input "3__"
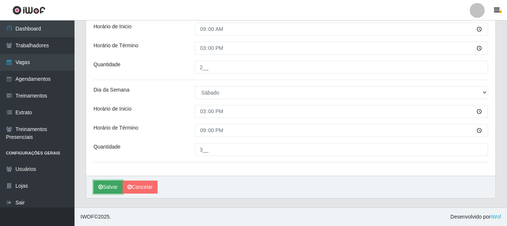
click at [108, 185] on button "Salvar" at bounding box center [108, 187] width 29 height 13
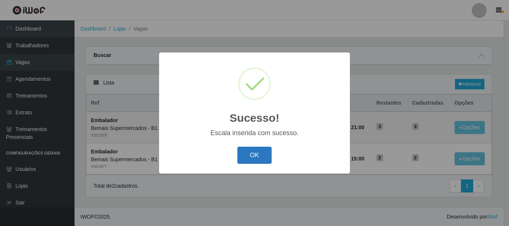
click at [242, 154] on button "OK" at bounding box center [254, 156] width 35 height 18
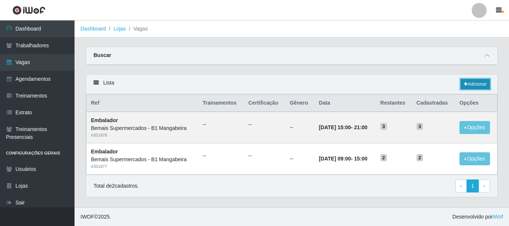
click at [472, 86] on link "Adicionar" at bounding box center [475, 84] width 29 height 10
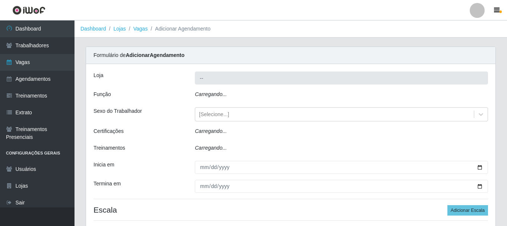
type input "Bemais Supermercados - B1 Mangabeira"
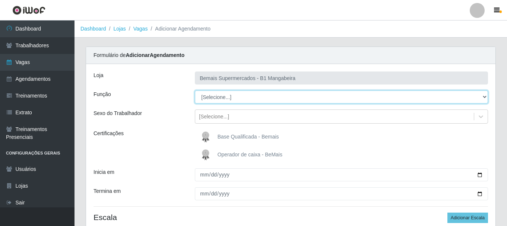
click at [217, 97] on select "[Selecione...] ASG ASG + ASG ++ Balconista de Açougue Balconista de Açougue + B…" at bounding box center [341, 97] width 293 height 13
select select "1"
click at [195, 91] on select "[Selecione...] ASG ASG + ASG ++ Balconista de Açougue Balconista de Açougue + B…" at bounding box center [341, 97] width 293 height 13
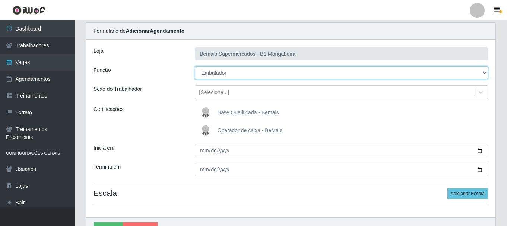
scroll to position [37, 0]
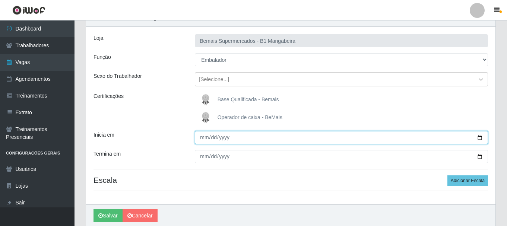
click at [205, 136] on input "Inicia em" at bounding box center [341, 137] width 293 height 13
type input "[DATE]"
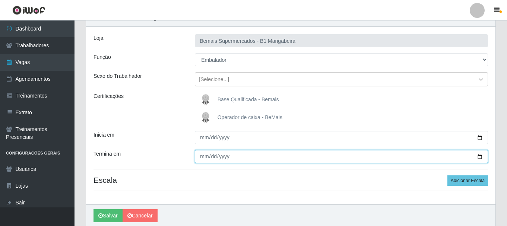
click at [204, 155] on input "Termina em" at bounding box center [341, 156] width 293 height 13
type input "[DATE]"
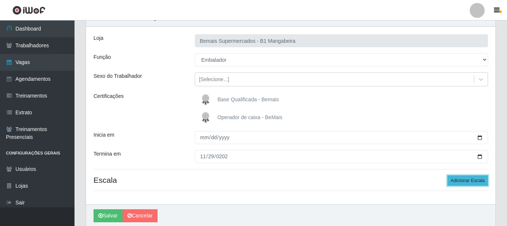
click at [456, 177] on button "Adicionar Escala" at bounding box center [468, 181] width 41 height 10
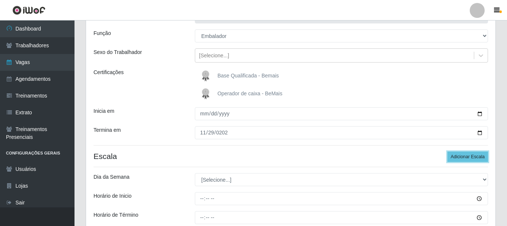
scroll to position [148, 0]
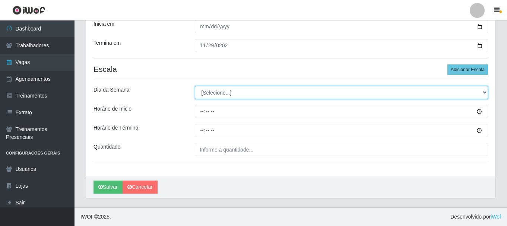
click at [220, 89] on select "[Selecione...] Segunda Terça Quarta Quinta Sexta Sábado Domingo" at bounding box center [341, 92] width 293 height 13
select select "6"
click at [195, 86] on select "[Selecione...] Segunda Terça Quarta Quinta Sexta Sábado Domingo" at bounding box center [341, 92] width 293 height 13
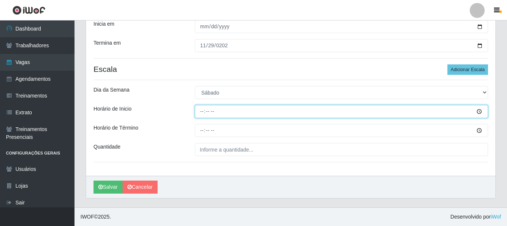
click at [199, 113] on input "Horário de Inicio" at bounding box center [341, 111] width 293 height 13
type input "09:00"
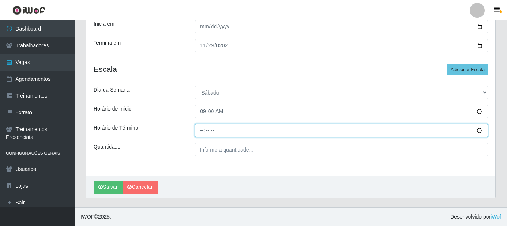
click at [204, 128] on input "Horário de Término" at bounding box center [341, 130] width 293 height 13
type input "15:00"
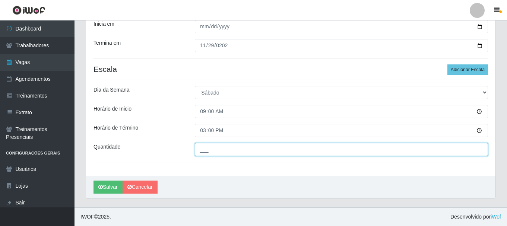
click at [210, 150] on input "___" at bounding box center [341, 149] width 293 height 13
type input "2__"
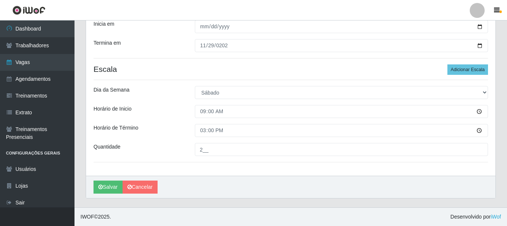
click at [483, 63] on div "Loja Bemais Supermercados - B1 Mangabeira Função [Selecione...] ASG ASG + ASG +…" at bounding box center [291, 46] width 410 height 260
click at [479, 71] on button "Adicionar Escala" at bounding box center [468, 69] width 41 height 10
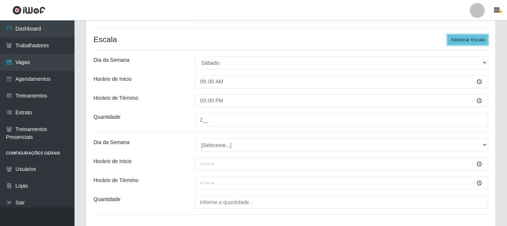
scroll to position [223, 0]
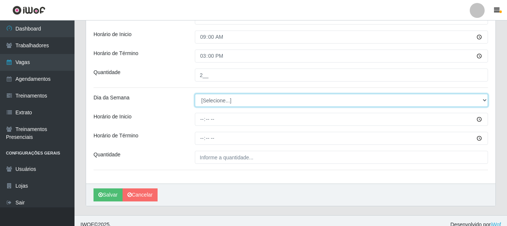
click at [210, 101] on select "[Selecione...] Segunda Terça Quarta Quinta Sexta Sábado Domingo" at bounding box center [341, 100] width 293 height 13
select select "6"
click at [195, 94] on select "[Selecione...] Segunda Terça Quarta Quinta Sexta Sábado Domingo" at bounding box center [341, 100] width 293 height 13
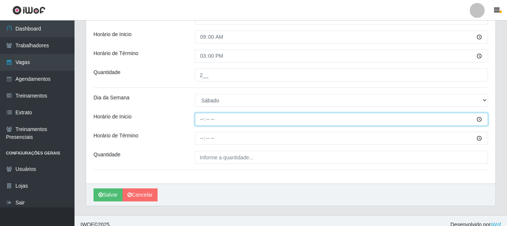
click at [201, 120] on input "Horário de Inicio" at bounding box center [341, 119] width 293 height 13
type input "15:00"
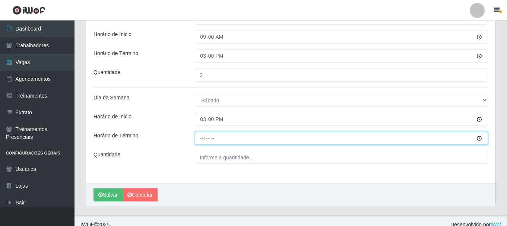
click at [203, 139] on input "Horário de Término" at bounding box center [341, 138] width 293 height 13
type input "21:00"
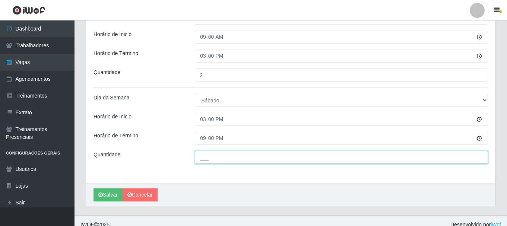
click at [206, 157] on input "___" at bounding box center [341, 157] width 293 height 13
type input "3__"
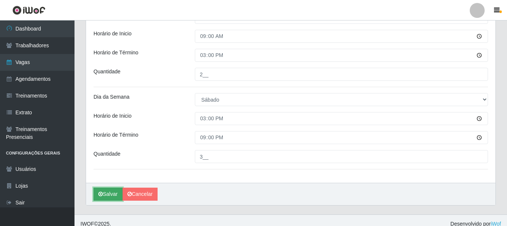
click at [110, 196] on button "Salvar" at bounding box center [108, 194] width 29 height 13
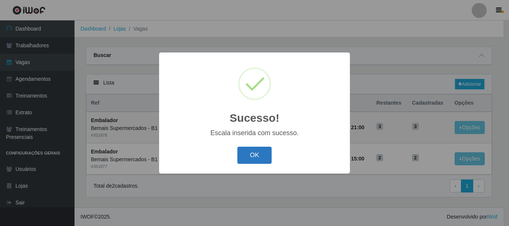
select select "1"
click at [261, 156] on button "OK" at bounding box center [254, 156] width 35 height 18
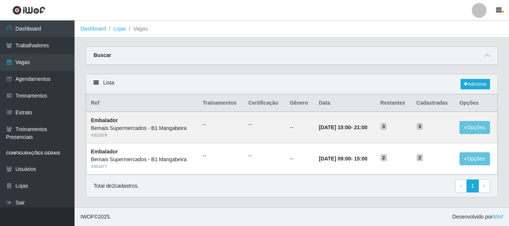
click at [478, 58] on div "Buscar" at bounding box center [292, 56] width 412 height 18
click at [487, 57] on icon at bounding box center [487, 55] width 5 height 5
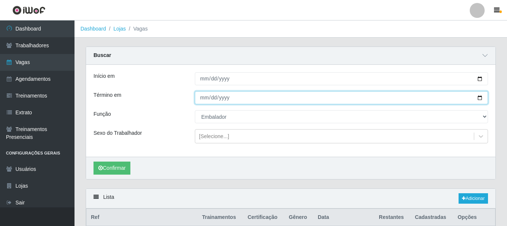
click at [202, 98] on input "[DATE]" at bounding box center [341, 97] width 293 height 13
type input "[DATE]"
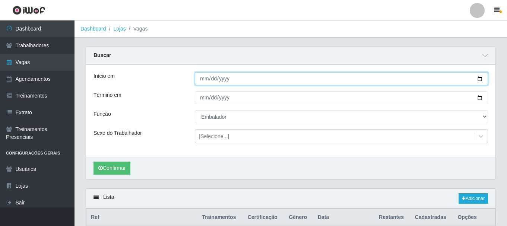
click at [204, 80] on input "[DATE]" at bounding box center [341, 78] width 293 height 13
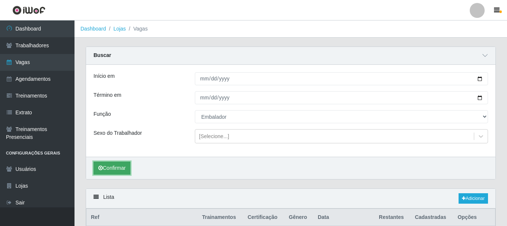
click at [116, 164] on button "Confirmar" at bounding box center [112, 168] width 37 height 13
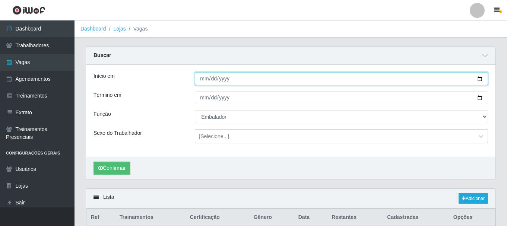
click at [213, 81] on input "[DATE]" at bounding box center [341, 78] width 293 height 13
type input "[DATE]"
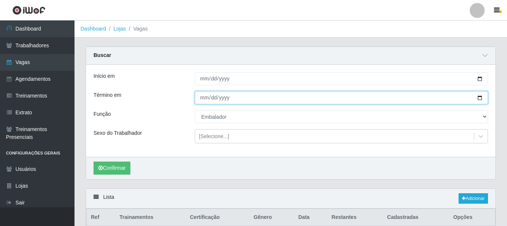
click at [211, 99] on input "[DATE]" at bounding box center [341, 97] width 293 height 13
type input "[DATE]"
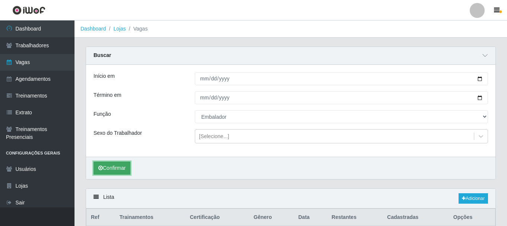
click at [108, 168] on button "Confirmar" at bounding box center [112, 168] width 37 height 13
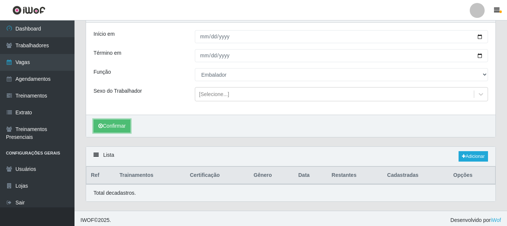
scroll to position [46, 0]
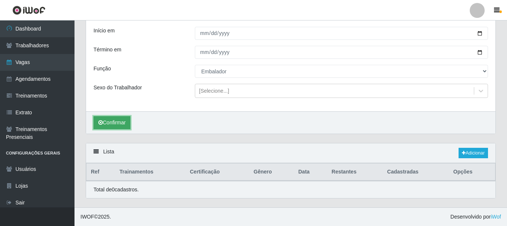
click at [118, 117] on button "Confirmar" at bounding box center [112, 122] width 37 height 13
click at [114, 120] on button "Confirmar" at bounding box center [112, 122] width 37 height 13
click at [113, 120] on button "Confirmar" at bounding box center [112, 122] width 37 height 13
click at [113, 117] on button "Confirmar" at bounding box center [112, 122] width 37 height 13
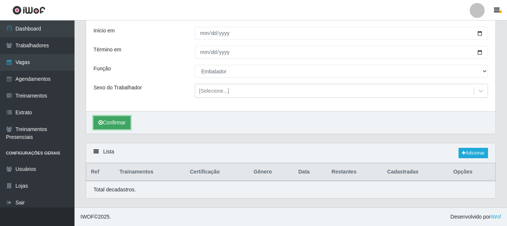
click at [113, 117] on button "Confirmar" at bounding box center [112, 122] width 37 height 13
click at [114, 118] on button "Confirmar" at bounding box center [112, 122] width 37 height 13
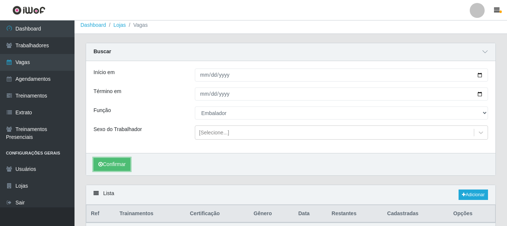
scroll to position [0, 0]
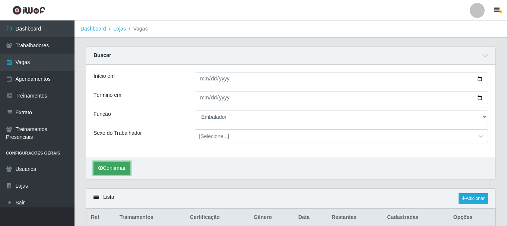
click at [124, 169] on button "Confirmar" at bounding box center [112, 168] width 37 height 13
click at [122, 168] on button "Confirmar" at bounding box center [112, 168] width 37 height 13
click at [122, 167] on button "Confirmar" at bounding box center [112, 168] width 37 height 13
click at [122, 166] on button "Confirmar" at bounding box center [112, 168] width 37 height 13
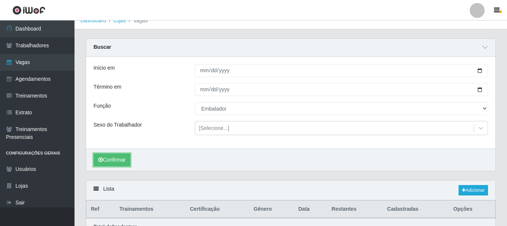
scroll to position [46, 0]
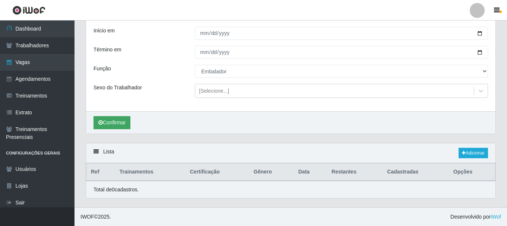
click at [118, 129] on div "Confirmar" at bounding box center [291, 122] width 410 height 22
click at [118, 127] on button "Confirmar" at bounding box center [112, 122] width 37 height 13
click at [116, 126] on button "Confirmar" at bounding box center [112, 122] width 37 height 13
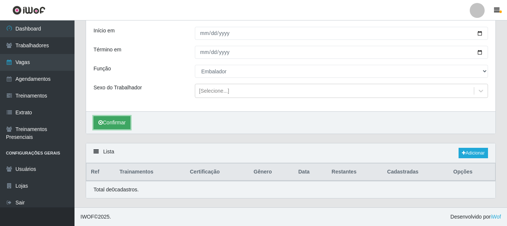
click at [115, 126] on button "Confirmar" at bounding box center [112, 122] width 37 height 13
click at [114, 126] on button "Confirmar" at bounding box center [112, 122] width 37 height 13
click at [113, 126] on button "Confirmar" at bounding box center [112, 122] width 37 height 13
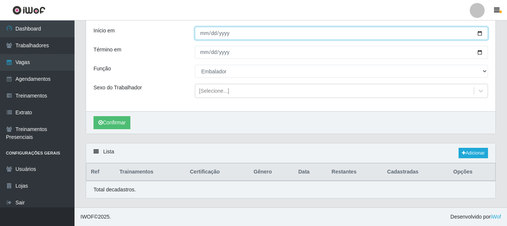
click at [211, 32] on input "[DATE]" at bounding box center [341, 33] width 293 height 13
type input "[DATE]"
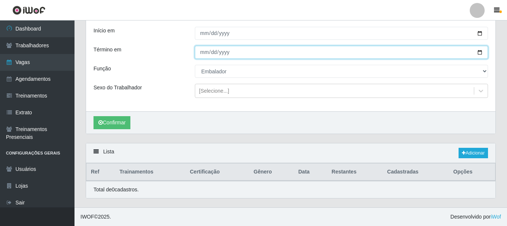
click at [211, 53] on input "[DATE]" at bounding box center [341, 52] width 293 height 13
type input "[DATE]"
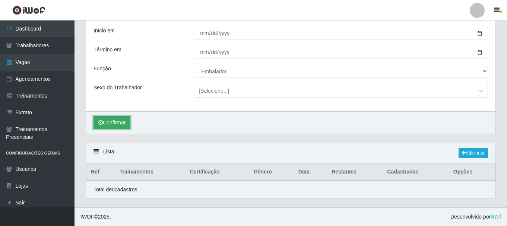
click at [123, 117] on button "Confirmar" at bounding box center [112, 122] width 37 height 13
click at [128, 120] on button "Confirmar" at bounding box center [112, 122] width 37 height 13
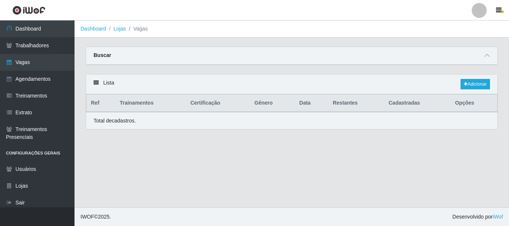
select select "1"
click at [489, 54] on icon at bounding box center [487, 55] width 5 height 5
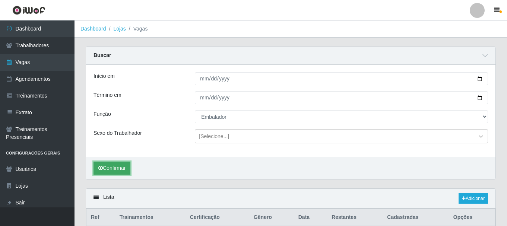
click at [124, 166] on button "Confirmar" at bounding box center [112, 168] width 37 height 13
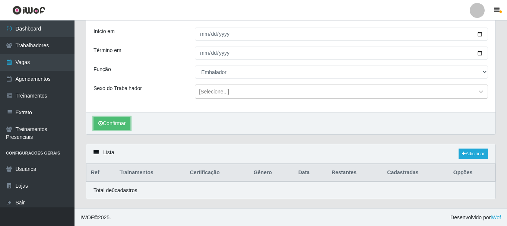
scroll to position [46, 0]
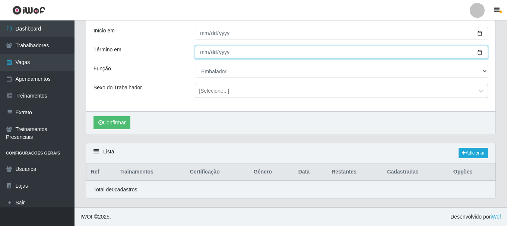
click at [200, 54] on input "[DATE]" at bounding box center [341, 52] width 293 height 13
type input "[DATE]"
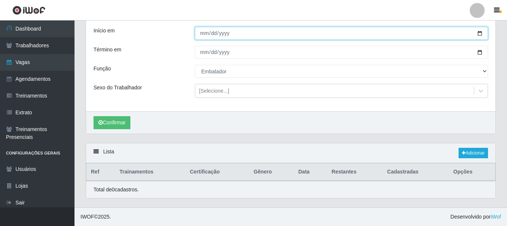
click at [205, 31] on input "[DATE]" at bounding box center [341, 33] width 293 height 13
type input "[DATE]"
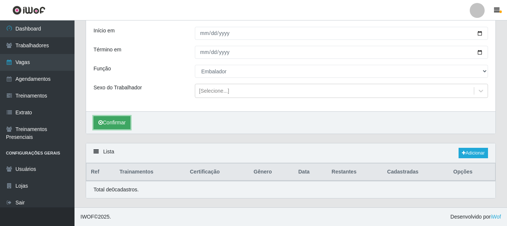
click at [117, 118] on button "Confirmar" at bounding box center [112, 122] width 37 height 13
click at [104, 121] on button "Confirmar" at bounding box center [112, 122] width 37 height 13
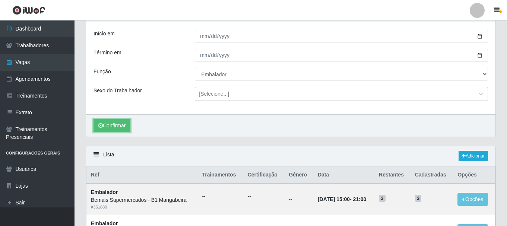
scroll to position [39, 0]
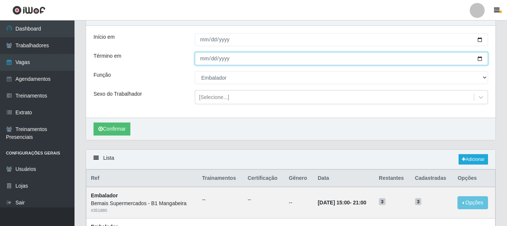
click at [203, 60] on input "[DATE]" at bounding box center [341, 58] width 293 height 13
type input "[DATE]"
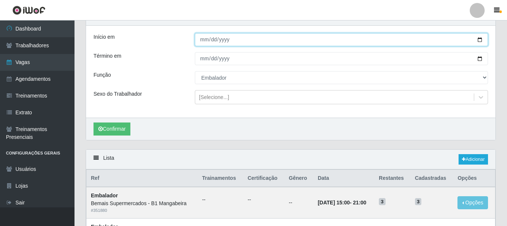
click at [201, 36] on input "[DATE]" at bounding box center [341, 39] width 293 height 13
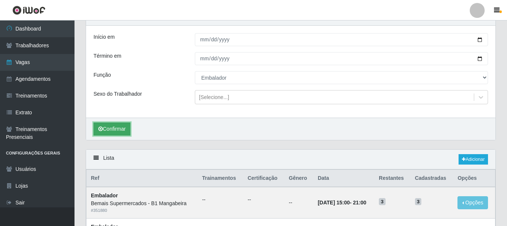
drag, startPoint x: 111, startPoint y: 128, endPoint x: 113, endPoint y: 135, distance: 7.8
click at [111, 128] on button "Confirmar" at bounding box center [112, 129] width 37 height 13
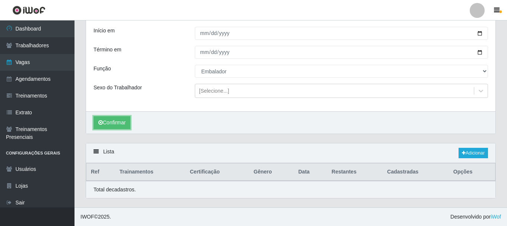
scroll to position [46, 0]
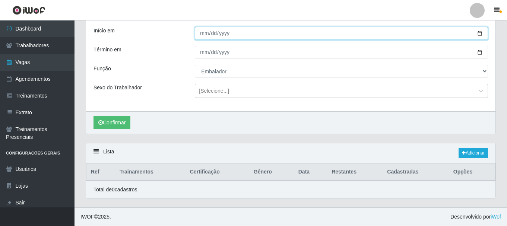
click at [201, 32] on input "[DATE]" at bounding box center [341, 33] width 293 height 13
type input "[DATE]"
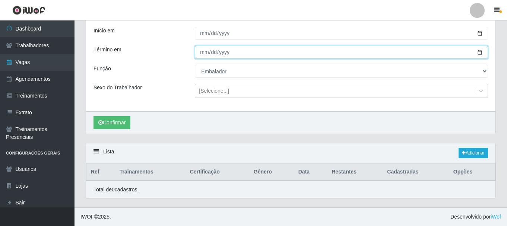
click at [200, 57] on input "[DATE]" at bounding box center [341, 52] width 293 height 13
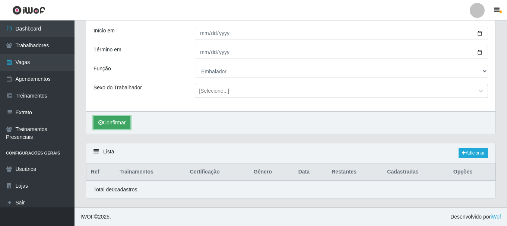
click at [107, 124] on button "Confirmar" at bounding box center [112, 122] width 37 height 13
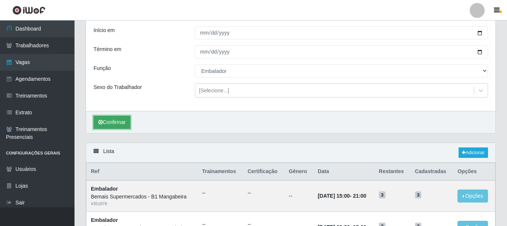
click at [129, 118] on button "Confirmar" at bounding box center [112, 122] width 37 height 13
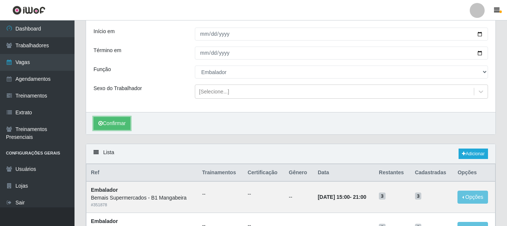
scroll to position [39, 0]
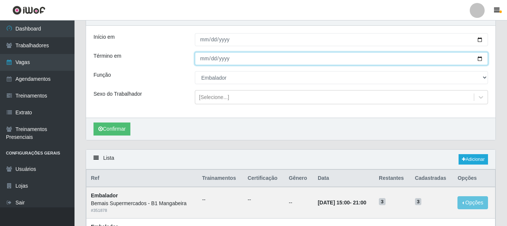
click at [207, 58] on input "[DATE]" at bounding box center [341, 58] width 293 height 13
type input "[DATE]"
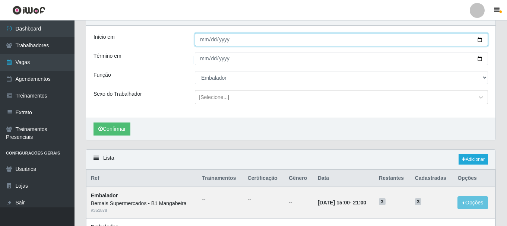
click at [197, 39] on input "[DATE]" at bounding box center [341, 39] width 293 height 13
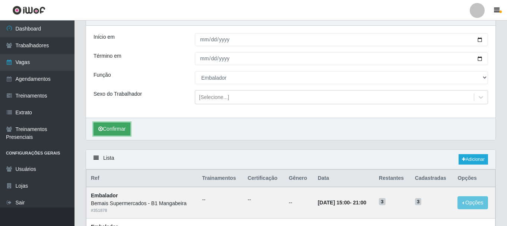
click at [119, 126] on button "Confirmar" at bounding box center [112, 129] width 37 height 13
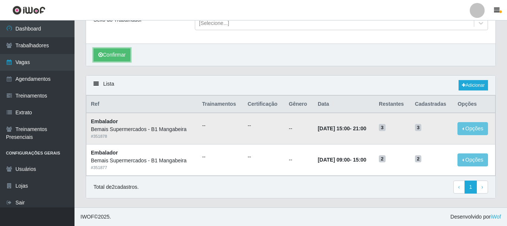
scroll to position [46, 0]
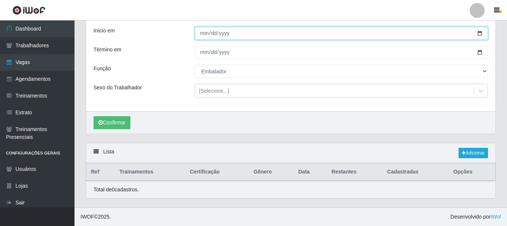
click at [203, 36] on input "[DATE]" at bounding box center [341, 33] width 293 height 13
type input "2025-11-21"
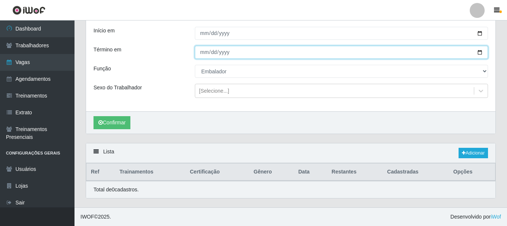
click at [206, 51] on input "[DATE]" at bounding box center [341, 52] width 293 height 13
click at [204, 55] on input "0001-11-23" at bounding box center [341, 52] width 293 height 13
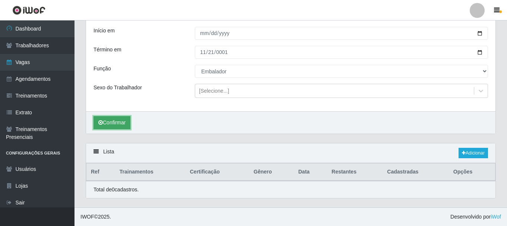
click at [127, 119] on button "Confirmar" at bounding box center [112, 122] width 37 height 13
click at [120, 125] on button "Confirmar" at bounding box center [112, 122] width 37 height 13
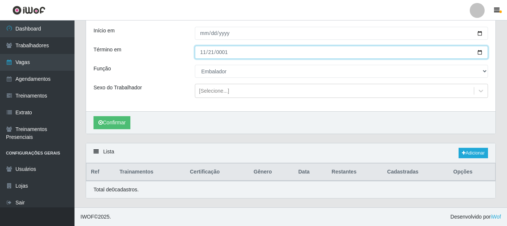
click at [203, 53] on input "0001-11-21" at bounding box center [341, 52] width 293 height 13
type input "0001-11-22"
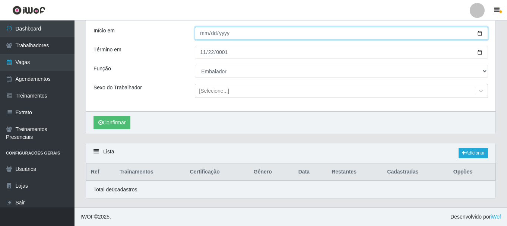
click at [202, 32] on input "2025-11-21" at bounding box center [341, 33] width 293 height 13
type input "[DATE]"
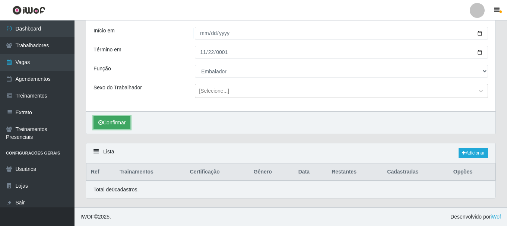
click at [115, 117] on button "Confirmar" at bounding box center [112, 122] width 37 height 13
click at [119, 130] on div "Confirmar" at bounding box center [291, 122] width 410 height 22
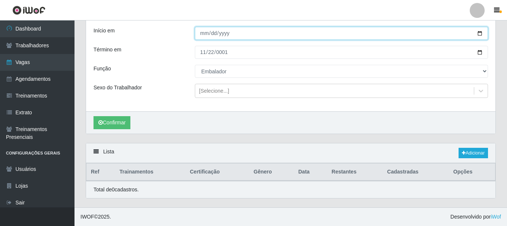
click at [204, 34] on input "[DATE]" at bounding box center [341, 33] width 293 height 13
type input "[DATE]"
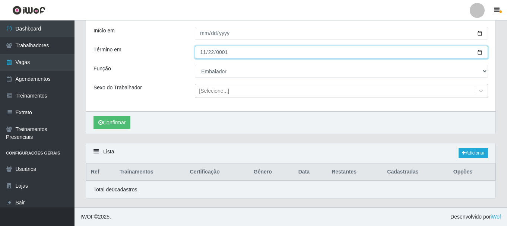
click at [207, 53] on input "0001-11-22" at bounding box center [341, 52] width 293 height 13
type input "0001-11-08"
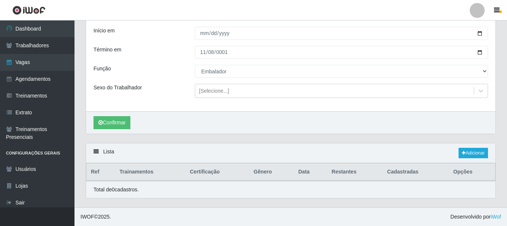
click at [104, 130] on div "Confirmar" at bounding box center [291, 122] width 410 height 22
click at [108, 122] on button "Confirmar" at bounding box center [112, 122] width 37 height 13
click at [117, 126] on button "Confirmar" at bounding box center [112, 122] width 37 height 13
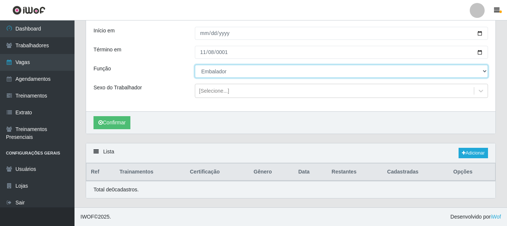
click at [222, 73] on select "[Selecione...] ASG ASG + ASG ++ Balconista de Açougue Balconista de Açougue + B…" at bounding box center [341, 71] width 293 height 13
click at [195, 65] on select "[Selecione...] ASG ASG + ASG ++ Balconista de Açougue Balconista de Açougue + B…" at bounding box center [341, 71] width 293 height 13
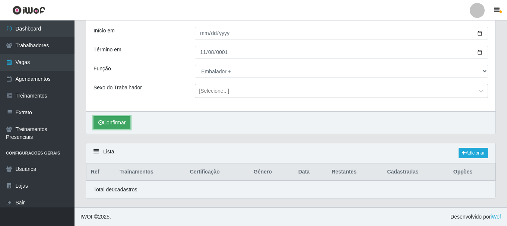
click at [123, 126] on button "Confirmar" at bounding box center [112, 122] width 37 height 13
click at [123, 124] on button "Confirmar" at bounding box center [112, 122] width 37 height 13
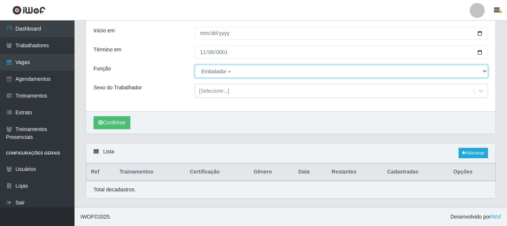
click at [214, 68] on select "[Selecione...] ASG ASG + ASG ++ Balconista de Açougue Balconista de Açougue + B…" at bounding box center [341, 71] width 293 height 13
select select "1"
click at [195, 65] on select "[Selecione...] ASG ASG + ASG ++ Balconista de Açougue Balconista de Açougue + B…" at bounding box center [341, 71] width 293 height 13
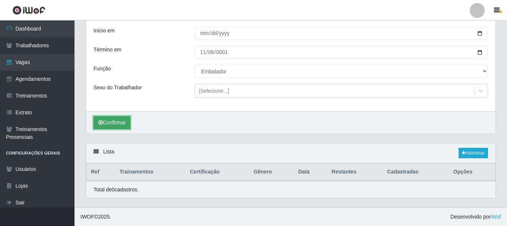
click at [130, 123] on button "Confirmar" at bounding box center [112, 122] width 37 height 13
click at [121, 124] on button "Confirmar" at bounding box center [112, 122] width 37 height 13
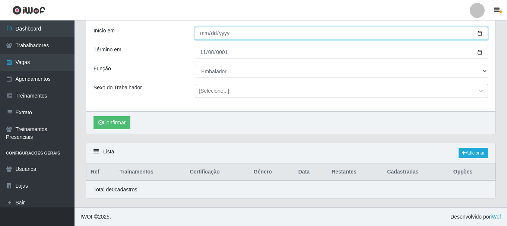
click at [201, 33] on input "[DATE]" at bounding box center [341, 33] width 293 height 13
type input "[DATE]"
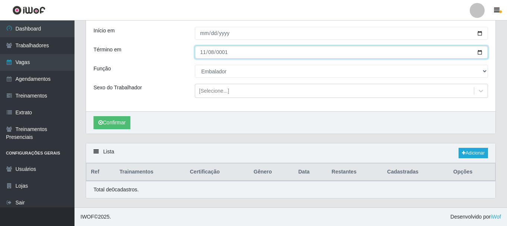
click at [204, 50] on input "0001-11-08" at bounding box center [341, 52] width 293 height 13
type input "0001-11-29"
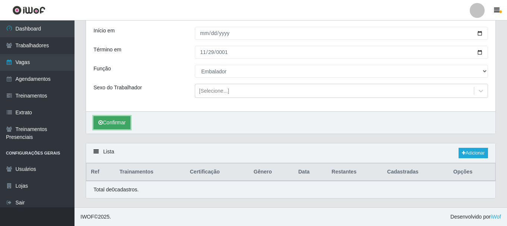
click at [126, 120] on button "Confirmar" at bounding box center [112, 122] width 37 height 13
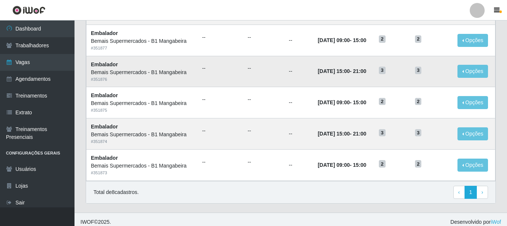
scroll to position [301, 0]
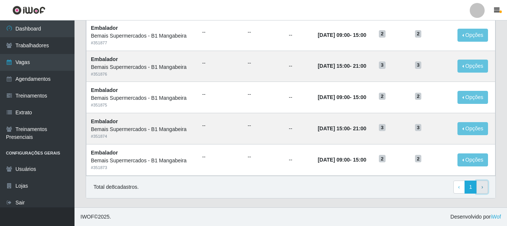
click at [480, 187] on link "› Next" at bounding box center [483, 187] width 12 height 13
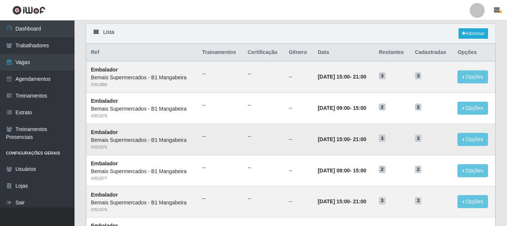
scroll to position [38, 0]
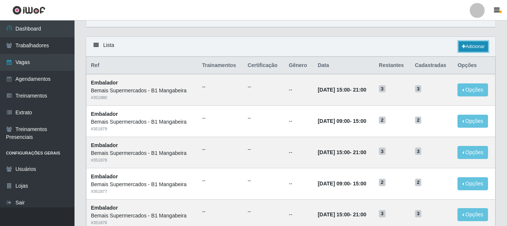
click at [465, 47] on link "Adicionar" at bounding box center [473, 46] width 29 height 10
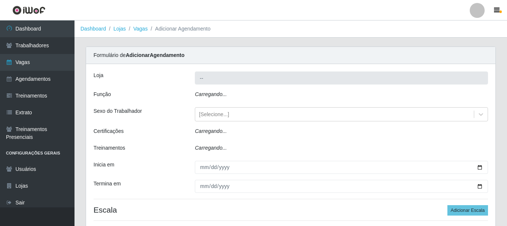
type input "Bemais Supermercados - B1 Mangabeira"
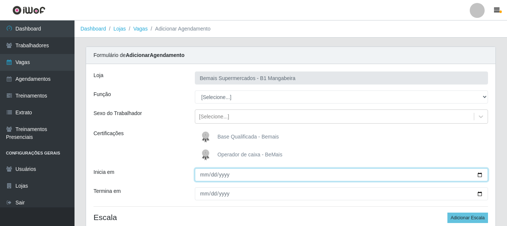
click at [202, 173] on input "Inicia em" at bounding box center [341, 175] width 293 height 13
type input "[DATE]"
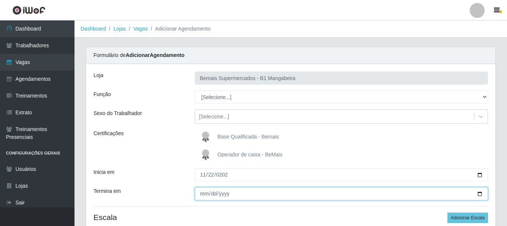
click at [205, 195] on input "Termina em" at bounding box center [341, 194] width 293 height 13
type input "[DATE]"
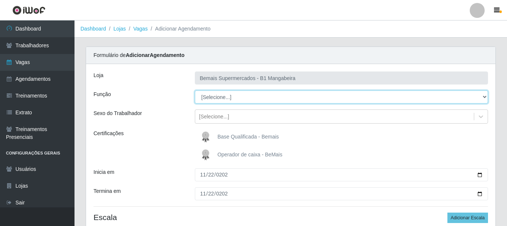
click at [218, 101] on select "[Selecione...] ASG ASG + ASG ++ Balconista de Açougue Balconista de Açougue + B…" at bounding box center [341, 97] width 293 height 13
select select "1"
click at [195, 91] on select "[Selecione...] ASG ASG + ASG ++ Balconista de Açougue Balconista de Açougue + B…" at bounding box center [341, 97] width 293 height 13
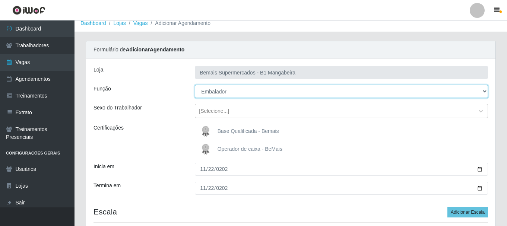
scroll to position [66, 0]
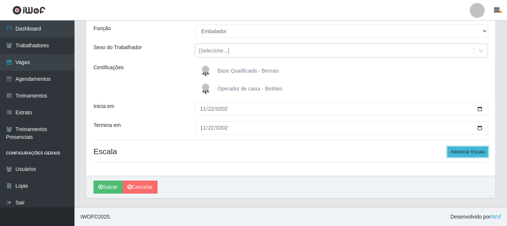
click at [483, 154] on button "Adicionar Escala" at bounding box center [468, 152] width 41 height 10
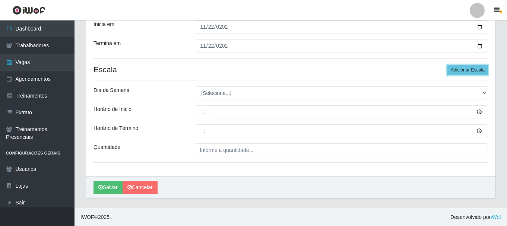
scroll to position [148, 0]
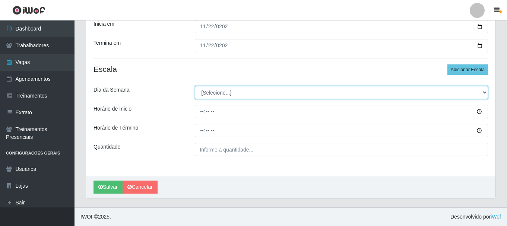
click at [208, 94] on select "[Selecione...] Segunda Terça Quarta Quinta Sexta Sábado Domingo" at bounding box center [341, 92] width 293 height 13
select select "6"
click at [195, 86] on select "[Selecione...] Segunda Terça Quarta Quinta Sexta Sábado Domingo" at bounding box center [341, 92] width 293 height 13
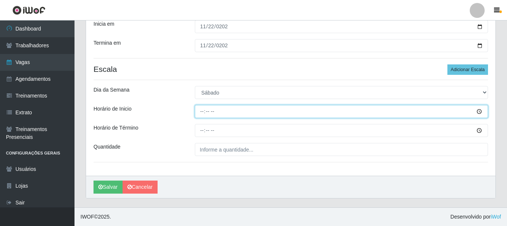
click at [200, 108] on input "Horário de Inicio" at bounding box center [341, 111] width 293 height 13
type input "09:00"
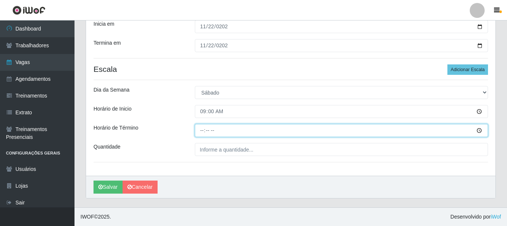
click at [203, 133] on input "Horário de Término" at bounding box center [341, 130] width 293 height 13
type input "15:00"
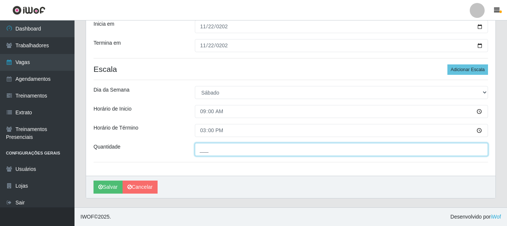
click at [210, 150] on input "___" at bounding box center [341, 149] width 293 height 13
type input "2__"
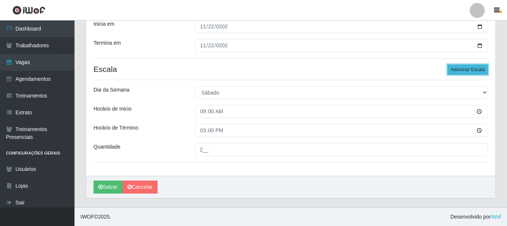
click at [467, 70] on button "Adicionar Escala" at bounding box center [468, 69] width 41 height 10
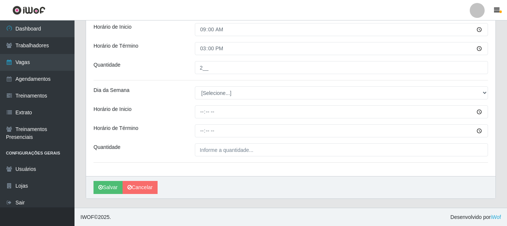
scroll to position [231, 0]
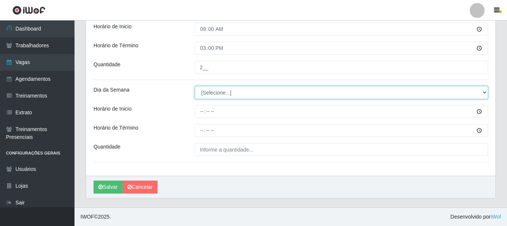
click at [210, 93] on select "[Selecione...] Segunda Terça Quarta Quinta Sexta Sábado Domingo" at bounding box center [341, 92] width 293 height 13
select select "6"
click at [195, 86] on select "[Selecione...] Segunda Terça Quarta Quinta Sexta Sábado Domingo" at bounding box center [341, 92] width 293 height 13
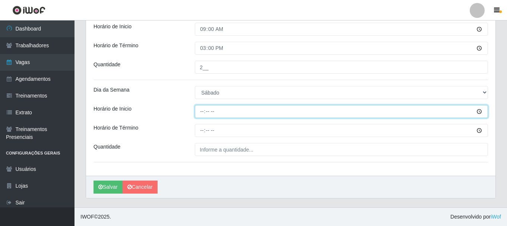
click at [203, 113] on input "Horário de Inicio" at bounding box center [341, 111] width 293 height 13
type input "15:00"
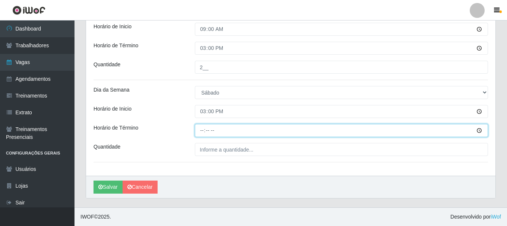
click at [200, 133] on input "Horário de Término" at bounding box center [341, 130] width 293 height 13
type input "21:00"
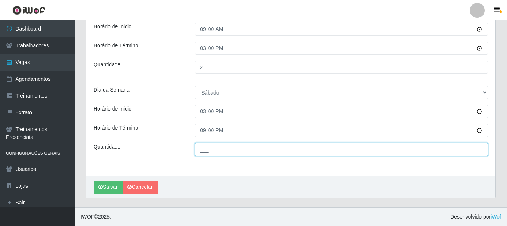
click at [208, 147] on input "___" at bounding box center [341, 149] width 293 height 13
type input "3__"
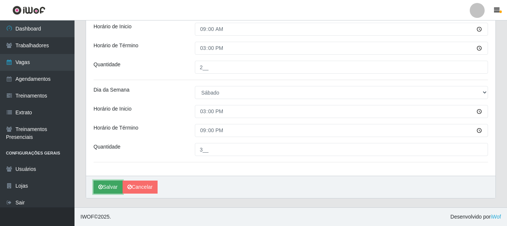
click at [114, 190] on button "Salvar" at bounding box center [108, 187] width 29 height 13
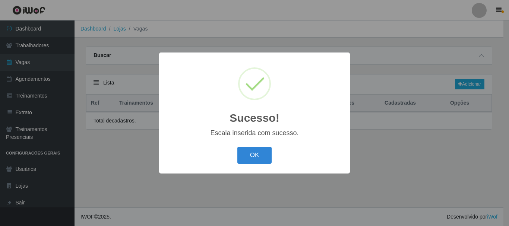
select select "1"
click at [251, 158] on button "OK" at bounding box center [254, 156] width 35 height 18
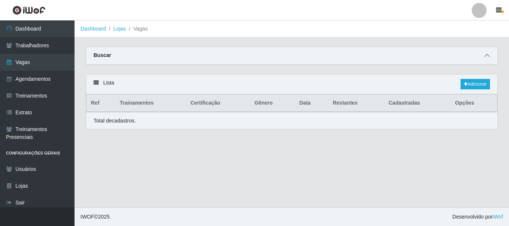
click at [488, 55] on icon at bounding box center [487, 55] width 5 height 5
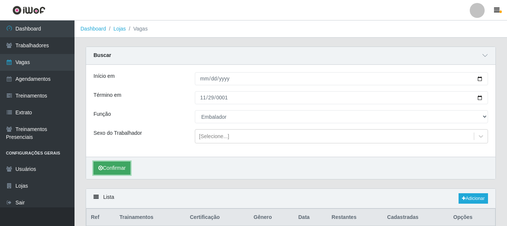
click at [102, 163] on button "Confirmar" at bounding box center [112, 168] width 37 height 13
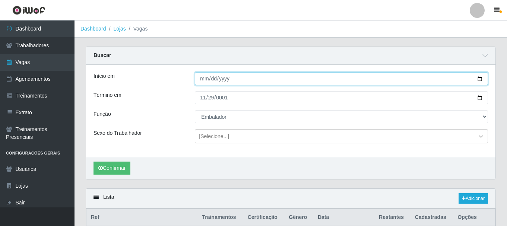
click at [210, 80] on input "[DATE]" at bounding box center [341, 78] width 293 height 13
type input "2025-10-01"
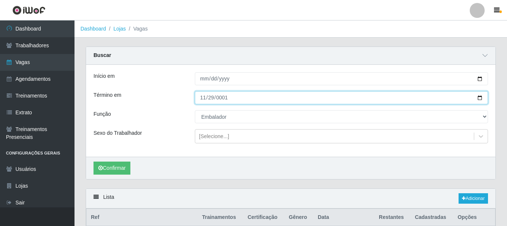
click at [204, 98] on input "0001-11-29" at bounding box center [341, 97] width 293 height 13
type input "0001-11-03"
type input "2025-10-31"
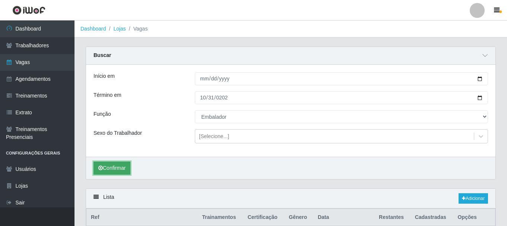
click at [110, 168] on button "Confirmar" at bounding box center [112, 168] width 37 height 13
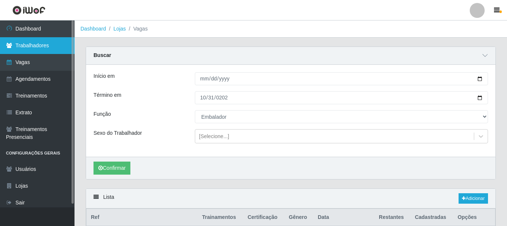
click at [41, 47] on link "Trabalhadores" at bounding box center [37, 45] width 75 height 17
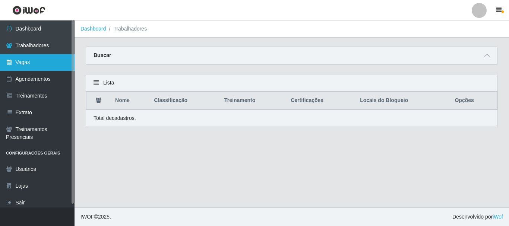
click at [34, 61] on link "Vagas" at bounding box center [37, 62] width 75 height 17
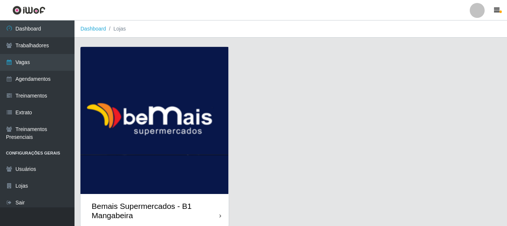
click at [183, 208] on div "Bemais Supermercados - B1 Mangabeira" at bounding box center [156, 211] width 128 height 19
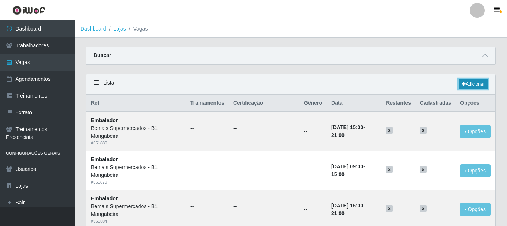
click at [466, 85] on link "Adicionar" at bounding box center [473, 84] width 29 height 10
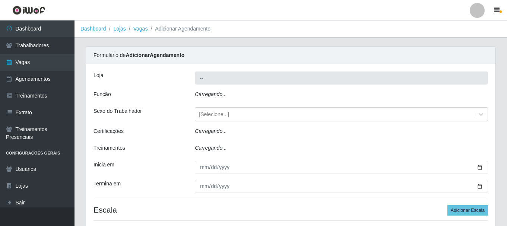
type input "Bemais Supermercados - B1 Mangabeira"
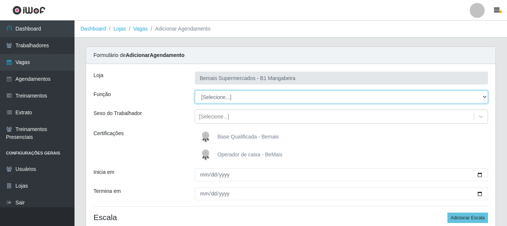
click at [227, 97] on select "[Selecione...] ASG ASG + ASG ++ Balconista de Açougue Balconista de Açougue + B…" at bounding box center [341, 97] width 293 height 13
select select "70"
click at [195, 91] on select "[Selecione...] ASG ASG + ASG ++ Balconista de Açougue Balconista de Açougue + B…" at bounding box center [341, 97] width 293 height 13
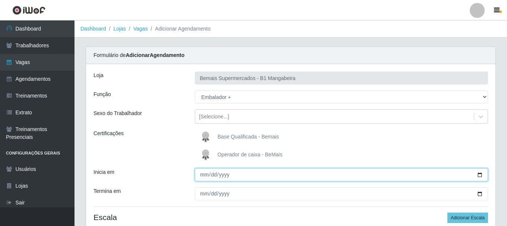
click at [201, 175] on input "Inicia em" at bounding box center [341, 175] width 293 height 13
type input "[DATE]"
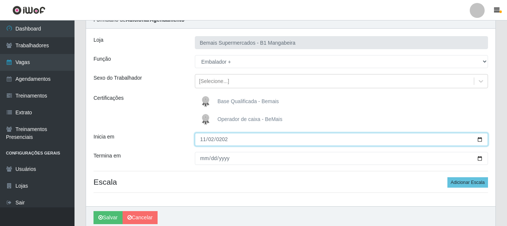
scroll to position [37, 0]
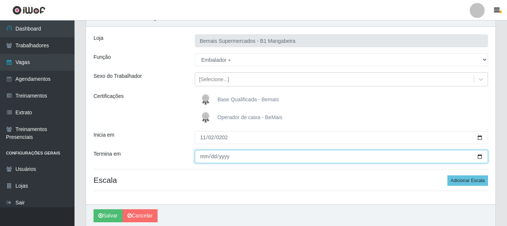
click at [202, 157] on input "Termina em" at bounding box center [341, 156] width 293 height 13
type input "[DATE]"
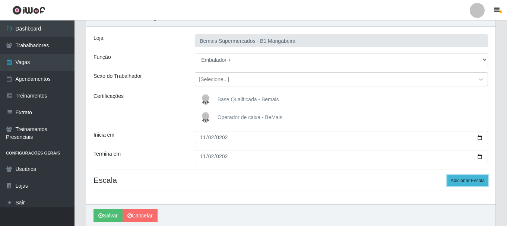
drag, startPoint x: 479, startPoint y: 182, endPoint x: 459, endPoint y: 181, distance: 20.2
click at [478, 181] on button "Adicionar Escala" at bounding box center [468, 181] width 41 height 10
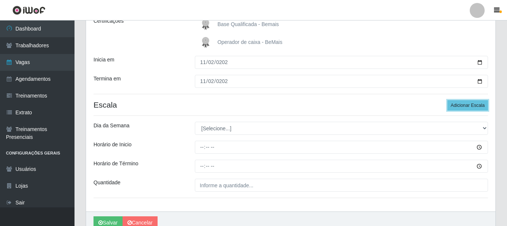
scroll to position [148, 0]
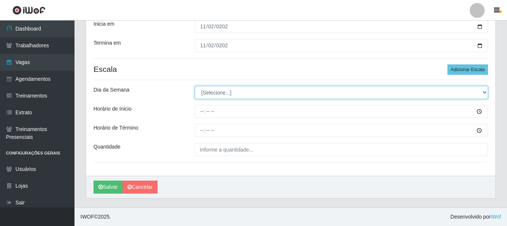
click at [205, 92] on select "[Selecione...] Segunda Terça Quarta Quinta Sexta Sábado Domingo" at bounding box center [341, 92] width 293 height 13
select select "0"
click at [195, 86] on select "[Selecione...] Segunda Terça Quarta Quinta Sexta Sábado Domingo" at bounding box center [341, 92] width 293 height 13
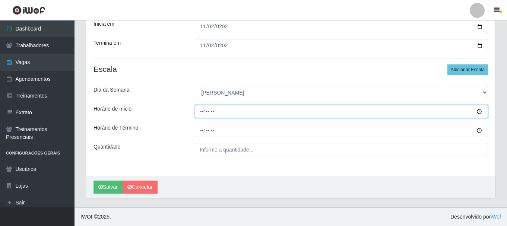
click at [200, 110] on input "Horário de Inicio" at bounding box center [341, 111] width 293 height 13
type input "08:00"
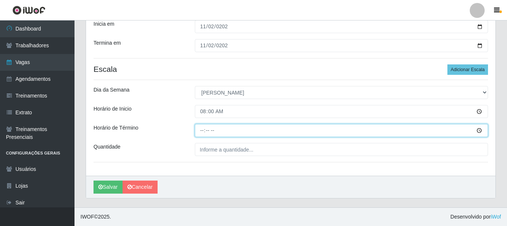
click at [202, 131] on input "Horário de Término" at bounding box center [341, 130] width 293 height 13
type input "14:00"
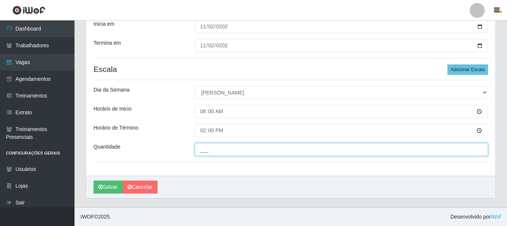
click at [210, 150] on input "___" at bounding box center [341, 149] width 293 height 13
type input "4__"
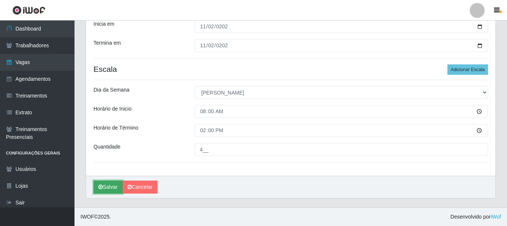
click at [114, 189] on button "Salvar" at bounding box center [108, 187] width 29 height 13
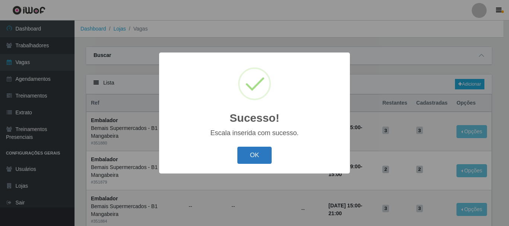
click at [254, 155] on button "OK" at bounding box center [254, 156] width 35 height 18
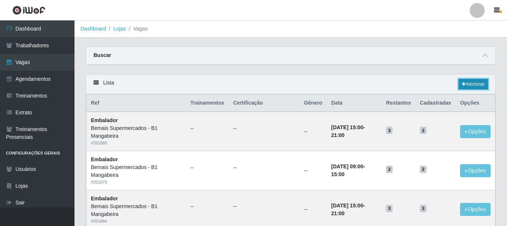
click at [470, 88] on link "Adicionar" at bounding box center [473, 84] width 29 height 10
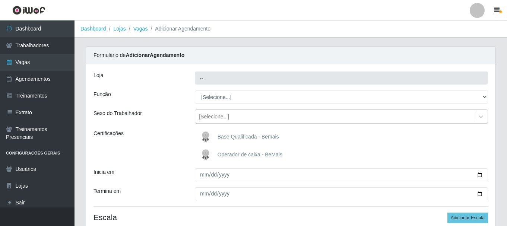
type input "Bemais Supermercados - B1 Mangabeira"
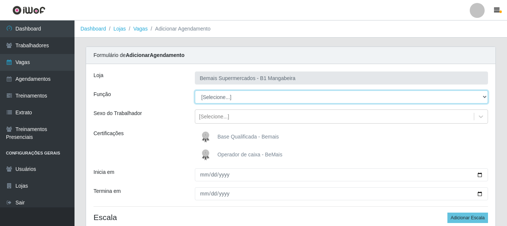
click at [227, 98] on select "[Selecione...] ASG ASG + ASG ++ Balconista de Açougue Balconista de Açougue + B…" at bounding box center [341, 97] width 293 height 13
select select "70"
click at [195, 91] on select "[Selecione...] ASG ASG + ASG ++ Balconista de Açougue Balconista de Açougue + B…" at bounding box center [341, 97] width 293 height 13
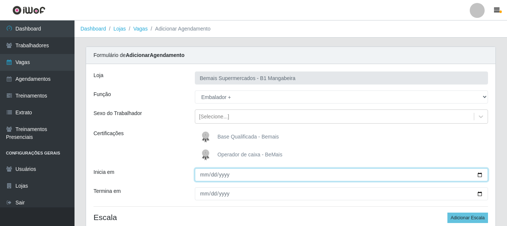
click at [204, 174] on input "Inicia em" at bounding box center [341, 175] width 293 height 13
type input "2025-11-09"
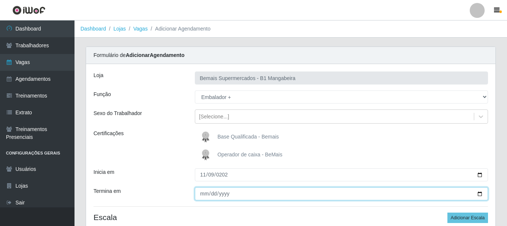
click at [201, 193] on input "Termina em" at bounding box center [341, 194] width 293 height 13
type input "2025-11-09"
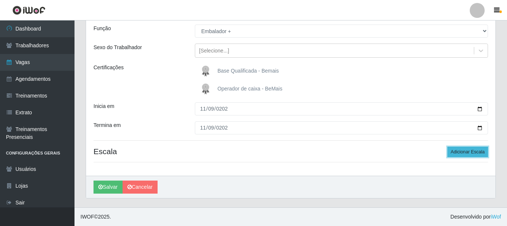
click at [457, 152] on button "Adicionar Escala" at bounding box center [468, 152] width 41 height 10
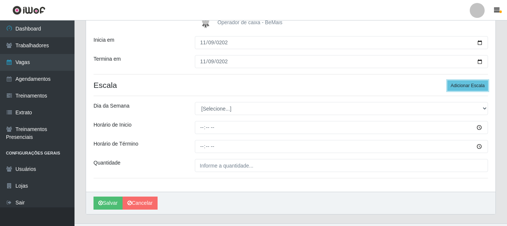
scroll to position [148, 0]
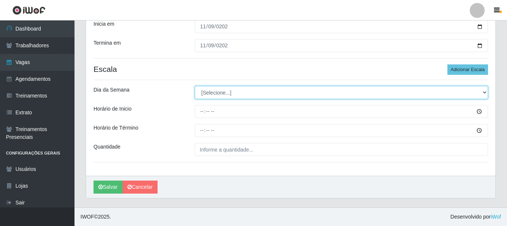
click at [211, 90] on select "[Selecione...] Segunda Terça Quarta Quinta Sexta Sábado Domingo" at bounding box center [341, 92] width 293 height 13
select select "0"
click at [195, 86] on select "[Selecione...] Segunda Terça Quarta Quinta Sexta Sábado Domingo" at bounding box center [341, 92] width 293 height 13
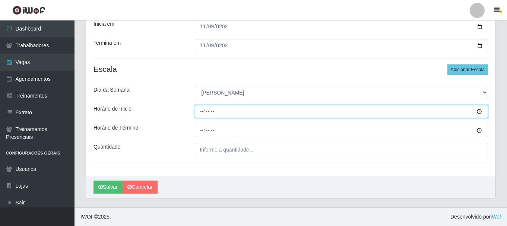
click at [201, 111] on input "Horário de Inicio" at bounding box center [341, 111] width 293 height 13
type input "08:00"
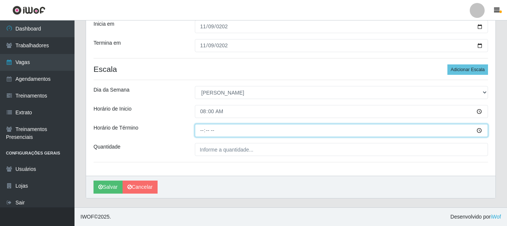
click at [202, 131] on input "Horário de Término" at bounding box center [341, 130] width 293 height 13
type input "14:00"
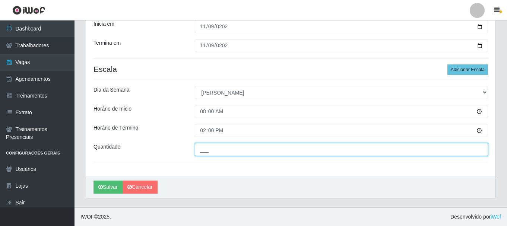
click at [219, 144] on input "___" at bounding box center [341, 149] width 293 height 13
type input "4__"
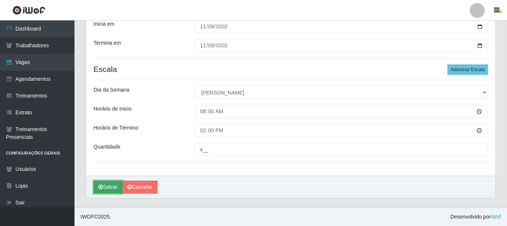
click at [106, 186] on button "Salvar" at bounding box center [108, 187] width 29 height 13
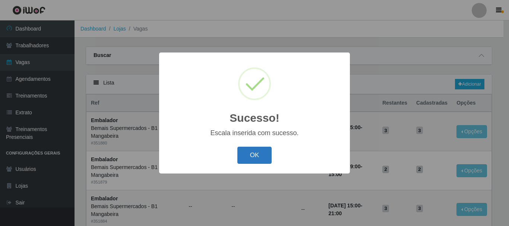
click at [261, 147] on div "OK Cancel" at bounding box center [255, 155] width 176 height 21
click at [261, 151] on button "OK" at bounding box center [254, 156] width 35 height 18
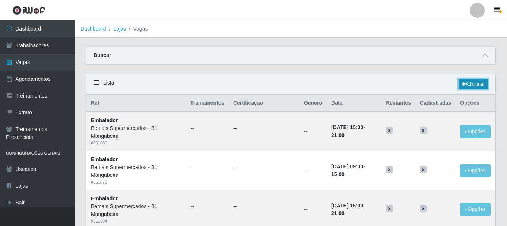
click at [472, 88] on link "Adicionar" at bounding box center [473, 84] width 29 height 10
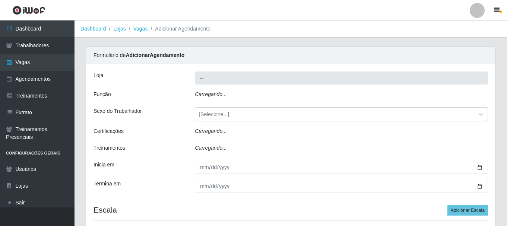
type input "Bemais Supermercados - B1 Mangabeira"
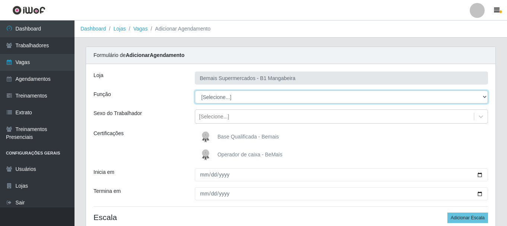
click at [221, 98] on select "[Selecione...] ASG ASG + ASG ++ Balconista de Açougue Balconista de Açougue + B…" at bounding box center [341, 97] width 293 height 13
select select "70"
click at [195, 91] on select "[Selecione...] ASG ASG + ASG ++ Balconista de Açougue Balconista de Açougue + B…" at bounding box center [341, 97] width 293 height 13
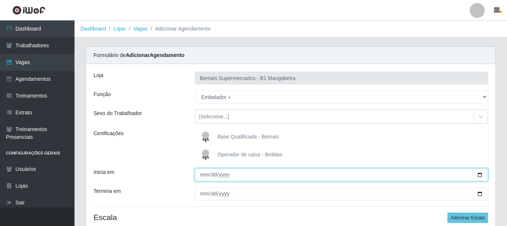
click at [204, 172] on input "Inicia em" at bounding box center [341, 175] width 293 height 13
type input "2025-11-16"
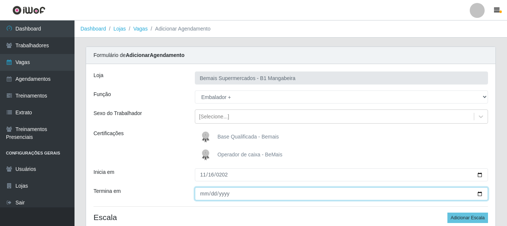
click at [206, 191] on input "Termina em" at bounding box center [341, 194] width 293 height 13
type input "2025-11-16"
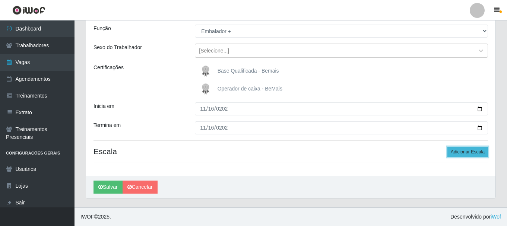
click at [460, 157] on button "Adicionar Escala" at bounding box center [468, 152] width 41 height 10
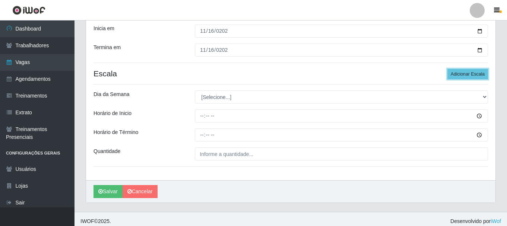
scroll to position [148, 0]
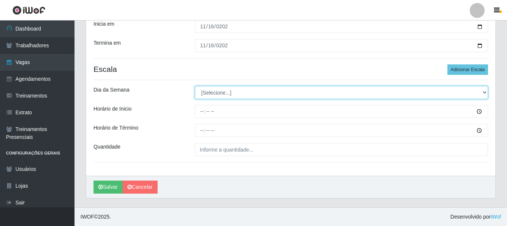
click at [201, 92] on select "[Selecione...] Segunda Terça Quarta Quinta Sexta Sábado Domingo" at bounding box center [341, 92] width 293 height 13
click at [195, 86] on select "[Selecione...] Segunda Terça Quarta Quinta Sexta Sábado Domingo" at bounding box center [341, 92] width 293 height 13
click at [212, 95] on select "[Selecione...] Segunda Terça Quarta Quinta Sexta Sábado Domingo" at bounding box center [341, 92] width 293 height 13
select select "0"
click at [195, 86] on select "[Selecione...] Segunda Terça Quarta Quinta Sexta Sábado Domingo" at bounding box center [341, 92] width 293 height 13
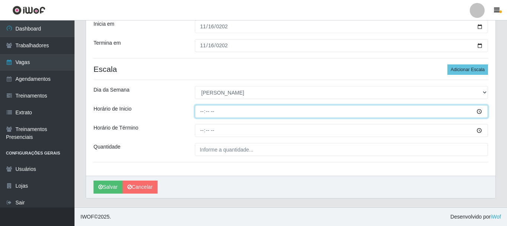
click at [202, 112] on input "Horário de Inicio" at bounding box center [341, 111] width 293 height 13
type input "08:00"
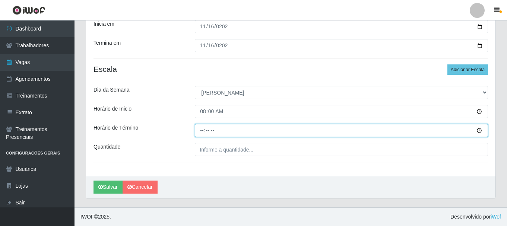
click at [202, 131] on input "Horário de Término" at bounding box center [341, 130] width 293 height 13
type input "14:00"
click at [230, 136] on input "14:00" at bounding box center [341, 130] width 293 height 13
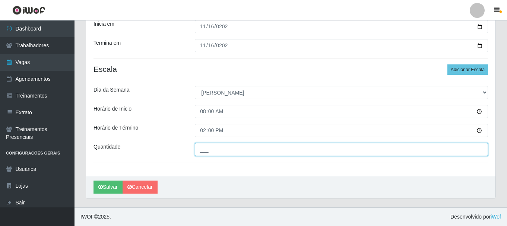
click at [229, 147] on input "___" at bounding box center [341, 149] width 293 height 13
type input "4__"
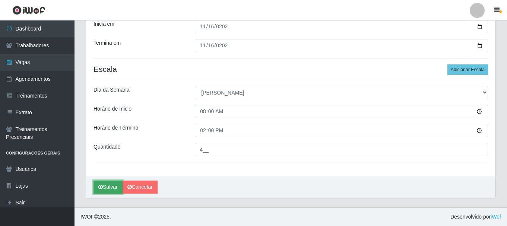
click at [114, 187] on button "Salvar" at bounding box center [108, 187] width 29 height 13
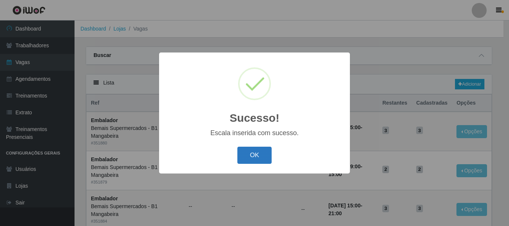
click at [258, 157] on button "OK" at bounding box center [254, 156] width 35 height 18
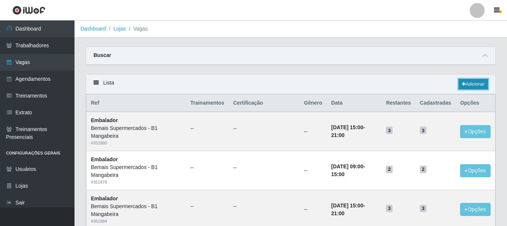
click at [475, 84] on link "Adicionar" at bounding box center [473, 84] width 29 height 10
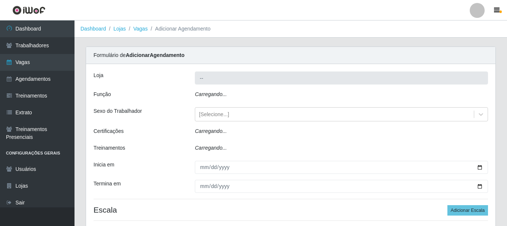
type input "Bemais Supermercados - B1 Mangabeira"
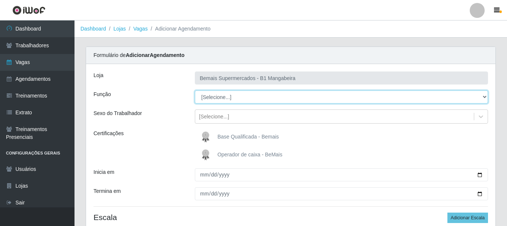
click at [212, 98] on select "[Selecione...] ASG ASG + ASG ++ Balconista de Açougue Balconista de Açougue + B…" at bounding box center [341, 97] width 293 height 13
select select "70"
click at [195, 91] on select "[Selecione...] ASG ASG + ASG ++ Balconista de Açougue Balconista de Açougue + B…" at bounding box center [341, 97] width 293 height 13
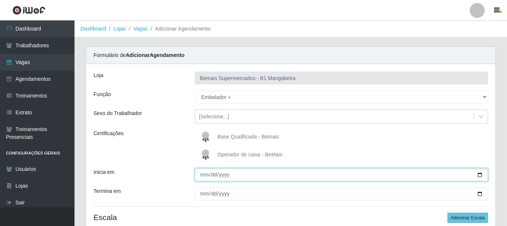
click at [201, 175] on input "Inicia em" at bounding box center [341, 175] width 293 height 13
type input "2025-11-23"
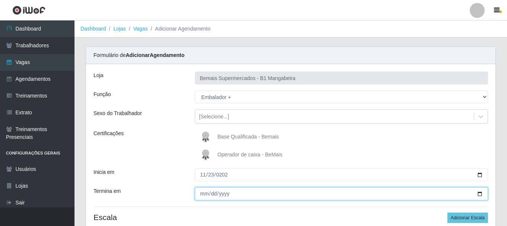
click at [205, 195] on input "Termina em" at bounding box center [341, 194] width 293 height 13
type input "2025-11-23"
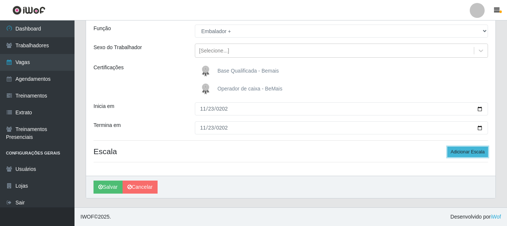
click at [464, 153] on button "Adicionar Escala" at bounding box center [468, 152] width 41 height 10
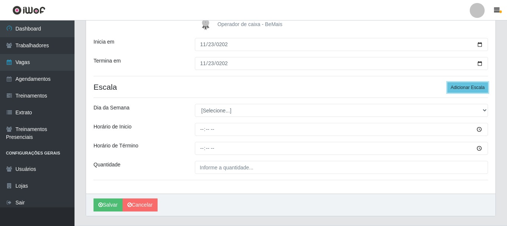
scroll to position [141, 0]
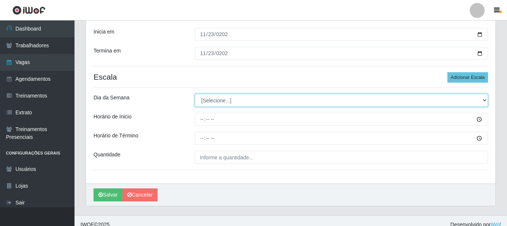
click at [221, 103] on select "[Selecione...] Segunda Terça Quarta Quinta Sexta Sábado Domingo" at bounding box center [341, 100] width 293 height 13
select select "0"
click at [195, 94] on select "[Selecione...] Segunda Terça Quarta Quinta Sexta Sábado Domingo" at bounding box center [341, 100] width 293 height 13
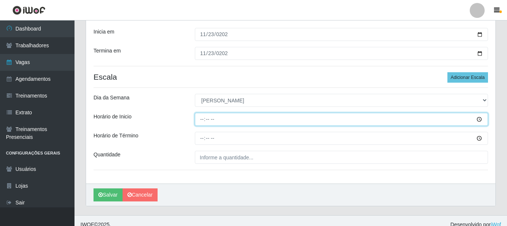
click at [202, 121] on input "Horário de Inicio" at bounding box center [341, 119] width 293 height 13
type input "08:00"
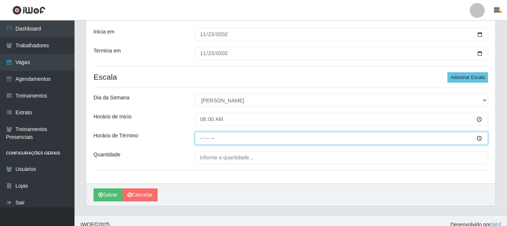
click at [203, 135] on input "Horário de Término" at bounding box center [341, 138] width 293 height 13
click at [201, 138] on input "11:00" at bounding box center [341, 138] width 293 height 13
type input "14:00"
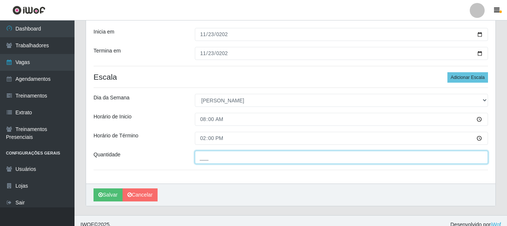
click at [214, 160] on input "___" at bounding box center [341, 157] width 293 height 13
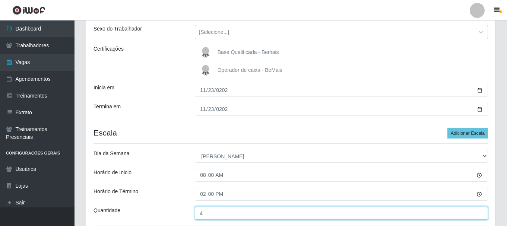
scroll to position [148, 0]
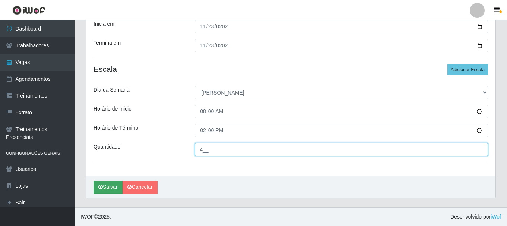
type input "4__"
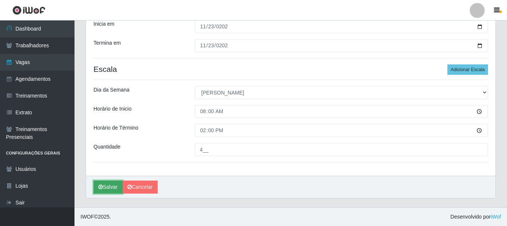
click at [98, 186] on icon "submit" at bounding box center [100, 187] width 4 height 5
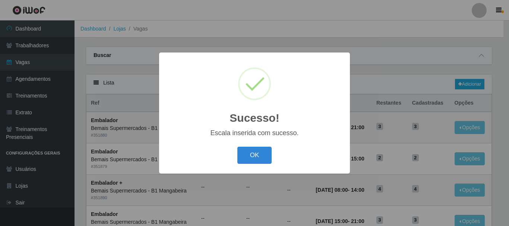
drag, startPoint x: 247, startPoint y: 157, endPoint x: 272, endPoint y: 141, distance: 29.6
click at [248, 155] on button "OK" at bounding box center [254, 156] width 35 height 18
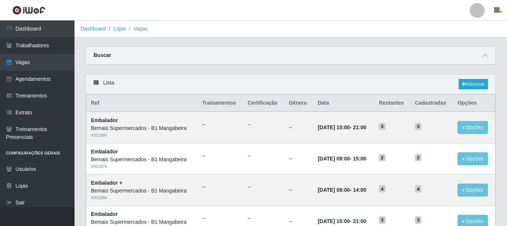
click at [457, 84] on div "Lista Adicionar" at bounding box center [291, 85] width 410 height 20
click at [460, 85] on link "Adicionar" at bounding box center [473, 84] width 29 height 10
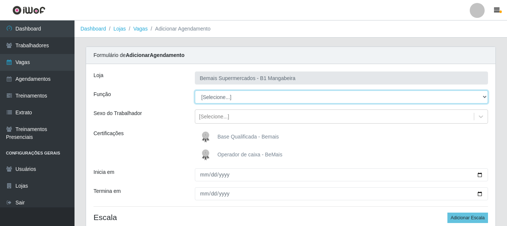
click at [228, 97] on select "[Selecione...] ASG ASG + ASG ++ Balconista de Açougue Balconista de Açougue + B…" at bounding box center [341, 97] width 293 height 13
select select "70"
click at [195, 91] on select "[Selecione...] ASG ASG + ASG ++ Balconista de Açougue Balconista de Açougue + B…" at bounding box center [341, 97] width 293 height 13
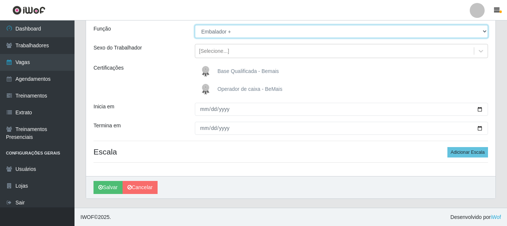
scroll to position [66, 0]
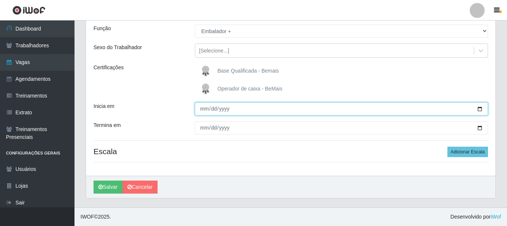
click at [206, 112] on input "Inicia em" at bounding box center [341, 109] width 293 height 13
type input "2025-11-30"
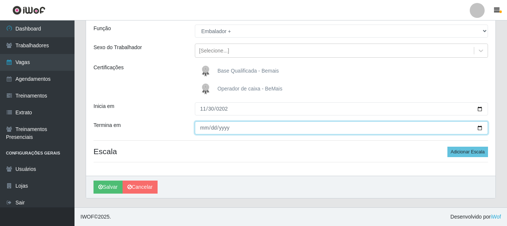
click at [202, 129] on input "Termina em" at bounding box center [341, 128] width 293 height 13
type input "2025-11-30"
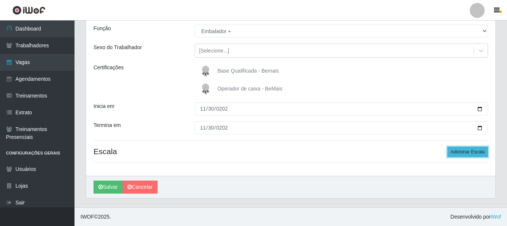
click at [474, 151] on button "Adicionar Escala" at bounding box center [468, 152] width 41 height 10
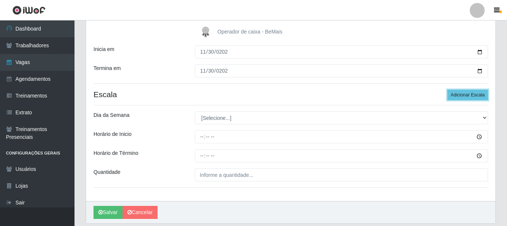
scroll to position [148, 0]
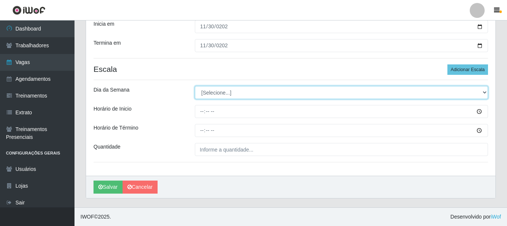
click at [236, 91] on select "[Selecione...] Segunda Terça Quarta Quinta Sexta Sábado Domingo" at bounding box center [341, 92] width 293 height 13
select select "0"
click at [195, 86] on select "[Selecione...] Segunda Terça Quarta Quinta Sexta Sábado Domingo" at bounding box center [341, 92] width 293 height 13
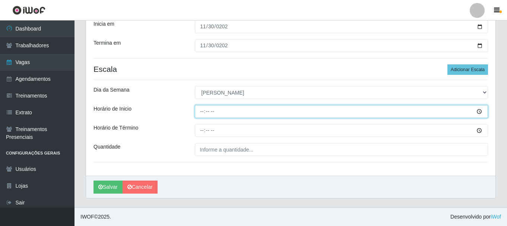
click at [202, 114] on input "Horário de Inicio" at bounding box center [341, 111] width 293 height 13
type input "08:00"
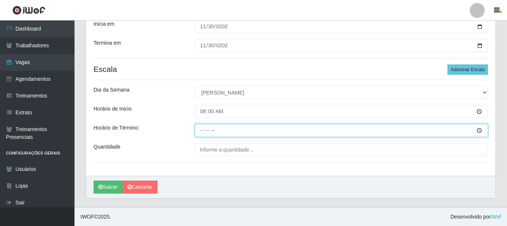
click at [201, 130] on input "Horário de Término" at bounding box center [341, 130] width 293 height 13
type input "14:00"
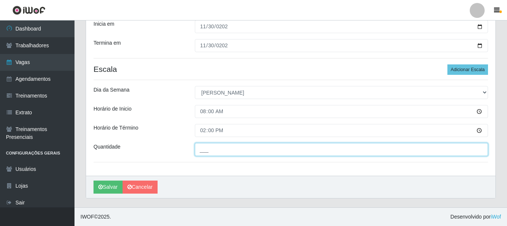
click at [206, 145] on input "___" at bounding box center [341, 149] width 293 height 13
type input "4__"
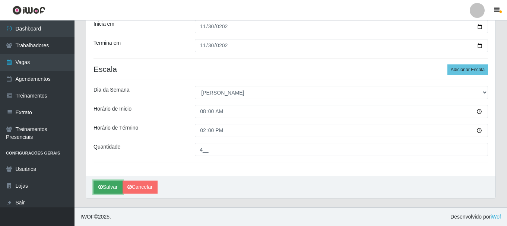
click at [102, 191] on button "Salvar" at bounding box center [108, 187] width 29 height 13
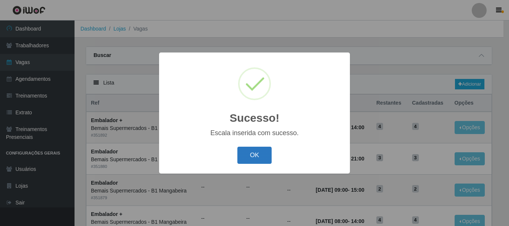
click at [244, 163] on button "OK" at bounding box center [254, 156] width 35 height 18
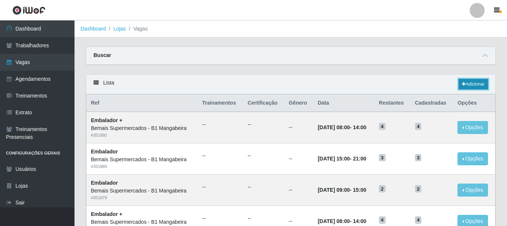
click at [467, 86] on link "Adicionar" at bounding box center [473, 84] width 29 height 10
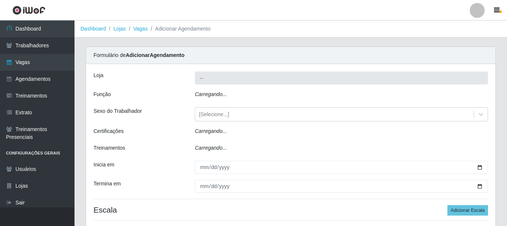
type input "Bemais Supermercados - B1 Mangabeira"
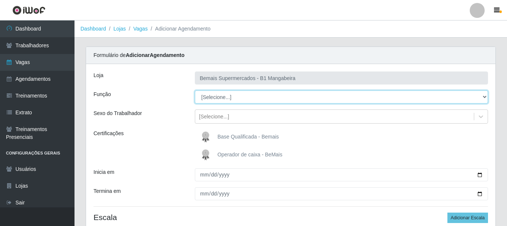
click at [221, 101] on select "[Selecione...] ASG ASG + ASG ++ Balconista de Açougue Balconista de Açougue + B…" at bounding box center [341, 97] width 293 height 13
select select "72"
click at [195, 91] on select "[Selecione...] ASG ASG + ASG ++ Balconista de Açougue Balconista de Açougue + B…" at bounding box center [341, 97] width 293 height 13
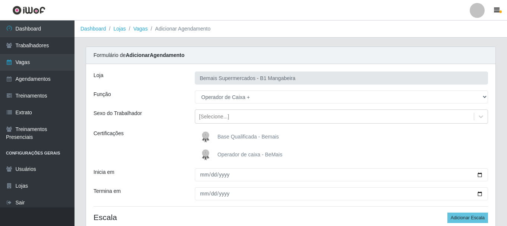
click at [224, 154] on span "Operador de caixa - BeMais" at bounding box center [250, 155] width 65 height 6
click at [0, 0] on input "Operador de caixa - BeMais" at bounding box center [0, 0] width 0 height 0
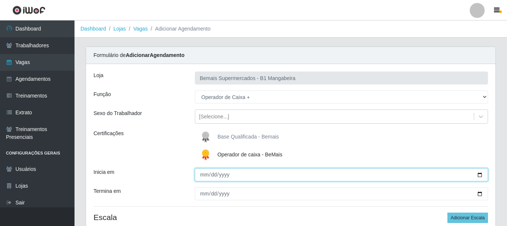
click at [205, 171] on input "Inicia em" at bounding box center [341, 175] width 293 height 13
type input "[DATE]"
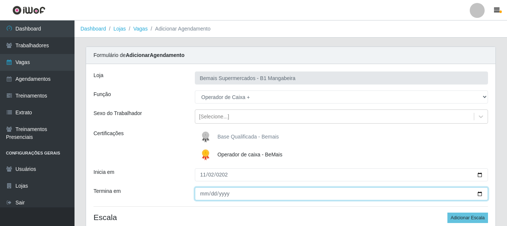
click at [207, 193] on input "Termina em" at bounding box center [341, 194] width 293 height 13
type input "[DATE]"
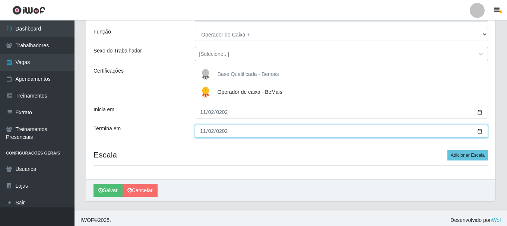
scroll to position [66, 0]
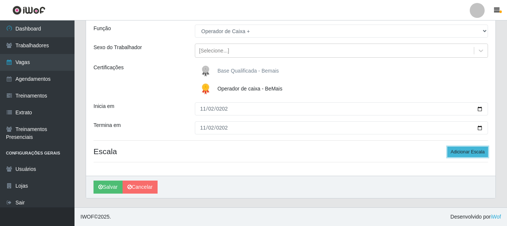
click at [465, 155] on button "Adicionar Escala" at bounding box center [468, 152] width 41 height 10
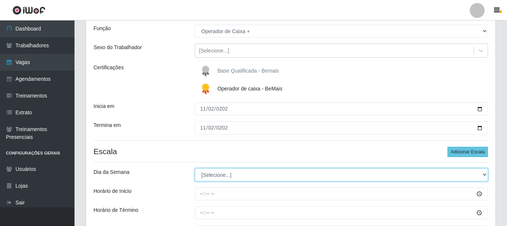
click at [246, 173] on select "[Selecione...] Segunda Terça Quarta Quinta Sexta Sábado Domingo" at bounding box center [341, 175] width 293 height 13
select select "0"
click at [195, 169] on select "[Selecione...] Segunda Terça Quarta Quinta Sexta Sábado Domingo" at bounding box center [341, 175] width 293 height 13
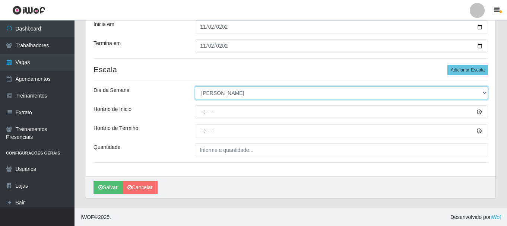
scroll to position [148, 0]
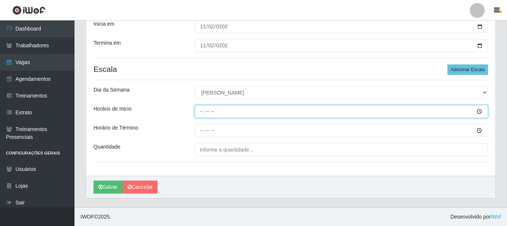
click at [203, 111] on input "Horário de Inicio" at bounding box center [341, 111] width 293 height 13
type input "08:00"
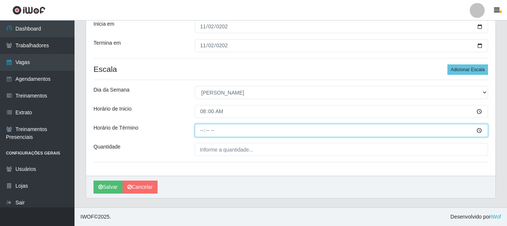
click at [199, 132] on input "Horário de Término" at bounding box center [341, 130] width 293 height 13
type input "14:00"
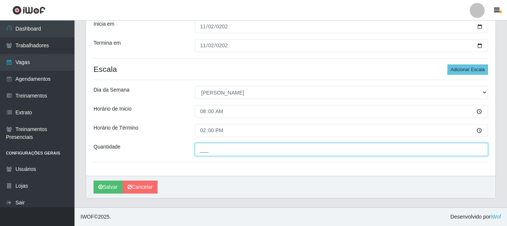
click at [234, 152] on input "___" at bounding box center [341, 149] width 293 height 13
type input "1__"
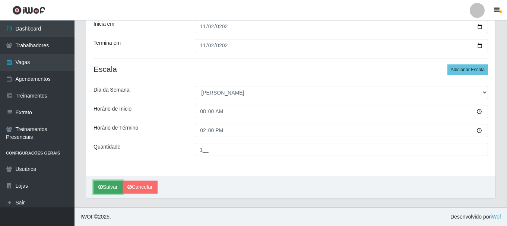
click at [115, 183] on button "Salvar" at bounding box center [108, 187] width 29 height 13
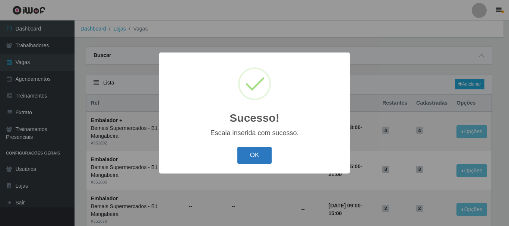
click at [261, 155] on button "OK" at bounding box center [254, 156] width 35 height 18
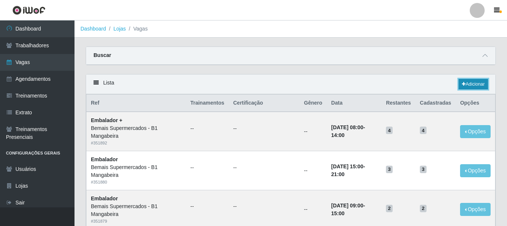
click at [465, 86] on link "Adicionar" at bounding box center [473, 84] width 29 height 10
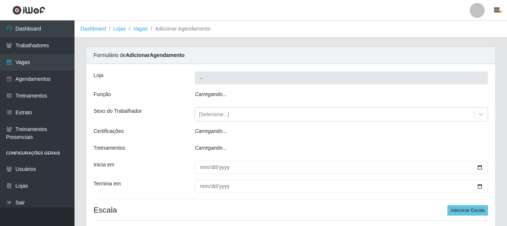
type input "Bemais Supermercados - B1 Mangabeira"
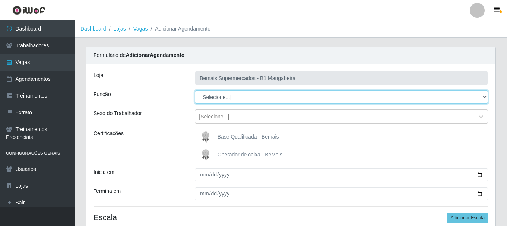
click at [228, 99] on select "[Selecione...] ASG ASG + ASG ++ Balconista de Açougue Balconista de Açougue + B…" at bounding box center [341, 97] width 293 height 13
select select "72"
click at [195, 91] on select "[Selecione...] ASG ASG + ASG ++ Balconista de Açougue Balconista de Açougue + B…" at bounding box center [341, 97] width 293 height 13
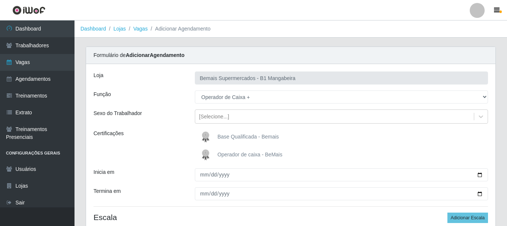
click at [226, 154] on span "Operador de caixa - BeMais" at bounding box center [250, 155] width 65 height 6
click at [0, 0] on input "Operador de caixa - BeMais" at bounding box center [0, 0] width 0 height 0
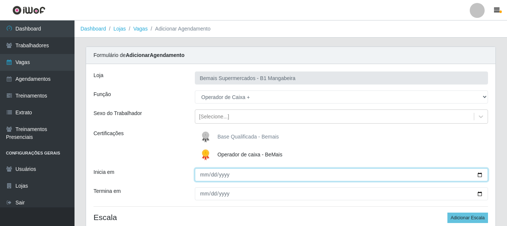
click at [205, 172] on input "Inicia em" at bounding box center [341, 175] width 293 height 13
type input "2025-11-09"
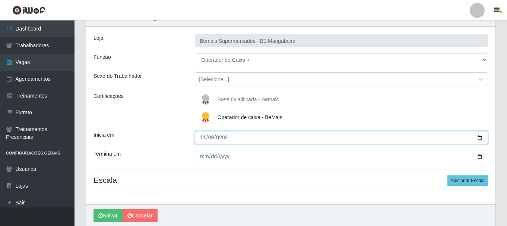
scroll to position [29, 0]
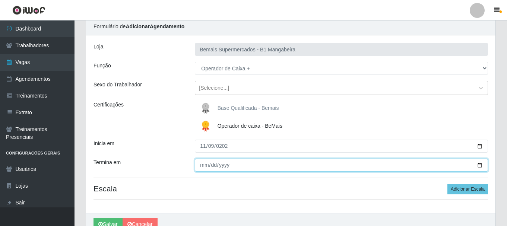
click at [204, 167] on input "Termina em" at bounding box center [341, 165] width 293 height 13
type input "2025-11-09"
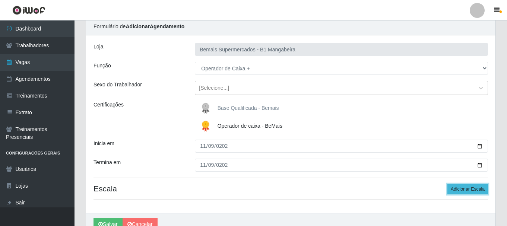
click at [457, 189] on button "Adicionar Escala" at bounding box center [468, 189] width 41 height 10
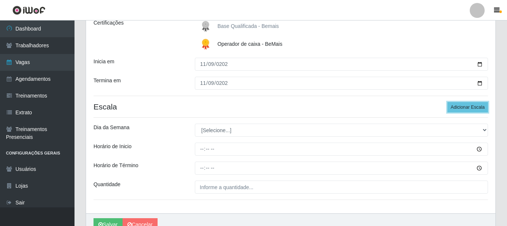
scroll to position [141, 0]
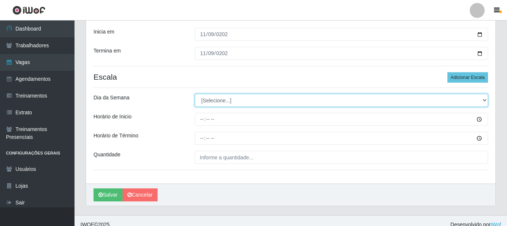
click at [228, 103] on select "[Selecione...] Segunda Terça Quarta Quinta Sexta Sábado Domingo" at bounding box center [341, 100] width 293 height 13
select select "0"
click at [195, 94] on select "[Selecione...] Segunda Terça Quarta Quinta Sexta Sábado Domingo" at bounding box center [341, 100] width 293 height 13
click at [223, 105] on select "[Selecione...] Segunda Terça Quarta Quinta Sexta Sábado Domingo" at bounding box center [341, 100] width 293 height 13
click at [195, 94] on select "[Selecione...] Segunda Terça Quarta Quinta Sexta Sábado Domingo" at bounding box center [341, 100] width 293 height 13
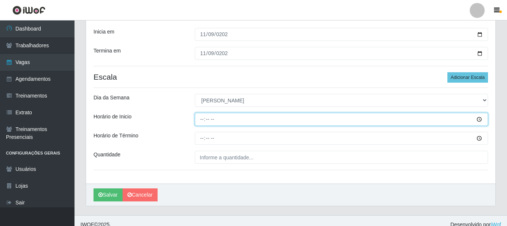
click at [204, 119] on input "Horário de Inicio" at bounding box center [341, 119] width 293 height 13
type input "08:00"
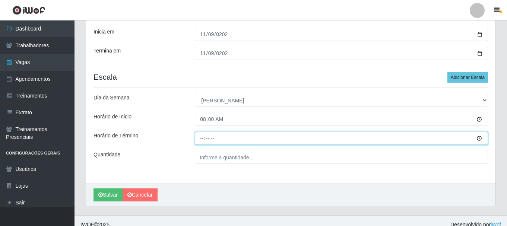
click at [197, 138] on input "Horário de Término" at bounding box center [341, 138] width 293 height 13
type input "14:00"
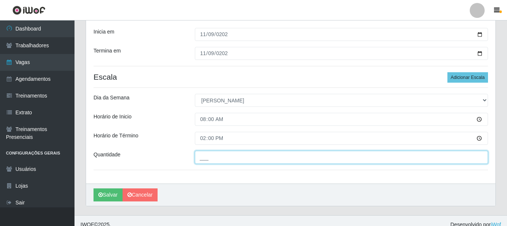
click at [207, 154] on input "___" at bounding box center [341, 157] width 293 height 13
type input "1__"
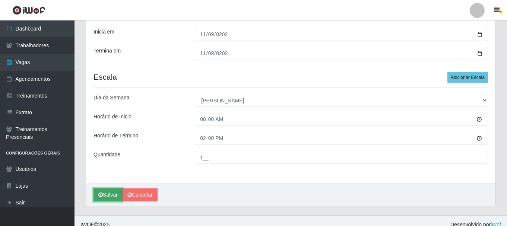
click at [103, 196] on button "Salvar" at bounding box center [108, 195] width 29 height 13
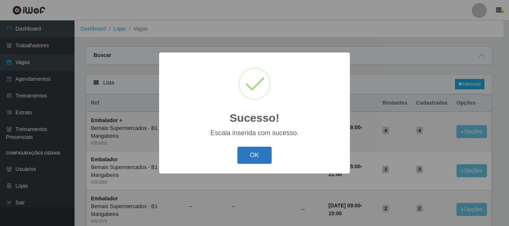
click at [252, 155] on button "OK" at bounding box center [254, 156] width 35 height 18
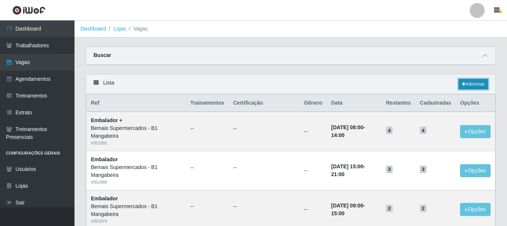
click at [477, 85] on link "Adicionar" at bounding box center [473, 84] width 29 height 10
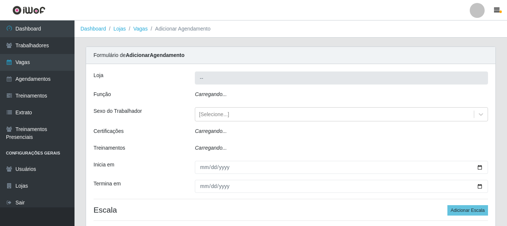
type input "Bemais Supermercados - B1 Mangabeira"
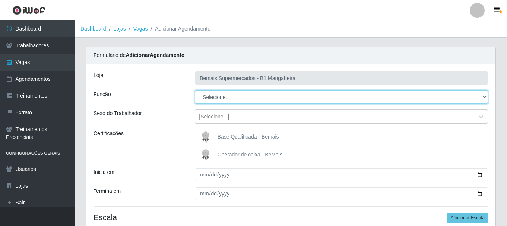
click at [232, 101] on select "[Selecione...] ASG ASG + ASG ++ Balconista de Açougue Balconista de Açougue + B…" at bounding box center [341, 97] width 293 height 13
select select "72"
click at [195, 91] on select "[Selecione...] ASG ASG + ASG ++ Balconista de Açougue Balconista de Açougue + B…" at bounding box center [341, 97] width 293 height 13
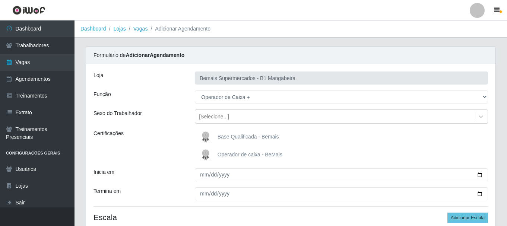
click at [227, 153] on span "Operador de caixa - BeMais" at bounding box center [250, 155] width 65 height 6
click at [0, 0] on input "Operador de caixa - BeMais" at bounding box center [0, 0] width 0 height 0
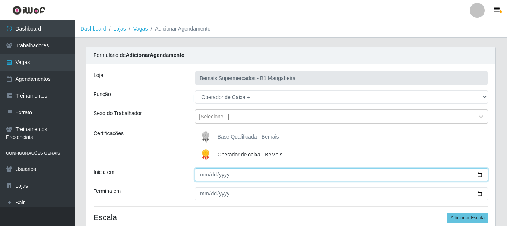
click at [205, 173] on input "Inicia em" at bounding box center [341, 175] width 293 height 13
type input "2025-11-16"
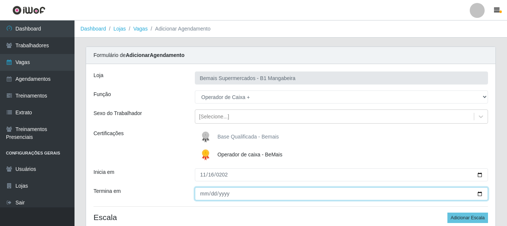
click at [202, 195] on input "Termina em" at bounding box center [341, 194] width 293 height 13
type input "2025-11-16"
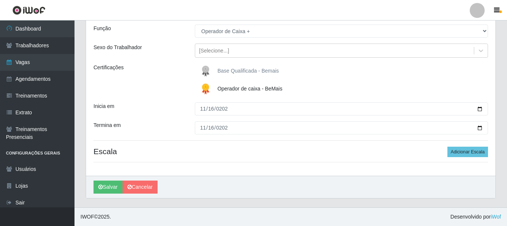
click at [463, 145] on div "Loja Bemais Supermercados - B1 Mangabeira Função [Selecione...] ASG ASG + ASG +…" at bounding box center [291, 87] width 410 height 178
click at [456, 154] on button "Adicionar Escala" at bounding box center [468, 152] width 41 height 10
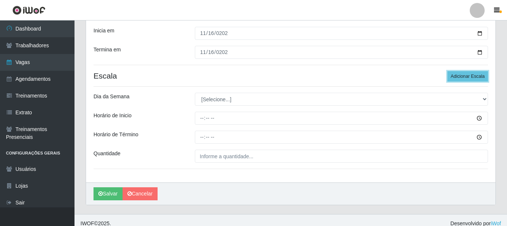
scroll to position [148, 0]
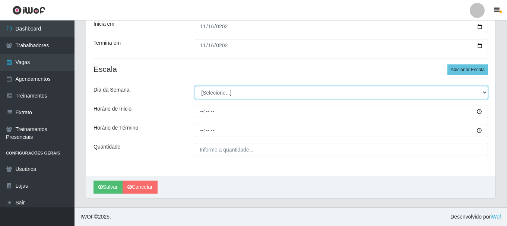
click at [213, 94] on select "[Selecione...] Segunda Terça Quarta Quinta Sexta Sábado Domingo" at bounding box center [341, 92] width 293 height 13
select select "0"
click at [195, 86] on select "[Selecione...] Segunda Terça Quarta Quinta Sexta Sábado Domingo" at bounding box center [341, 92] width 293 height 13
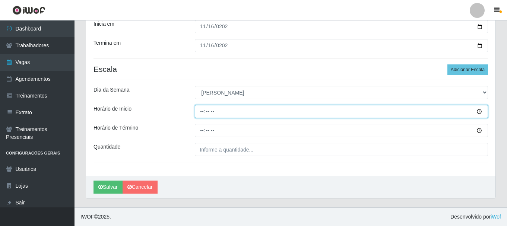
click at [201, 114] on input "Horário de Inicio" at bounding box center [341, 111] width 293 height 13
type input "08:00"
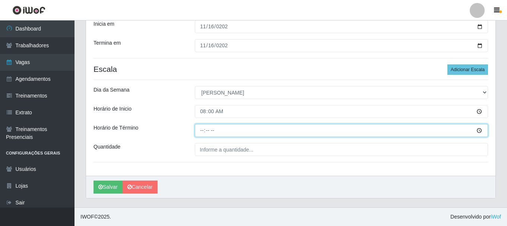
click at [202, 131] on input "Horário de Término" at bounding box center [341, 130] width 293 height 13
type input "14:00"
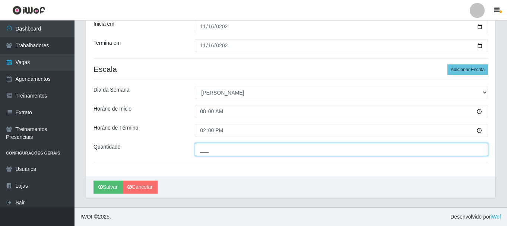
click at [208, 144] on input "___" at bounding box center [341, 149] width 293 height 13
type input "1__"
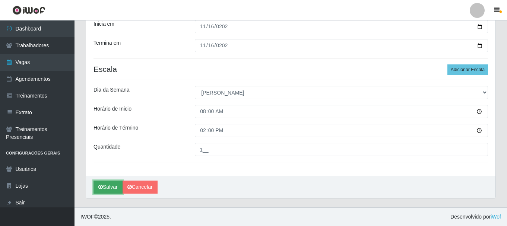
click at [107, 182] on button "Salvar" at bounding box center [108, 187] width 29 height 13
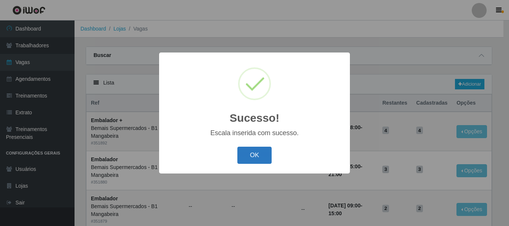
click at [253, 154] on button "OK" at bounding box center [254, 156] width 35 height 18
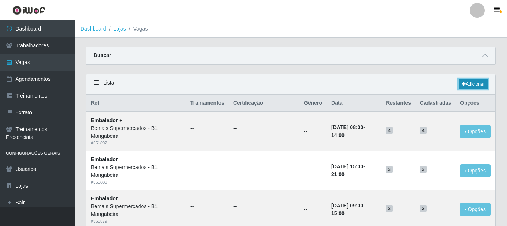
click at [484, 87] on link "Adicionar" at bounding box center [473, 84] width 29 height 10
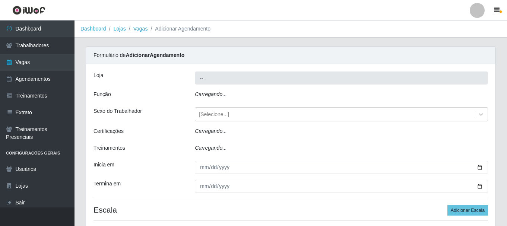
type input "Bemais Supermercados - B1 Mangabeira"
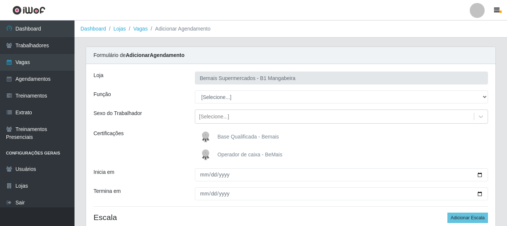
click at [232, 90] on div "Loja Bemais Supermercados - B1 Mangabeira Função [Selecione...] ASG ASG + ASG +…" at bounding box center [291, 153] width 410 height 178
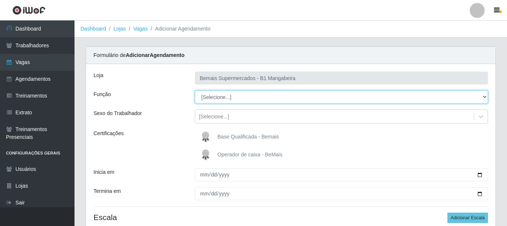
click at [232, 95] on select "[Selecione...] ASG ASG + ASG ++ Balconista de Açougue Balconista de Açougue + B…" at bounding box center [341, 97] width 293 height 13
select select "72"
click at [195, 91] on select "[Selecione...] ASG ASG + ASG ++ Balconista de Açougue Balconista de Açougue + B…" at bounding box center [341, 97] width 293 height 13
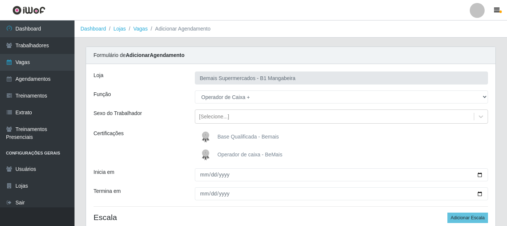
click at [218, 153] on span "Operador de caixa - BeMais" at bounding box center [250, 155] width 65 height 6
click at [0, 0] on input "Operador de caixa - BeMais" at bounding box center [0, 0] width 0 height 0
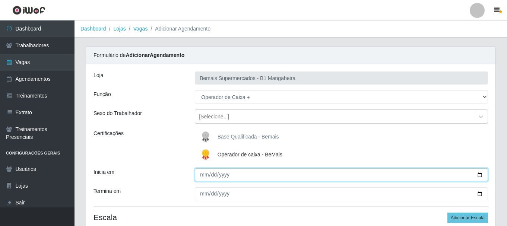
click at [205, 174] on input "Inicia em" at bounding box center [341, 175] width 293 height 13
type input "2025-11-23"
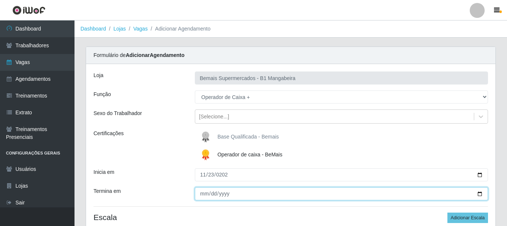
click at [197, 192] on input "Termina em" at bounding box center [341, 194] width 293 height 13
type input "2025-11-23"
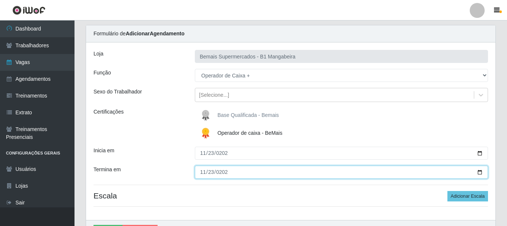
scroll to position [66, 0]
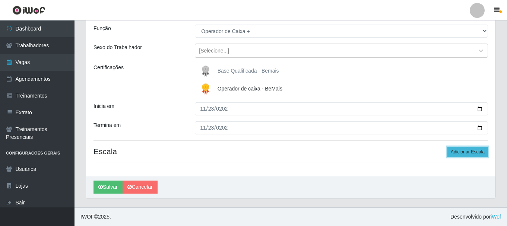
click at [475, 156] on button "Adicionar Escala" at bounding box center [468, 152] width 41 height 10
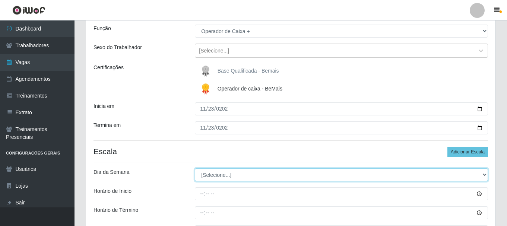
click at [237, 175] on select "[Selecione...] Segunda Terça Quarta Quinta Sexta Sábado Domingo" at bounding box center [341, 175] width 293 height 13
select select "0"
click at [195, 169] on select "[Selecione...] Segunda Terça Quarta Quinta Sexta Sábado Domingo" at bounding box center [341, 175] width 293 height 13
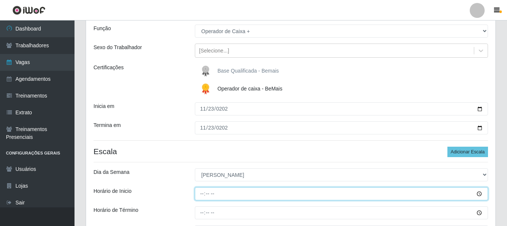
click at [202, 195] on input "Horário de Inicio" at bounding box center [341, 194] width 293 height 13
type input "08:00"
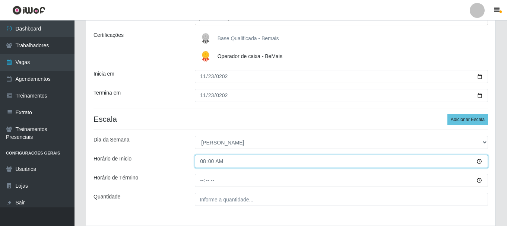
scroll to position [141, 0]
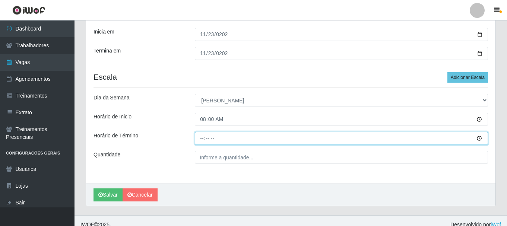
click at [201, 138] on input "Horário de Término" at bounding box center [341, 138] width 293 height 13
type input "14:00"
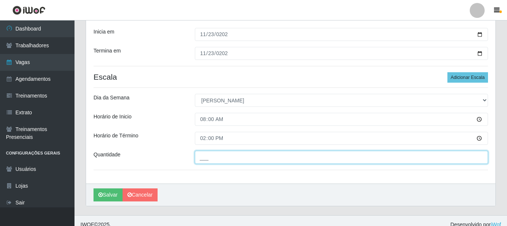
click at [221, 157] on input "___" at bounding box center [341, 157] width 293 height 13
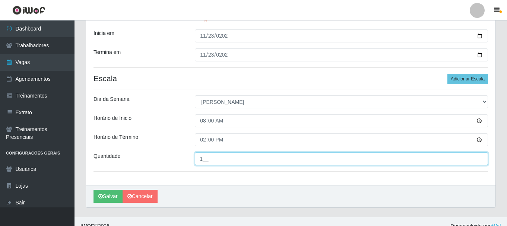
scroll to position [148, 0]
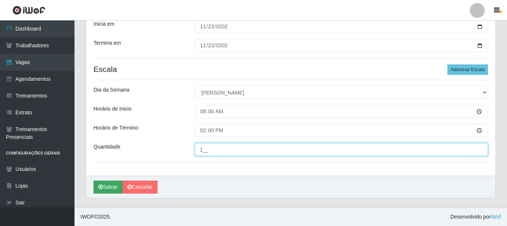
type input "1__"
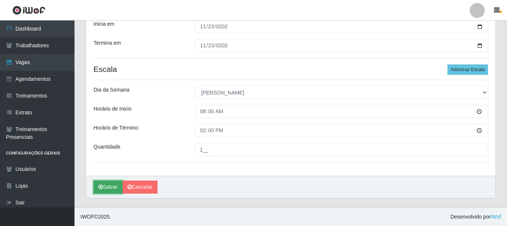
click at [110, 189] on button "Salvar" at bounding box center [108, 187] width 29 height 13
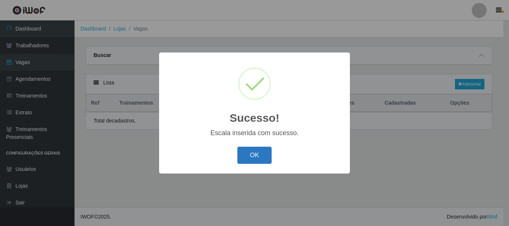
click at [249, 150] on button "OK" at bounding box center [254, 156] width 35 height 18
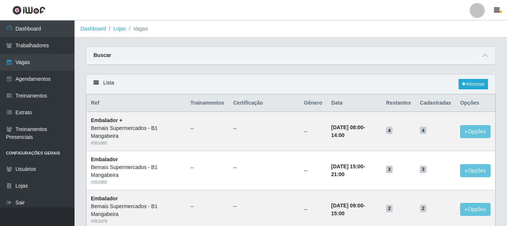
click at [471, 54] on div "Buscar" at bounding box center [291, 56] width 410 height 18
click at [482, 54] on div "Buscar" at bounding box center [291, 56] width 410 height 18
click at [485, 55] on icon at bounding box center [485, 55] width 5 height 5
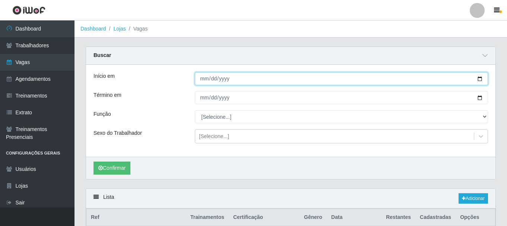
click at [206, 82] on input "Início em" at bounding box center [341, 78] width 293 height 13
type input "[DATE]"
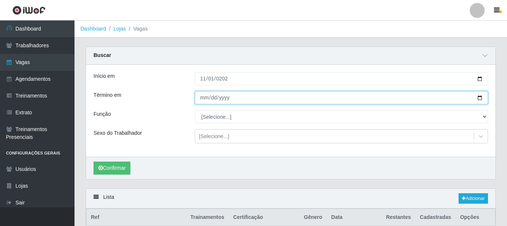
click at [206, 96] on input "Término em" at bounding box center [341, 97] width 293 height 13
type input "2025-11-30"
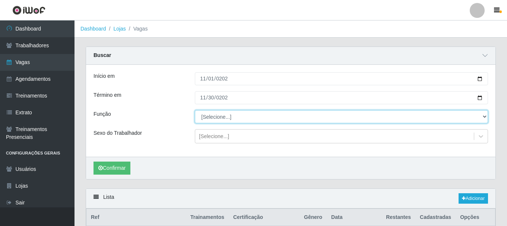
click at [232, 113] on select "[Selecione...] ASG ASG + ASG ++ Balconista de Açougue Balconista de Açougue + B…" at bounding box center [341, 116] width 293 height 13
click at [195, 111] on select "[Selecione...] ASG ASG + ASG ++ Balconista de Açougue Balconista de Açougue + B…" at bounding box center [341, 116] width 293 height 13
click at [238, 117] on select "[Selecione...] ASG ASG + ASG ++ Balconista de Açougue Balconista de Açougue + B…" at bounding box center [341, 116] width 293 height 13
select select "72"
click at [195, 111] on select "[Selecione...] ASG ASG + ASG ++ Balconista de Açougue Balconista de Açougue + B…" at bounding box center [341, 116] width 293 height 13
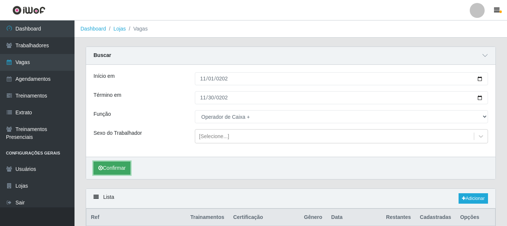
click at [101, 172] on button "Confirmar" at bounding box center [112, 168] width 37 height 13
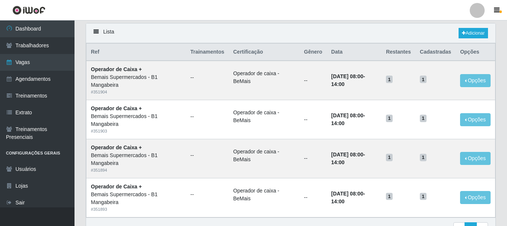
scroll to position [96, 0]
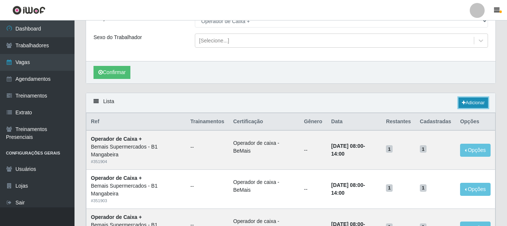
click at [474, 98] on link "Adicionar" at bounding box center [473, 103] width 29 height 10
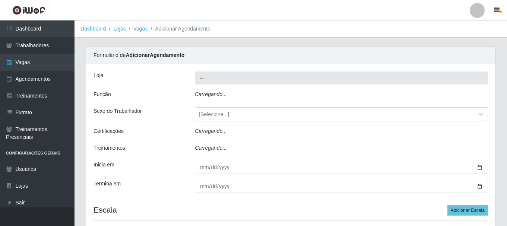
type input "Bemais Supermercados - B1 Mangabeira"
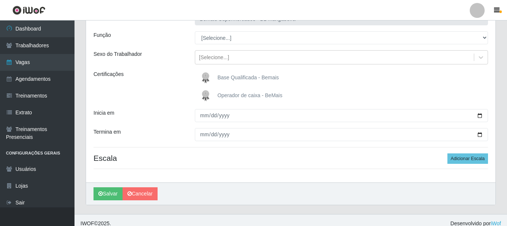
scroll to position [66, 0]
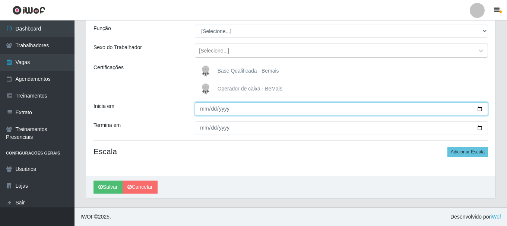
click at [201, 107] on input "Inicia em" at bounding box center [341, 109] width 293 height 13
type input "2025-11-30"
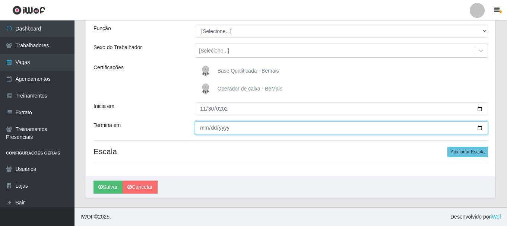
click at [201, 128] on input "Termina em" at bounding box center [341, 128] width 293 height 13
type input "2025-11-30"
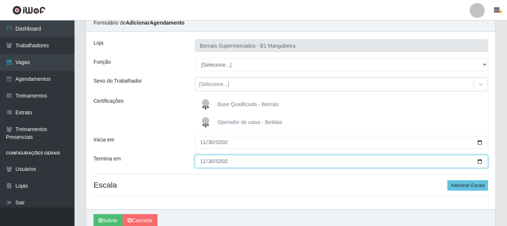
scroll to position [0, 0]
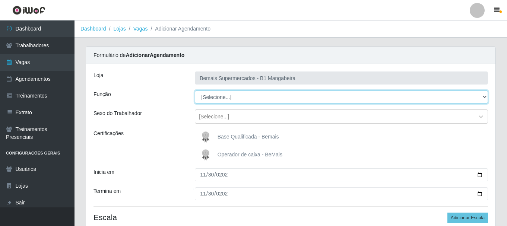
click at [229, 97] on select "[Selecione...] ASG ASG + ASG ++ Balconista de Açougue Balconista de Açougue + B…" at bounding box center [341, 97] width 293 height 13
select select "72"
click at [195, 91] on select "[Selecione...] ASG ASG + ASG ++ Balconista de Açougue Balconista de Açougue + B…" at bounding box center [341, 97] width 293 height 13
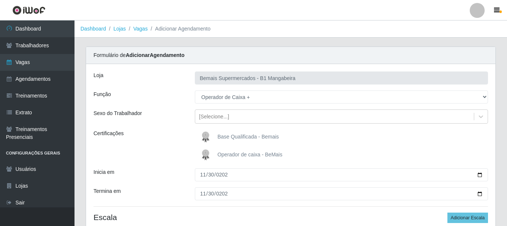
click at [219, 155] on span "Operador de caixa - BeMais" at bounding box center [250, 155] width 65 height 6
click at [0, 0] on input "Operador de caixa - BeMais" at bounding box center [0, 0] width 0 height 0
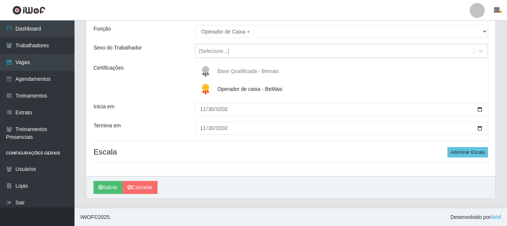
scroll to position [66, 0]
drag, startPoint x: 444, startPoint y: 144, endPoint x: 450, endPoint y: 148, distance: 7.2
click at [446, 144] on div "Loja Bemais Supermercados - B1 Mangabeira Função [Selecione...] ASG ASG + ASG +…" at bounding box center [291, 87] width 410 height 178
click at [453, 150] on button "Adicionar Escala" at bounding box center [468, 152] width 41 height 10
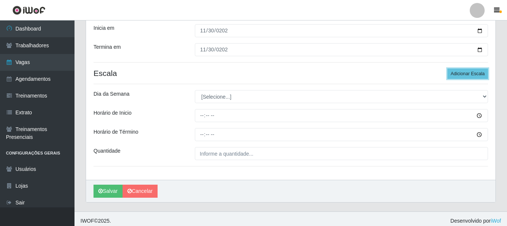
scroll to position [148, 0]
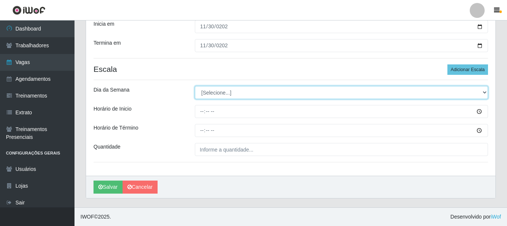
click at [208, 91] on select "[Selecione...] Segunda Terça Quarta Quinta Sexta Sábado Domingo" at bounding box center [341, 92] width 293 height 13
click at [204, 96] on select "[Selecione...] Segunda Terça Quarta Quinta Sexta Sábado Domingo" at bounding box center [341, 92] width 293 height 13
select select "0"
click at [195, 86] on select "[Selecione...] Segunda Terça Quarta Quinta Sexta Sábado Domingo" at bounding box center [341, 92] width 293 height 13
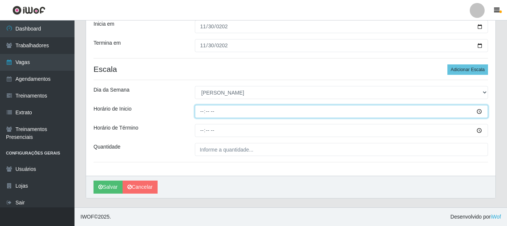
click at [202, 111] on input "Horário de Inicio" at bounding box center [341, 111] width 293 height 13
type input "08:00"
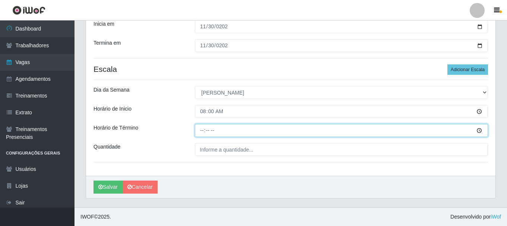
click at [204, 131] on input "Horário de Término" at bounding box center [341, 130] width 293 height 13
type input "14:00"
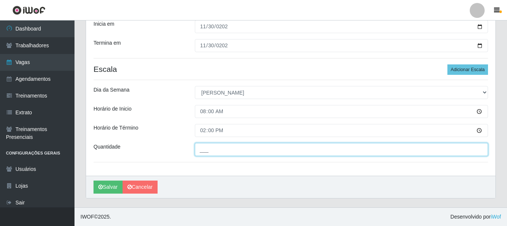
click at [213, 145] on input "___" at bounding box center [341, 149] width 293 height 13
type input "1__"
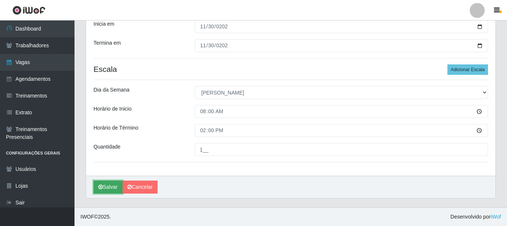
click at [103, 185] on button "Salvar" at bounding box center [108, 187] width 29 height 13
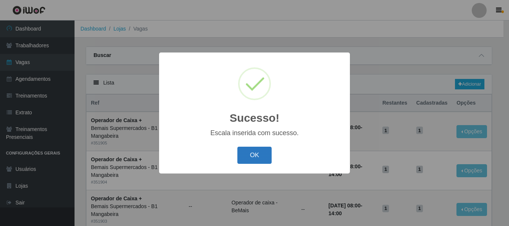
click at [243, 155] on button "OK" at bounding box center [254, 156] width 35 height 18
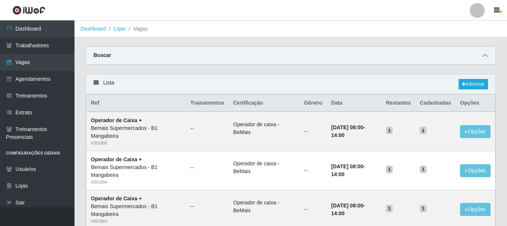
click at [488, 58] on icon at bounding box center [485, 55] width 5 height 5
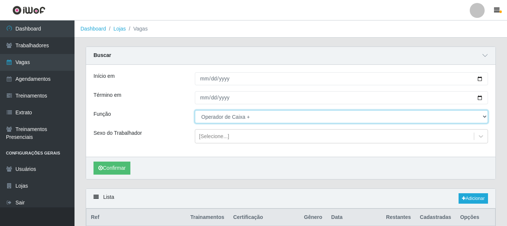
click at [271, 119] on select "[Selecione...] ASG ASG + ASG ++ Balconista de Açougue Balconista de Açougue + B…" at bounding box center [341, 116] width 293 height 13
click at [195, 111] on select "[Selecione...] ASG ASG + ASG ++ Balconista de Açougue Balconista de Açougue + B…" at bounding box center [341, 116] width 293 height 13
click at [243, 119] on select "[Selecione...] ASG ASG + ASG ++ Balconista de Açougue Balconista de Açougue + B…" at bounding box center [341, 116] width 293 height 13
select select "1"
click at [195, 111] on select "[Selecione...] ASG ASG + ASG ++ Balconista de Açougue Balconista de Açougue + B…" at bounding box center [341, 116] width 293 height 13
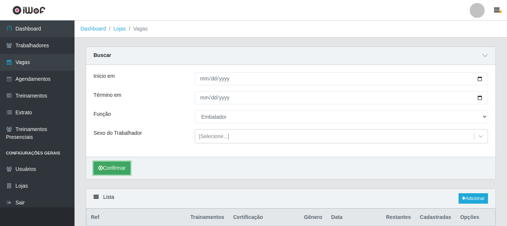
click at [114, 170] on button "Confirmar" at bounding box center [112, 168] width 37 height 13
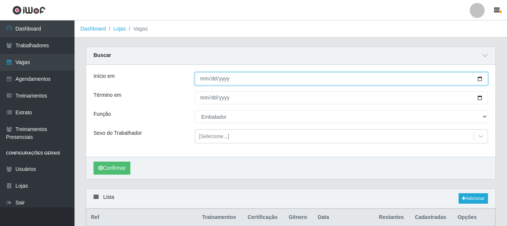
click at [213, 79] on input "[DATE]" at bounding box center [341, 78] width 293 height 13
type input "2025-10-01"
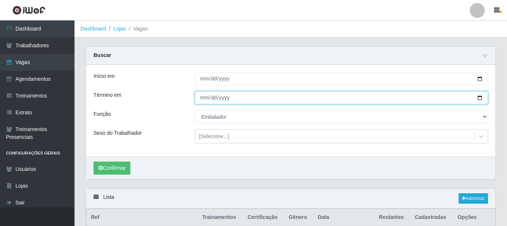
click at [201, 97] on input "2025-11-30" at bounding box center [341, 97] width 293 height 13
type input "2025-11-03"
type input "2025-10-31"
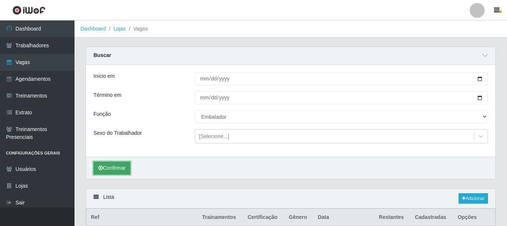
click at [111, 171] on button "Confirmar" at bounding box center [112, 168] width 37 height 13
